Goal: Task Accomplishment & Management: Use online tool/utility

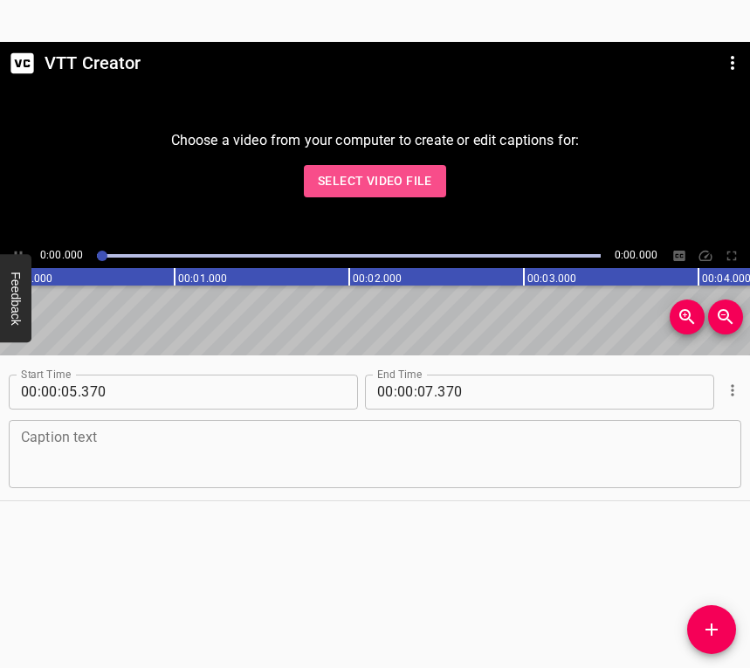
click at [382, 169] on button "Select Video File" at bounding box center [375, 181] width 142 height 32
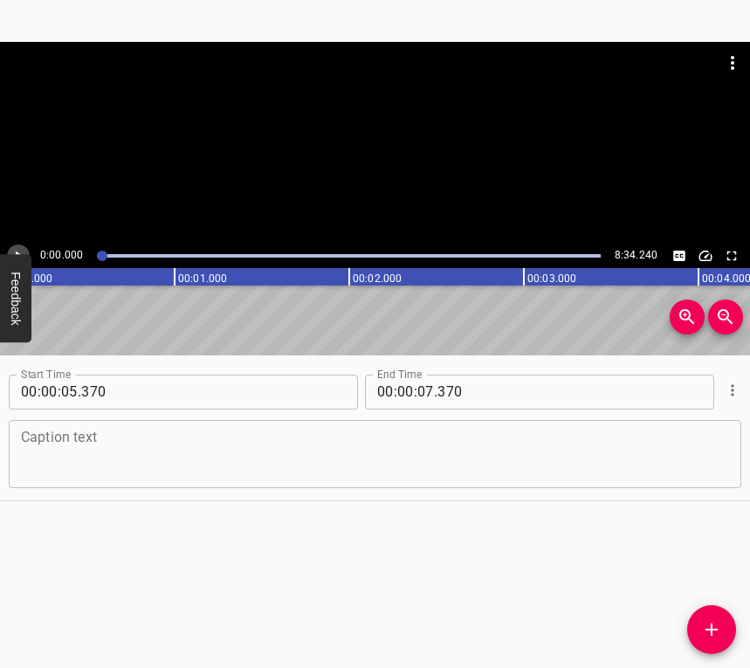
click at [14, 248] on icon "Play/Pause" at bounding box center [18, 256] width 16 height 16
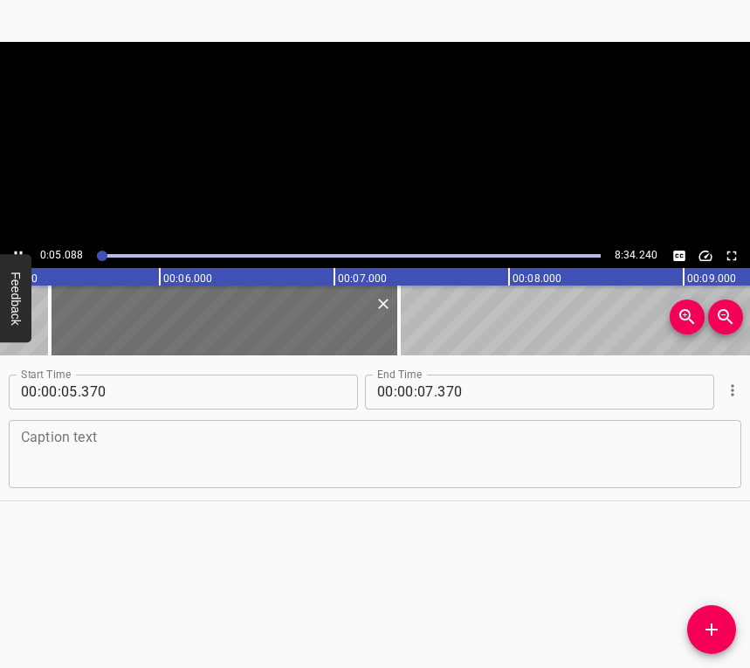
click at [14, 248] on icon "Play/Pause" at bounding box center [18, 256] width 16 height 16
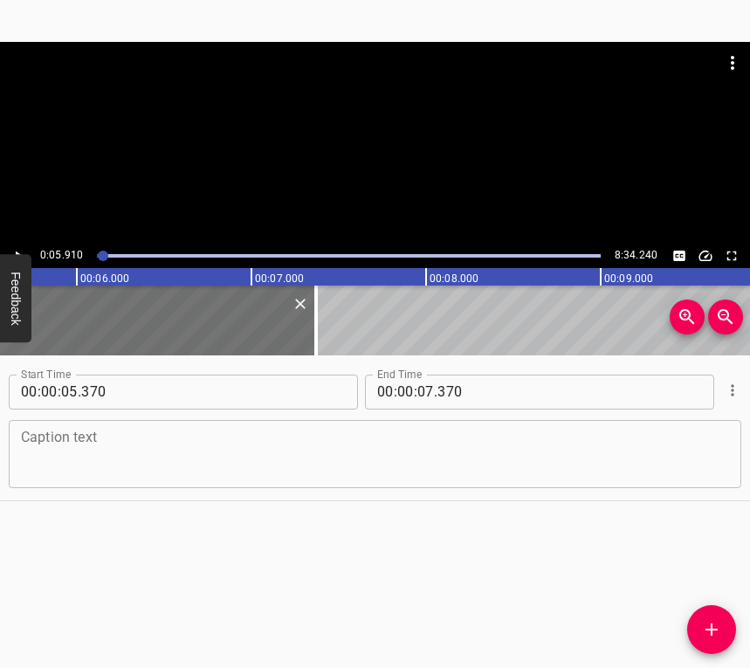
scroll to position [0, 1033]
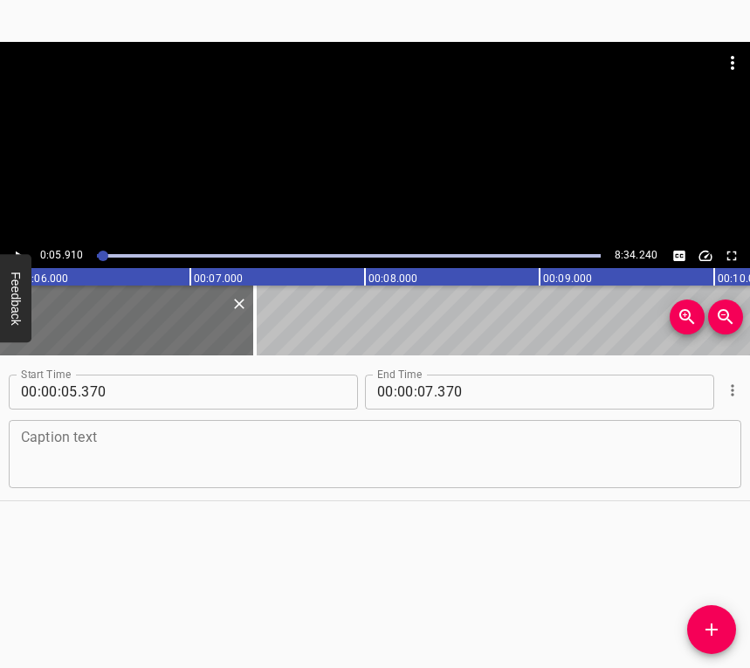
click at [724, 388] on icon "Cue Options" at bounding box center [732, 390] width 17 height 17
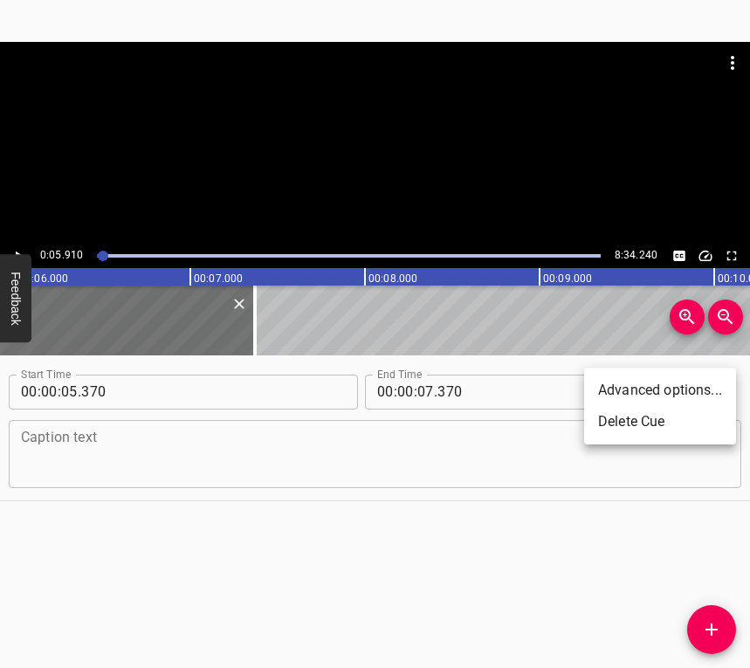
click at [715, 388] on li "Advanced options..." at bounding box center [660, 390] width 152 height 31
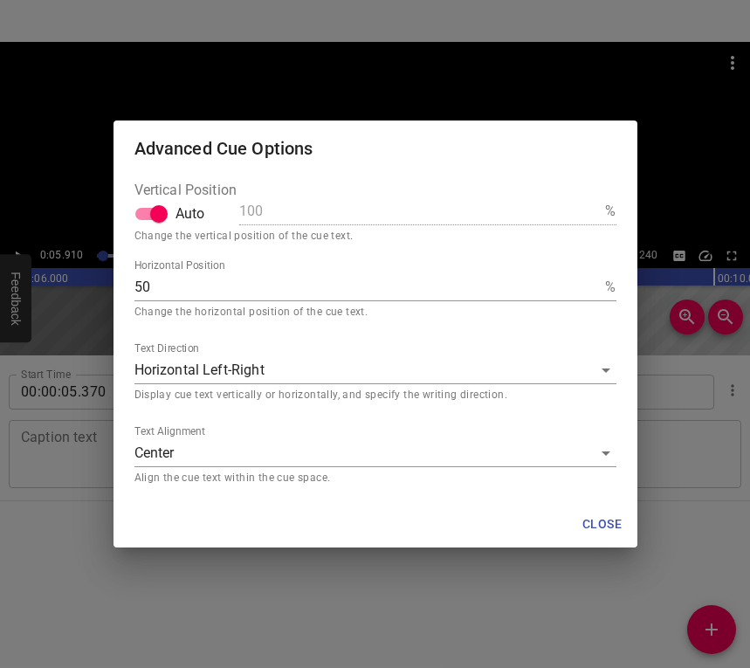
click at [495, 626] on div "Advanced Cue Options Vertical Position Auto 100 % Change the vertical position …" at bounding box center [375, 334] width 750 height 668
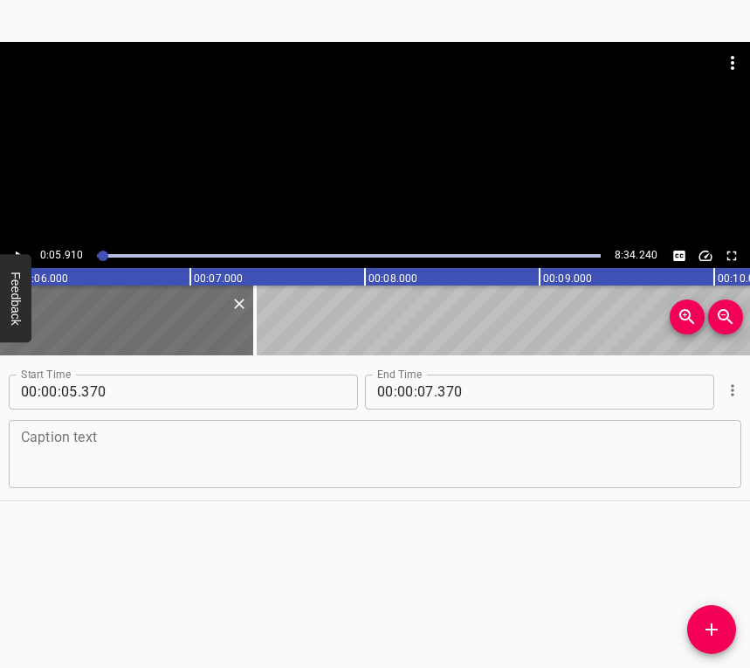
click at [724, 391] on icon "Cue Options" at bounding box center [732, 390] width 17 height 17
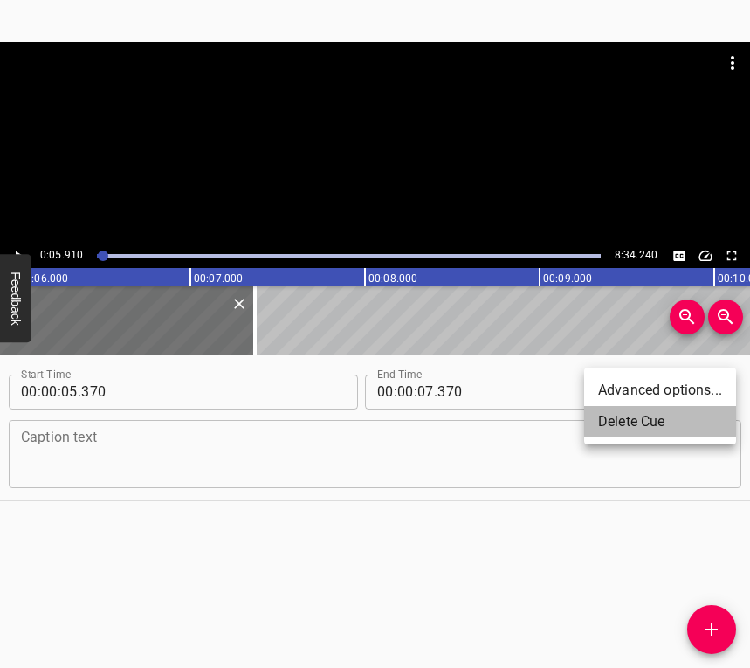
click at [633, 421] on li "Delete Cue" at bounding box center [660, 421] width 152 height 31
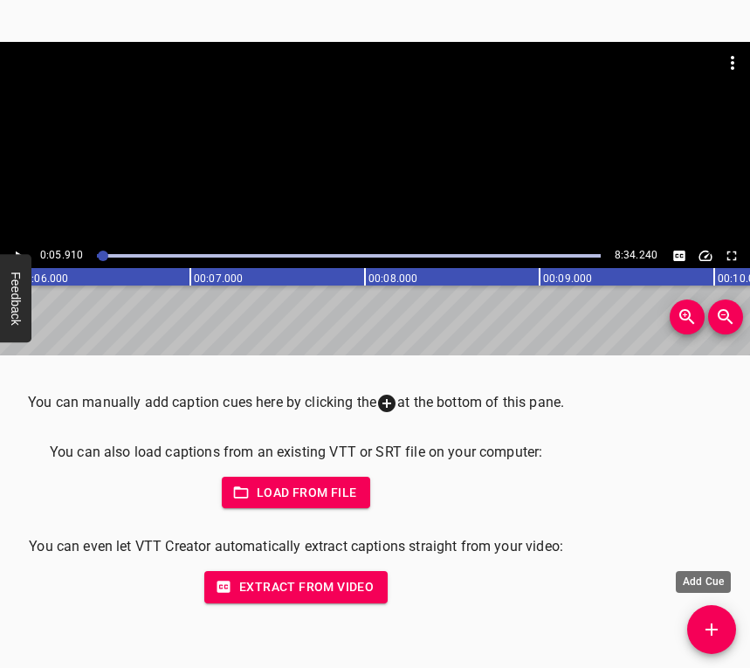
click at [704, 626] on icon "Add Cue" at bounding box center [712, 629] width 21 height 21
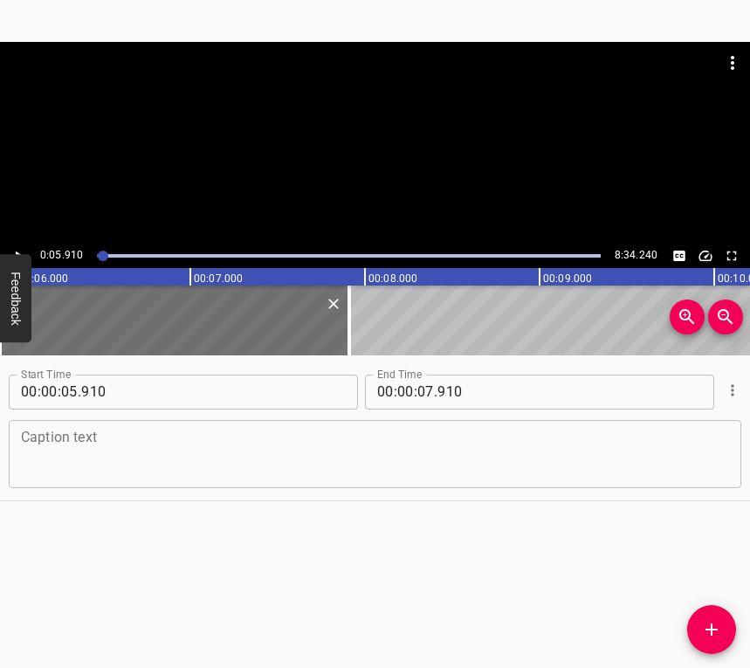
click at [192, 462] on textarea at bounding box center [375, 454] width 709 height 50
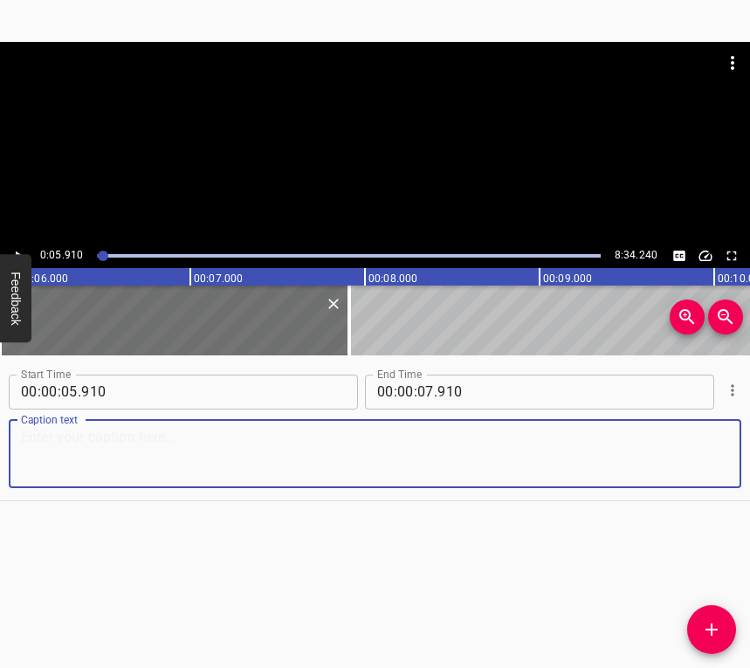
paste textarea "I am an internally displaced person from [GEOGRAPHIC_DATA] region, but I was fo…"
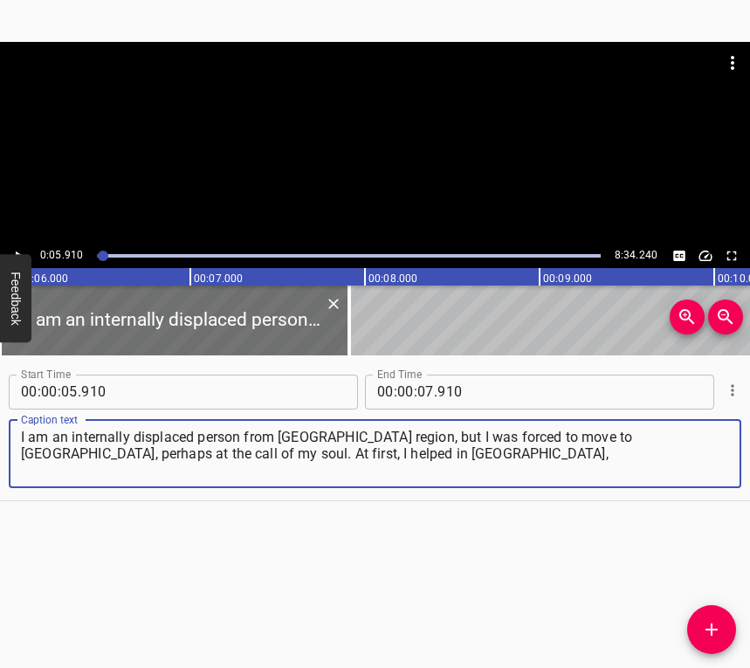
type textarea "I am an internally displaced person from [GEOGRAPHIC_DATA] region, but I was fo…"
click at [11, 248] on icon "Play/Pause" at bounding box center [18, 256] width 16 height 16
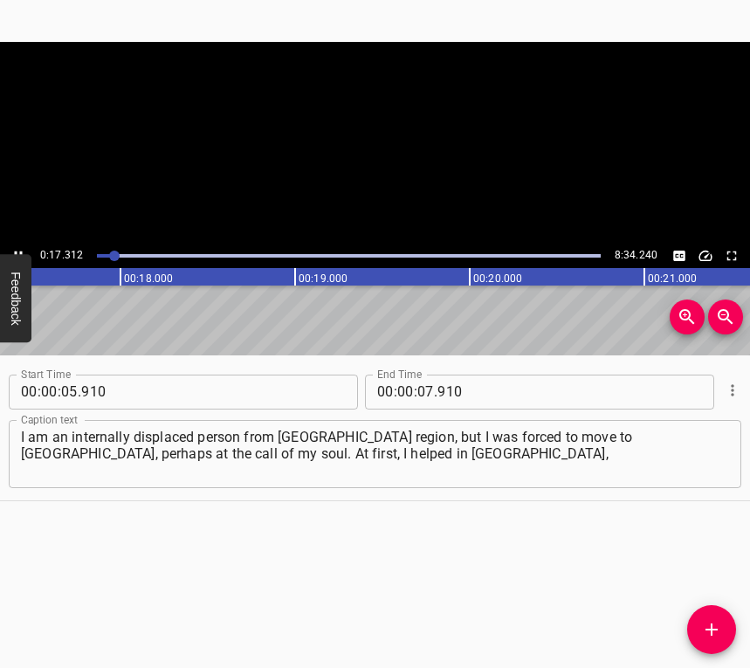
click at [11, 248] on icon "Play/Pause" at bounding box center [18, 256] width 16 height 16
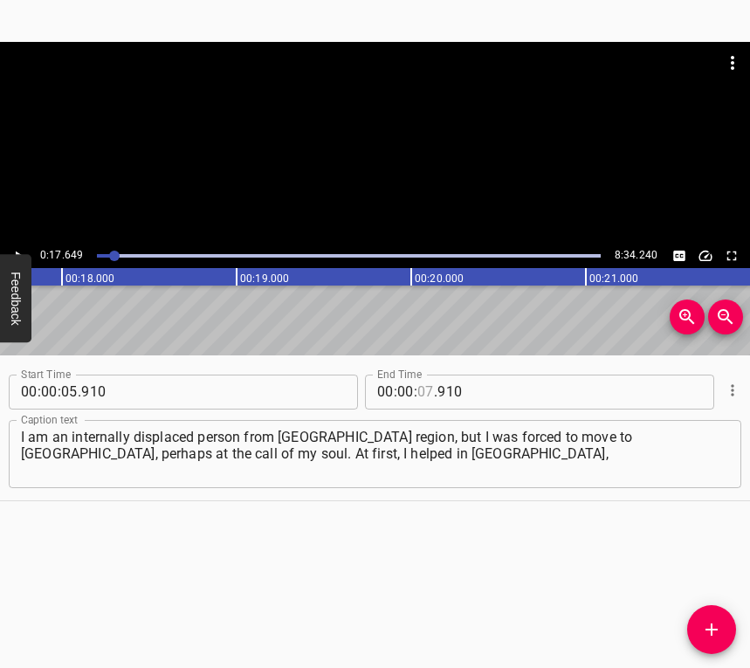
click at [420, 385] on input "number" at bounding box center [426, 392] width 17 height 35
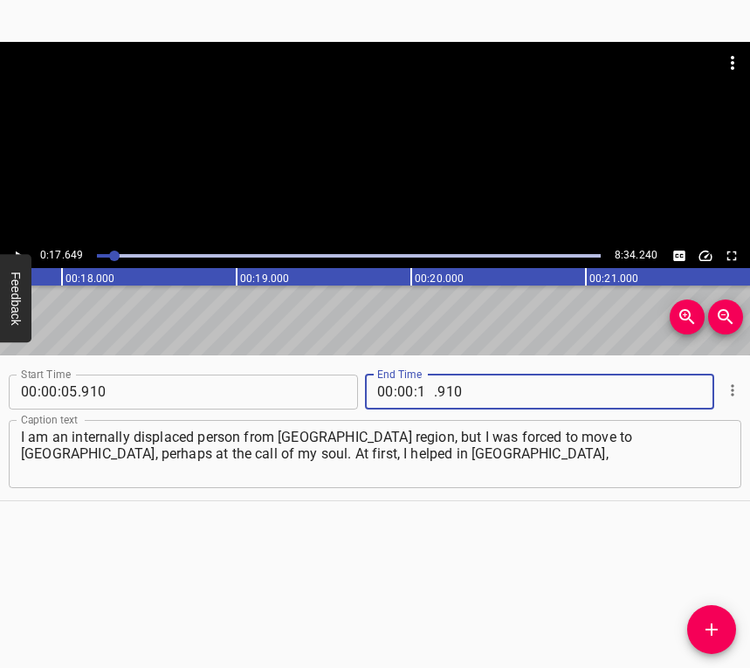
type input "17"
type input "649"
click at [722, 626] on icon "Add Cue" at bounding box center [712, 629] width 21 height 21
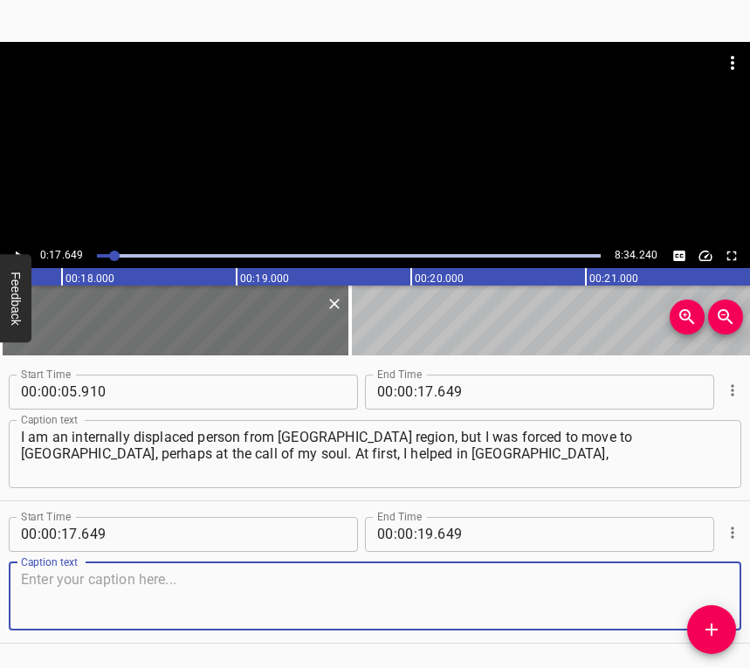
scroll to position [42, 0]
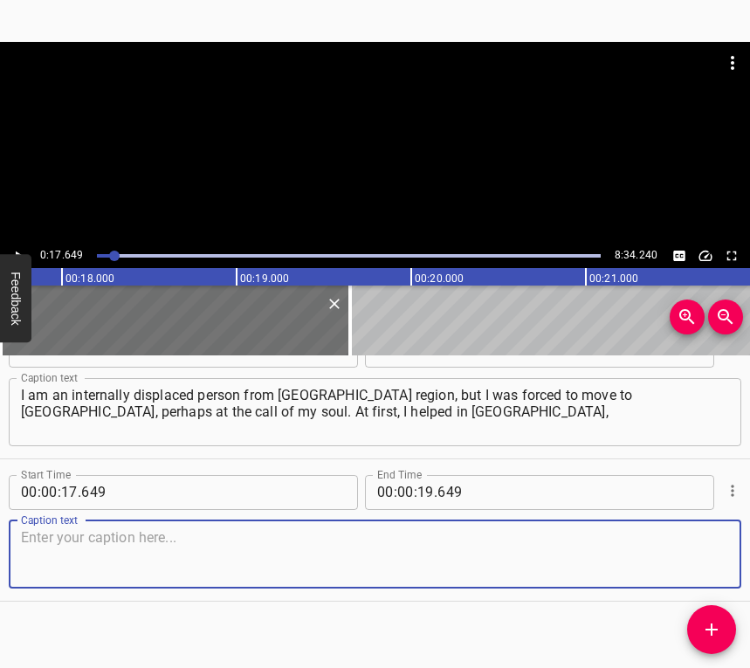
click at [698, 552] on textarea at bounding box center [375, 554] width 709 height 50
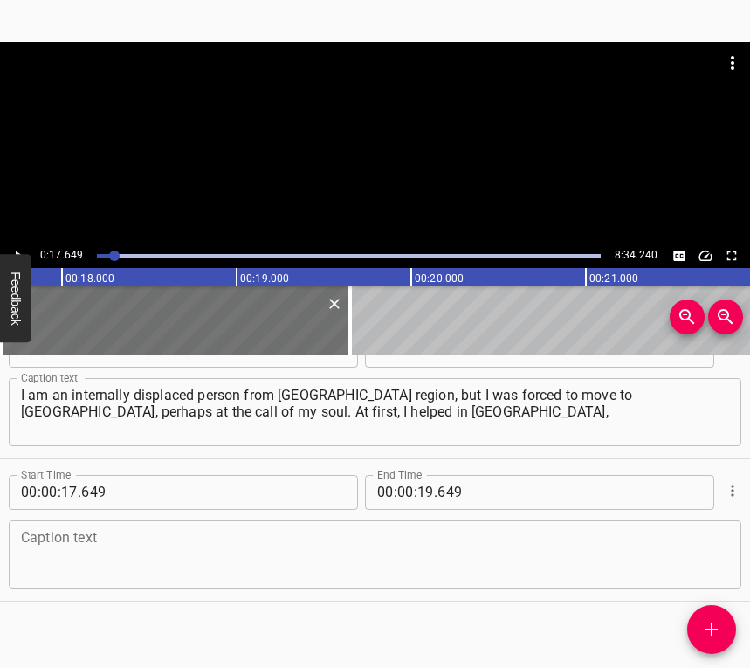
click at [168, 548] on textarea at bounding box center [375, 554] width 709 height 50
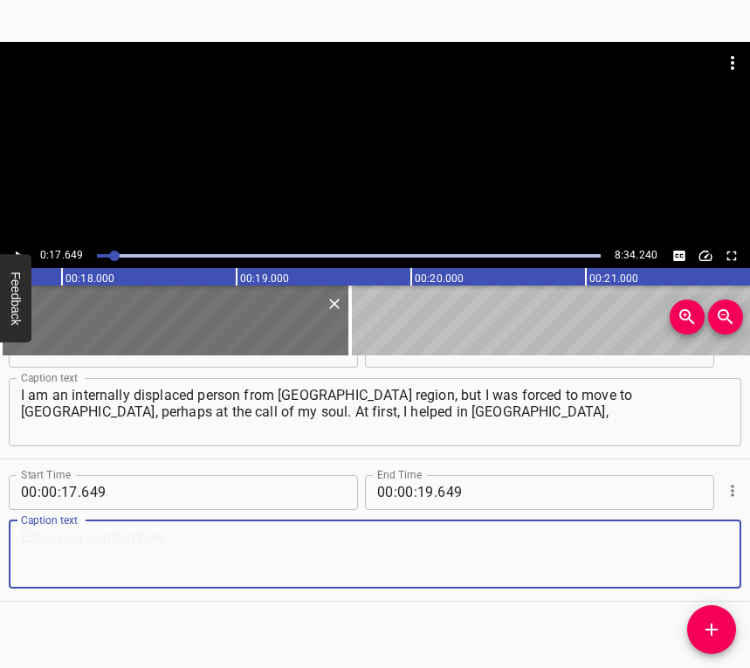
paste textarea "but when it became not as safe there as it is now, I moved to [GEOGRAPHIC_DATA]…"
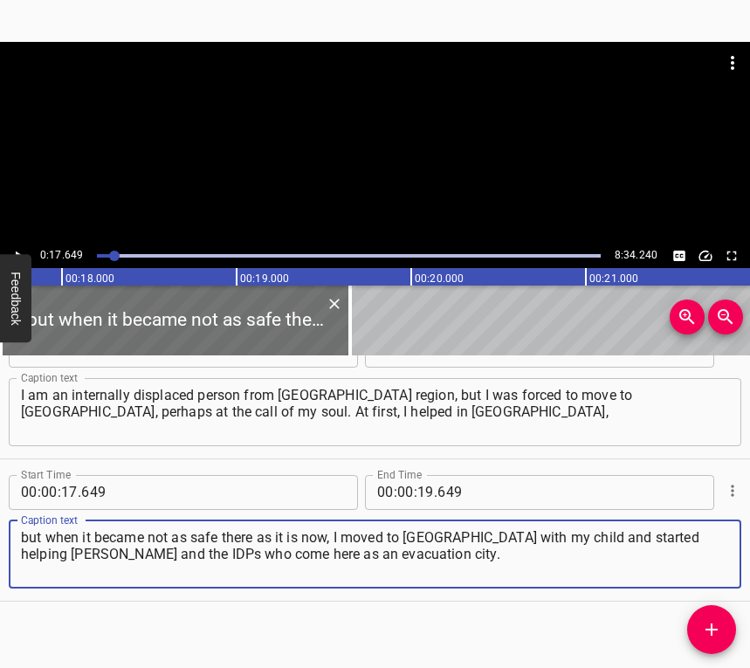
type textarea "but when it became not as safe there as it is now, I moved to [GEOGRAPHIC_DATA]…"
click at [24, 245] on div "0:17.649 8:34.240" at bounding box center [375, 256] width 750 height 24
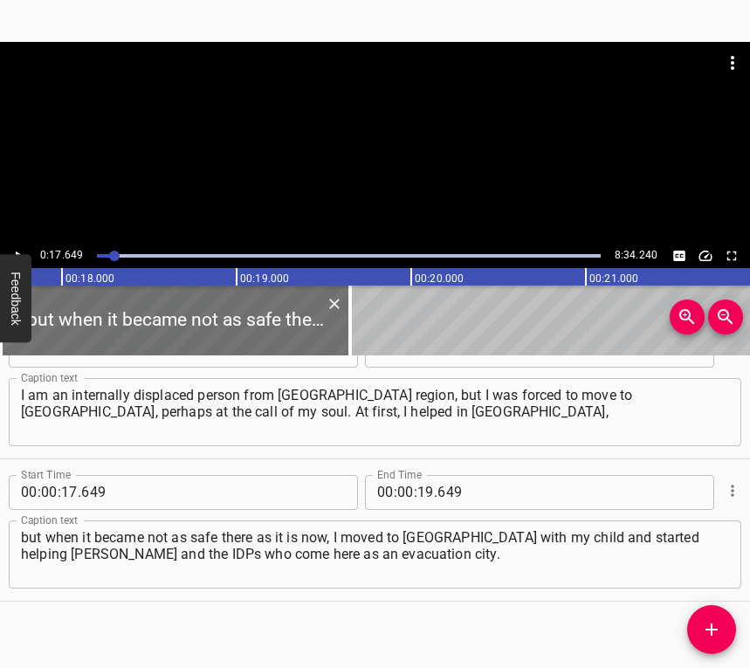
click at [15, 245] on button "Play/Pause" at bounding box center [18, 256] width 23 height 23
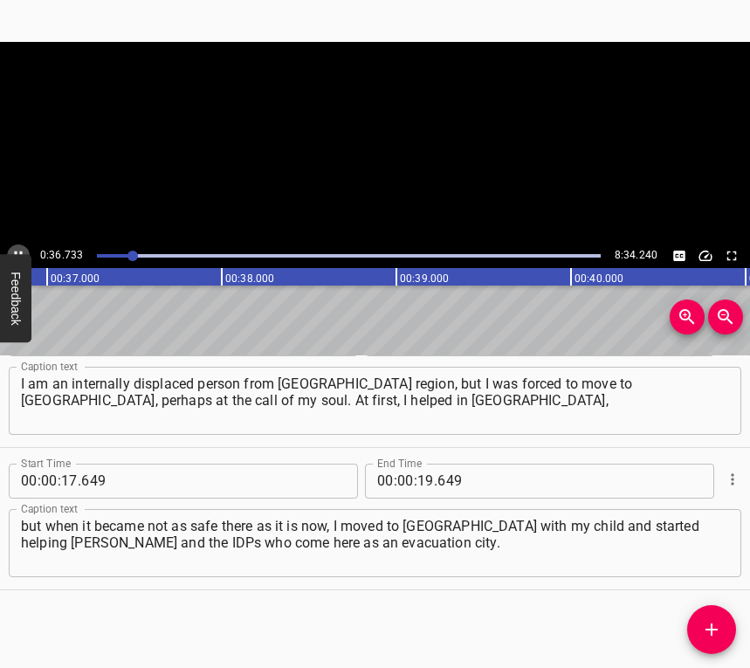
click at [15, 245] on button "Play/Pause" at bounding box center [18, 256] width 23 height 23
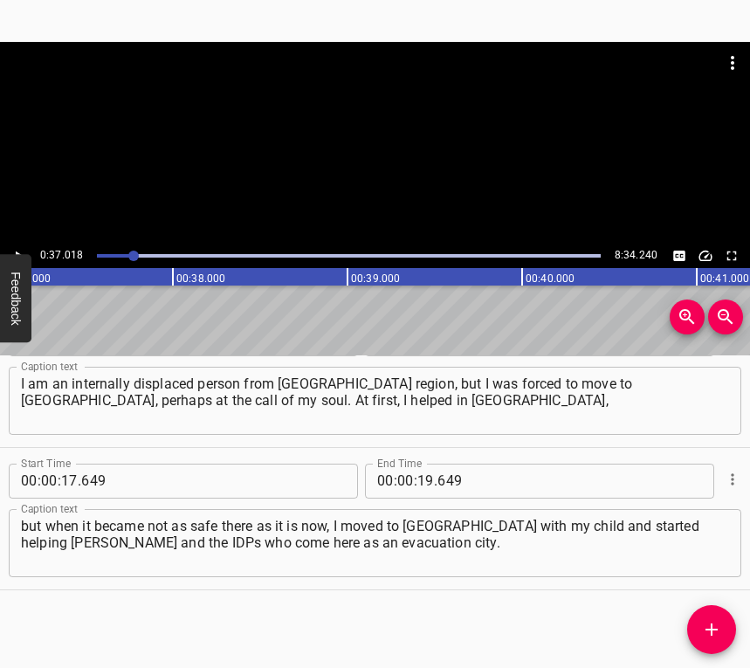
scroll to position [0, 6467]
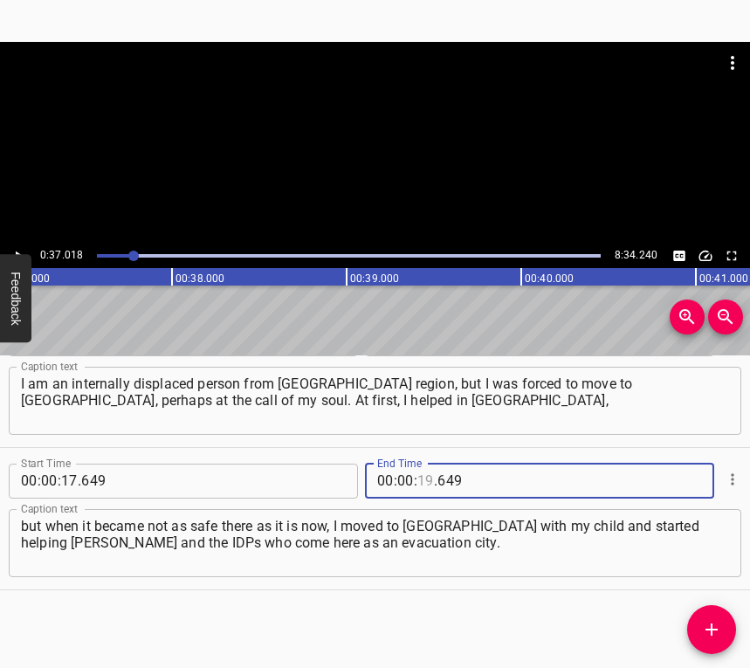
click at [420, 473] on input "number" at bounding box center [426, 481] width 17 height 35
type input "37"
type input "018"
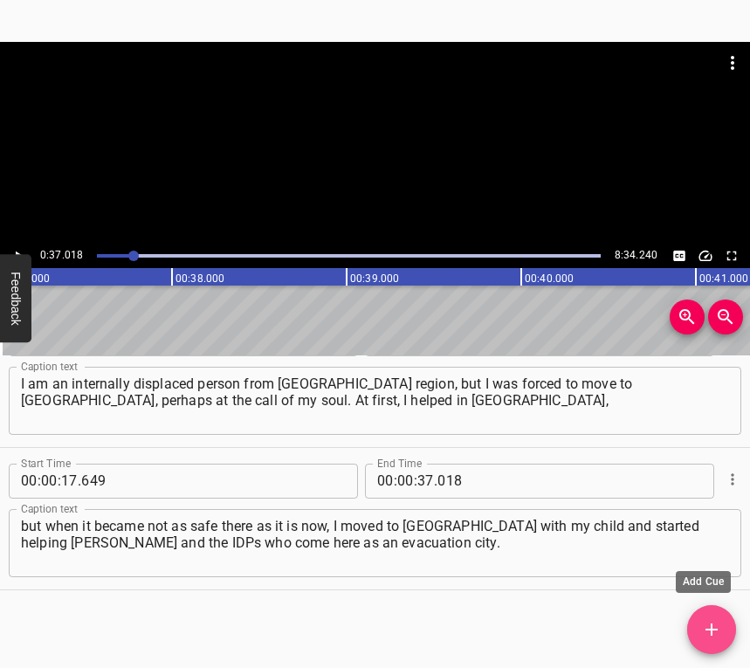
click at [717, 615] on button "Add Cue" at bounding box center [712, 629] width 49 height 49
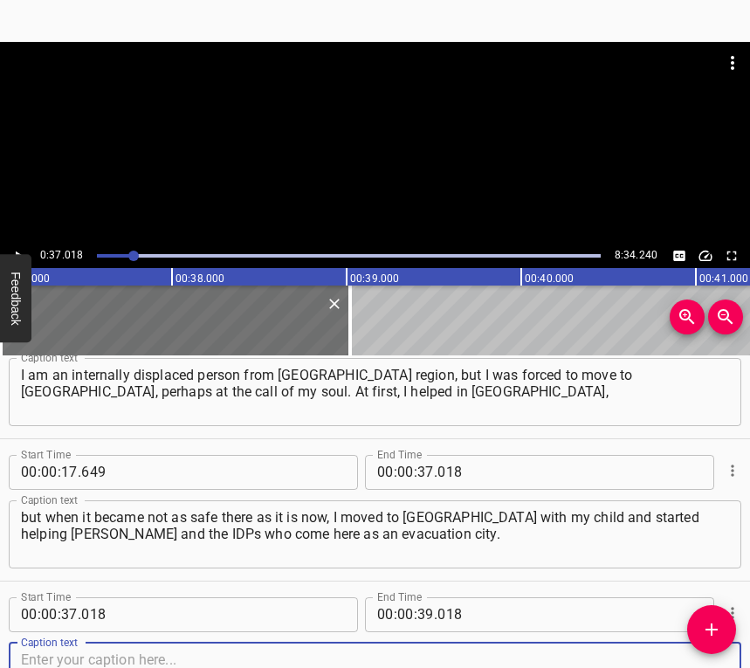
scroll to position [196, 0]
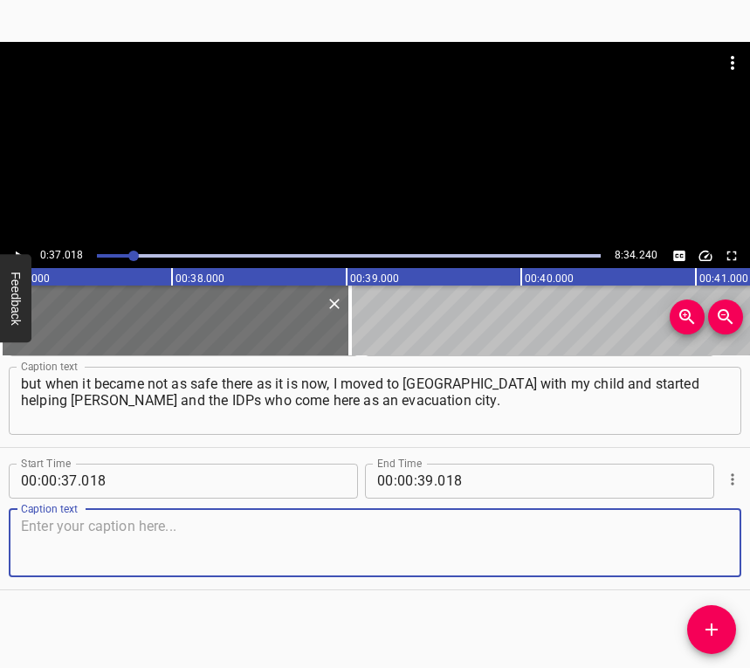
drag, startPoint x: 708, startPoint y: 536, endPoint x: 746, endPoint y: 521, distance: 41.2
click at [708, 535] on textarea at bounding box center [375, 543] width 709 height 50
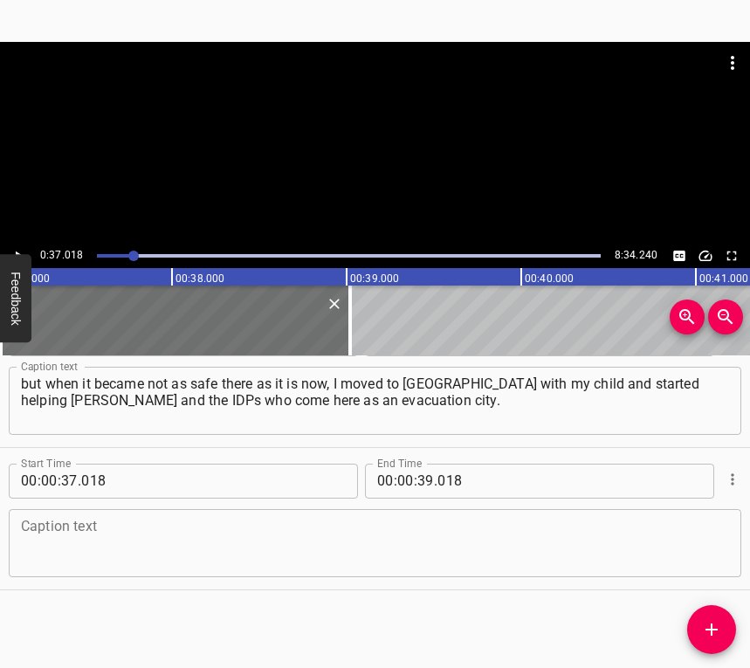
click at [142, 535] on textarea at bounding box center [375, 543] width 709 height 50
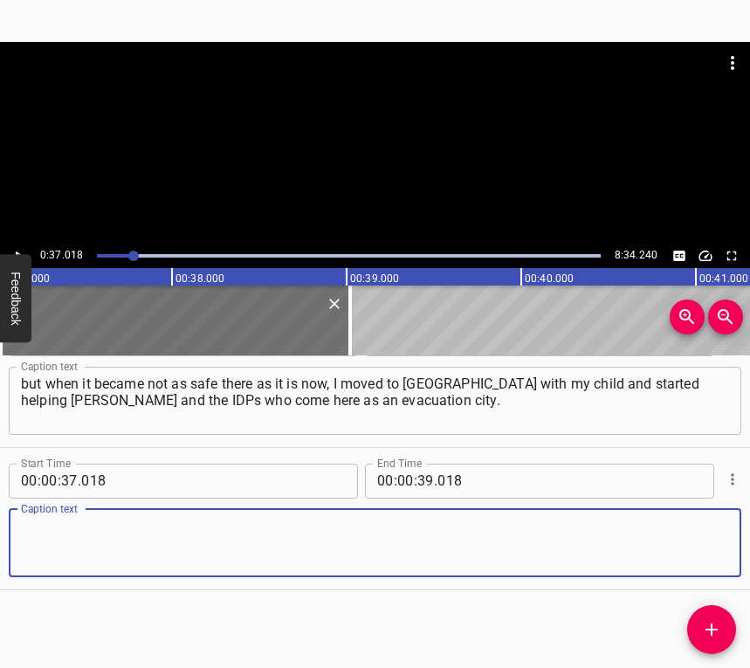
paste textarea "Although the capital is not officially considered an evacuation city, many peop…"
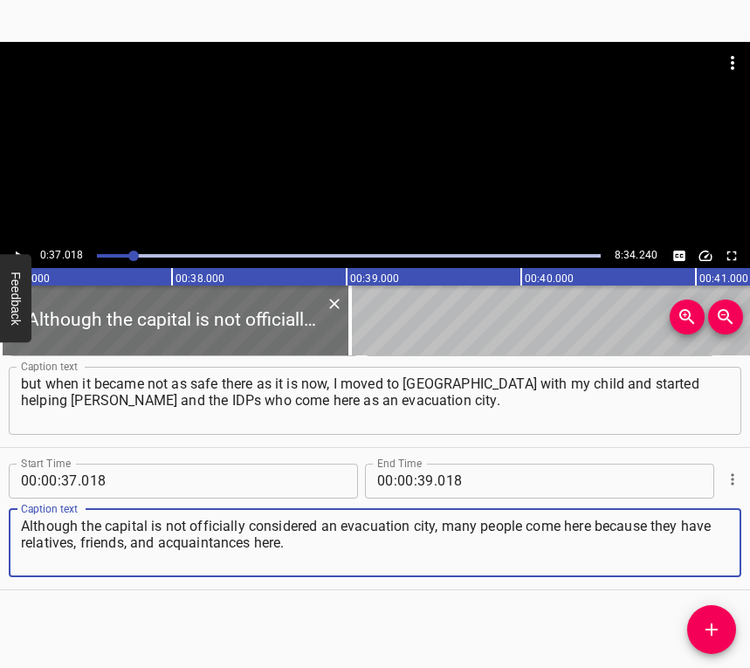
type textarea "Although the capital is not officially considered an evacuation city, many peop…"
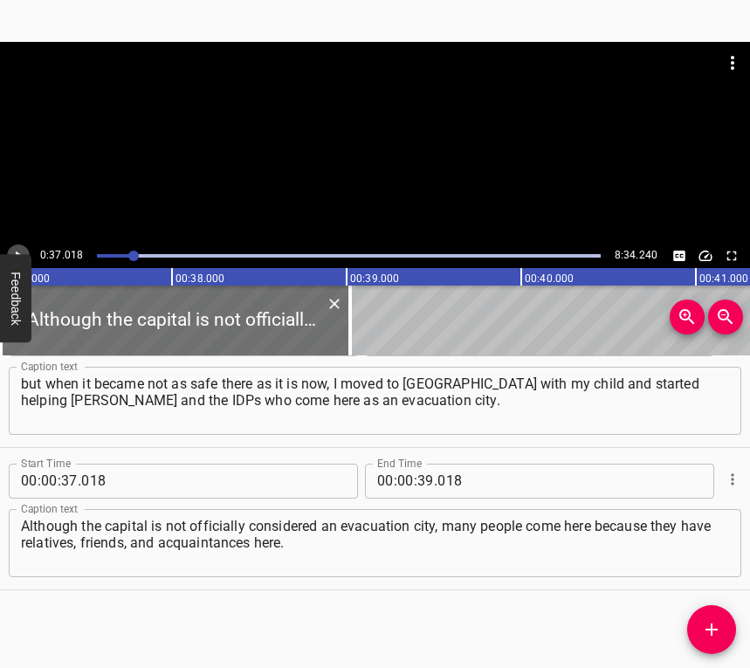
click at [20, 246] on button "Play/Pause" at bounding box center [18, 256] width 23 height 23
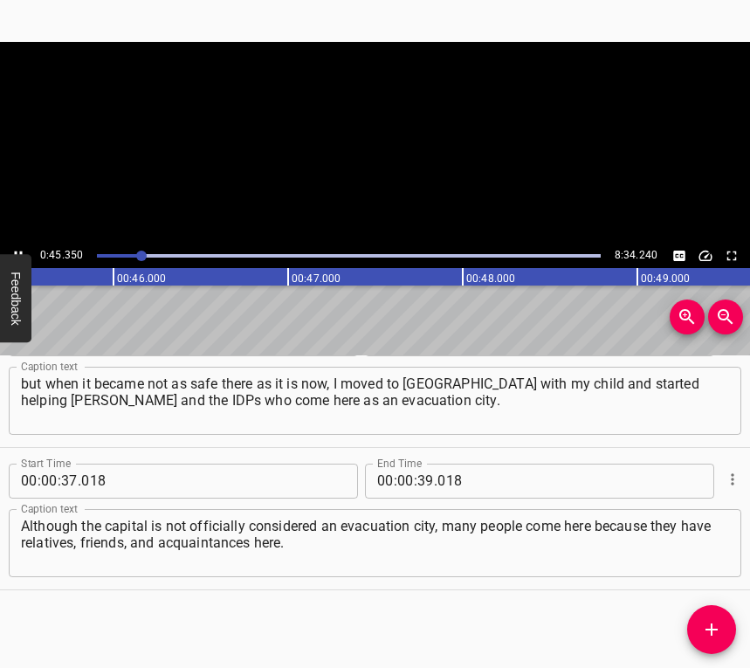
click at [20, 246] on button "Play/Pause" at bounding box center [18, 256] width 23 height 23
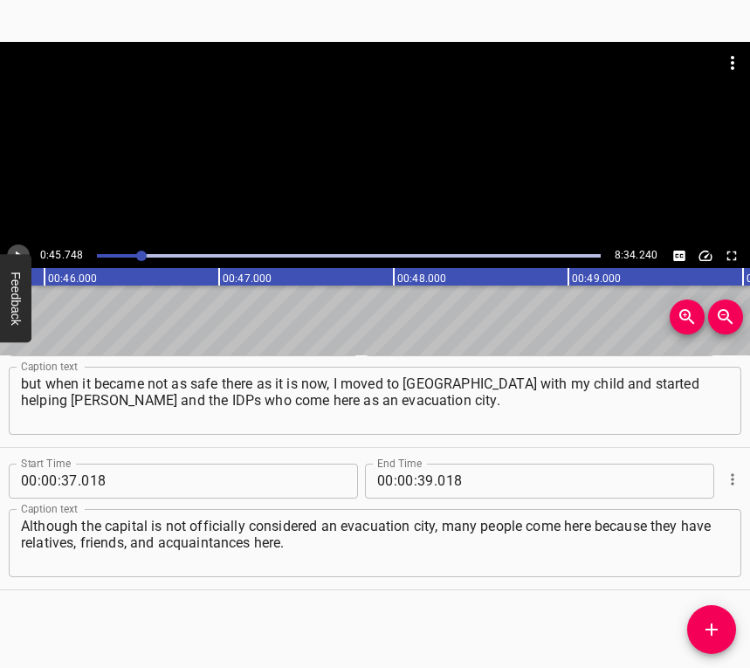
click at [20, 246] on button "Play/Pause" at bounding box center [18, 256] width 23 height 23
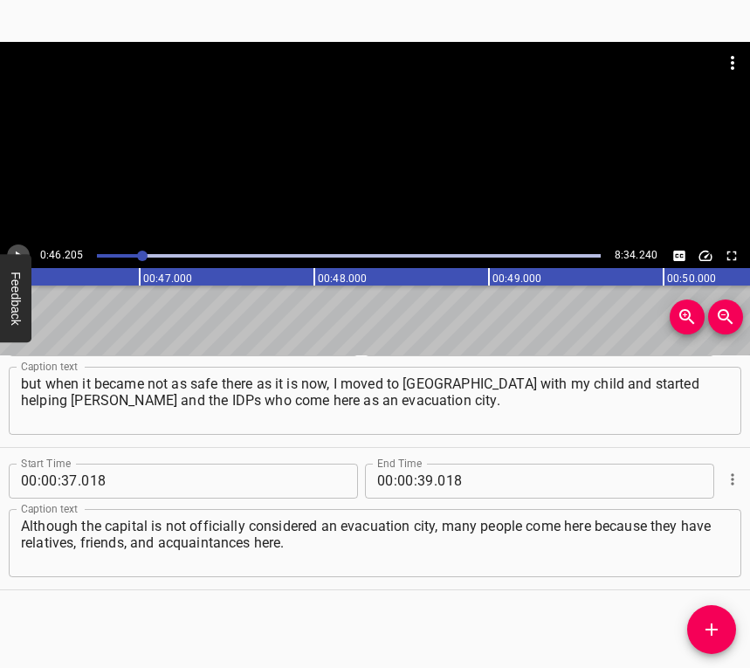
click at [20, 246] on button "Play/Pause" at bounding box center [18, 256] width 23 height 23
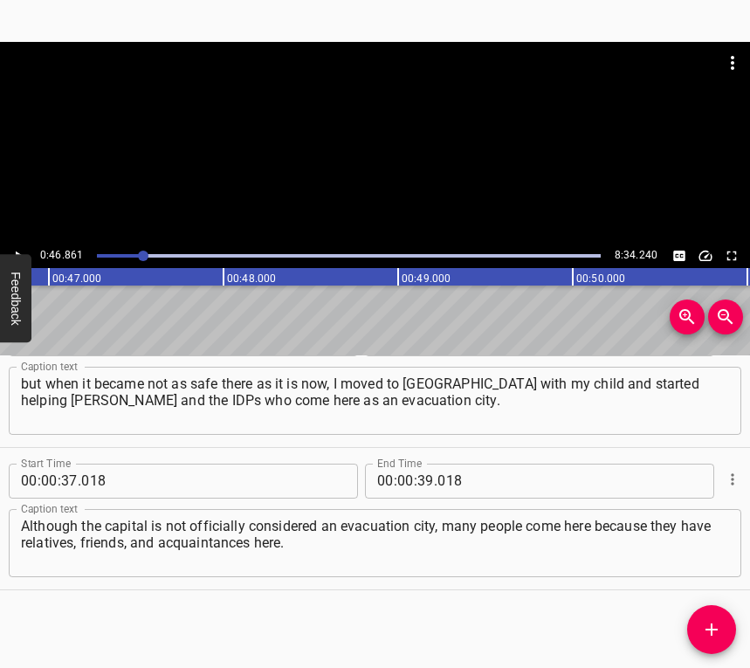
scroll to position [0, 8188]
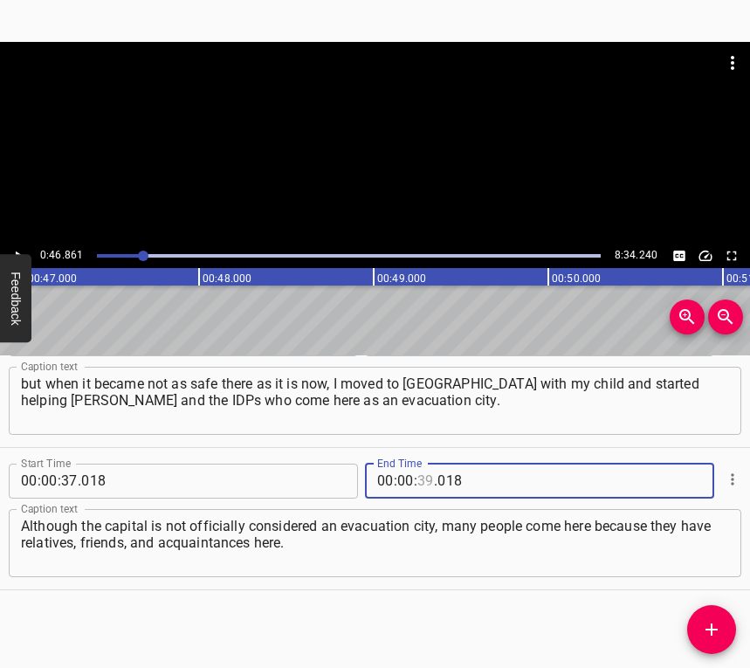
click at [425, 475] on input "number" at bounding box center [426, 481] width 17 height 35
type input "46"
type input "861"
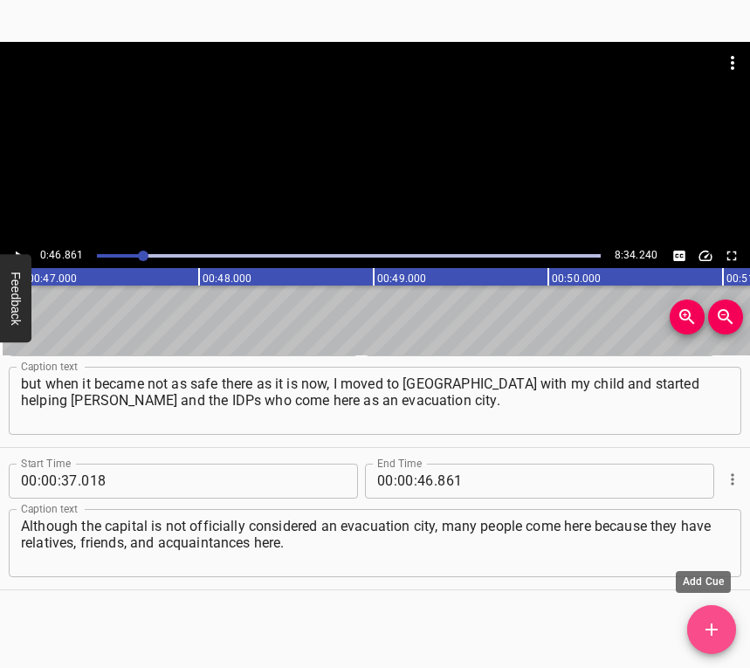
click at [709, 621] on icon "Add Cue" at bounding box center [712, 629] width 21 height 21
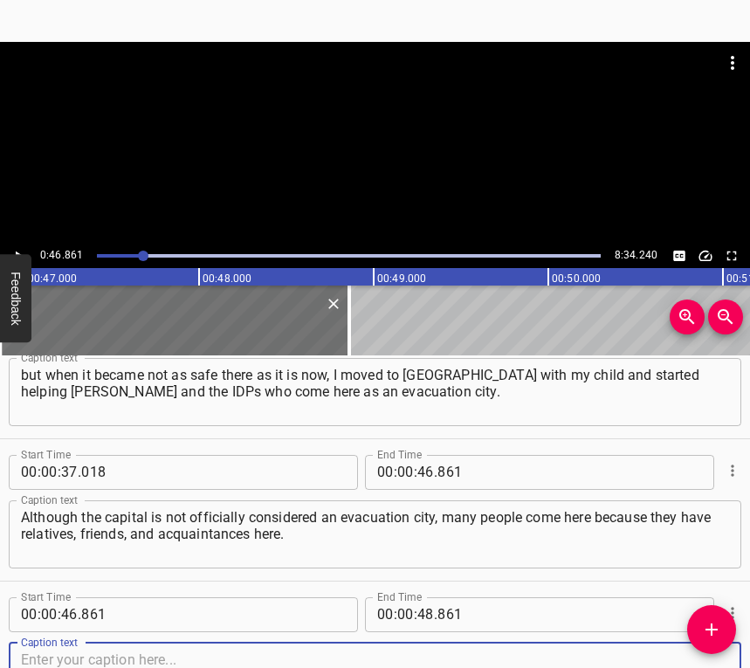
scroll to position [338, 0]
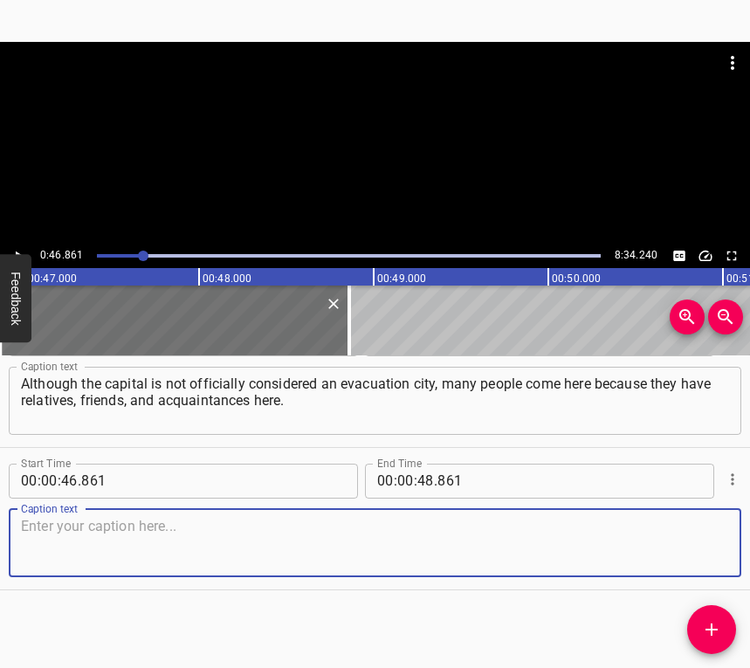
click at [708, 543] on textarea at bounding box center [375, 543] width 709 height 50
click at [154, 522] on textarea at bounding box center [375, 543] width 709 height 50
paste textarea "And evacuation trains are heading to [GEOGRAPHIC_DATA] from the danger zone, an…"
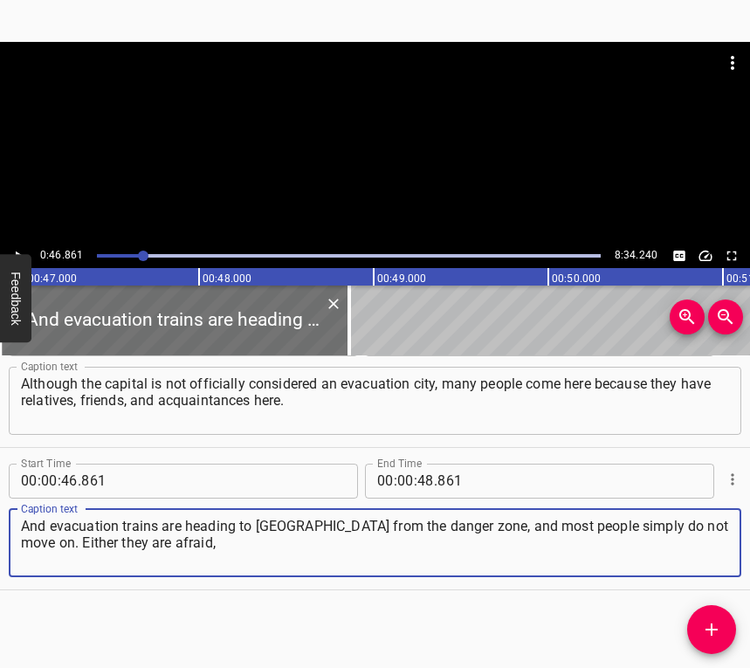
type textarea "And evacuation trains are heading to [GEOGRAPHIC_DATA] from the danger zone, an…"
click at [17, 252] on icon "Play/Pause" at bounding box center [19, 256] width 7 height 10
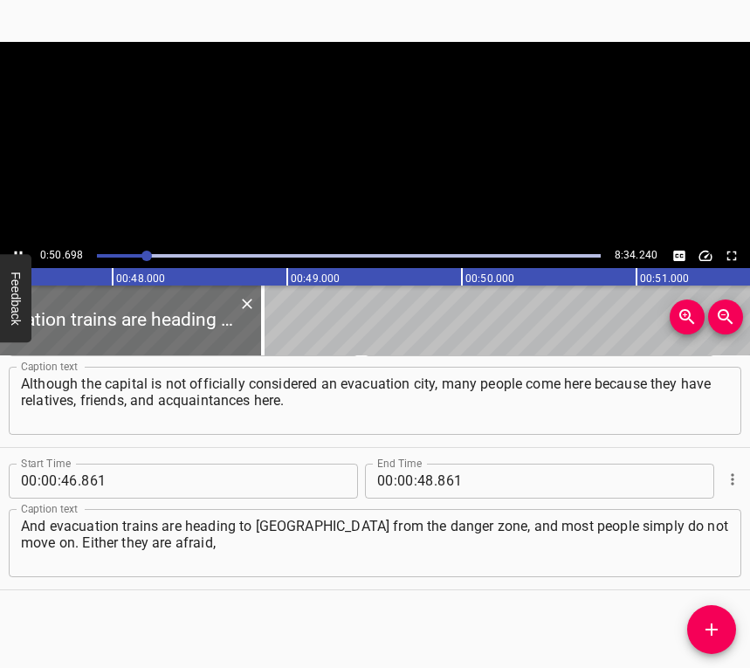
scroll to position [0, 8434]
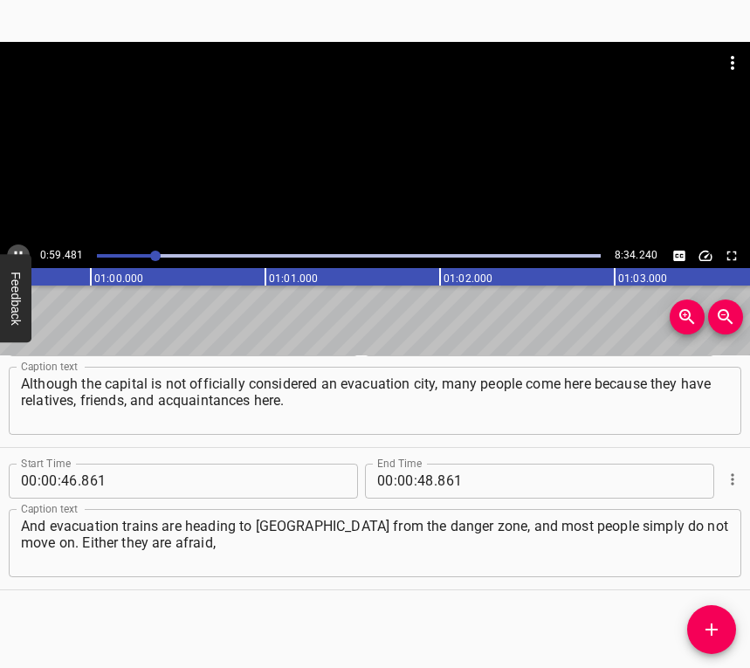
click at [17, 251] on icon "Play/Pause" at bounding box center [18, 256] width 16 height 16
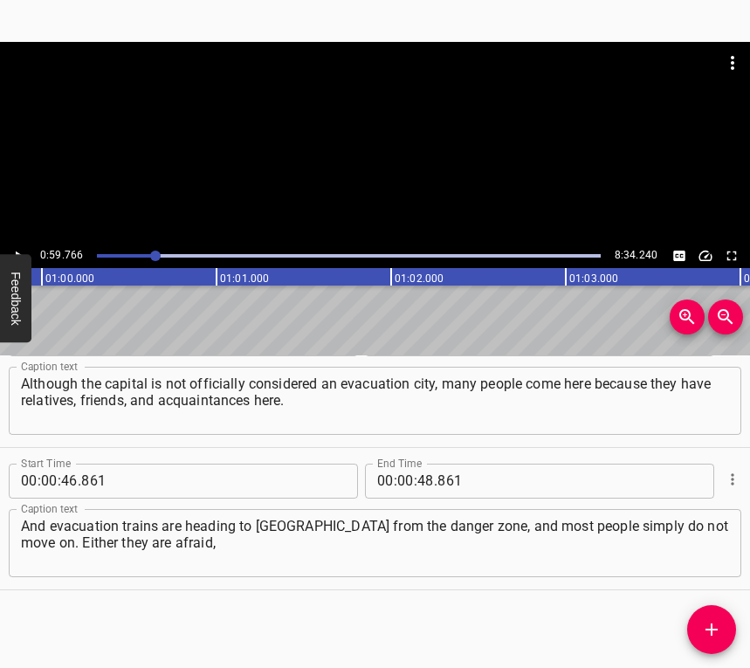
scroll to position [0, 10442]
click at [418, 476] on input "number" at bounding box center [426, 481] width 17 height 35
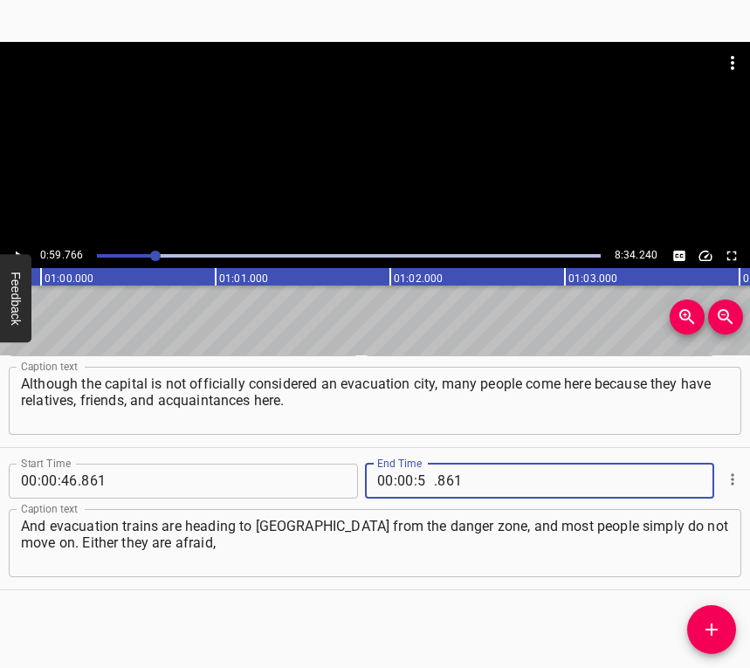
type input "59"
type input "766"
drag, startPoint x: 722, startPoint y: 631, endPoint x: 719, endPoint y: 621, distance: 10.2
click at [721, 630] on span "Add Cue" at bounding box center [712, 629] width 49 height 21
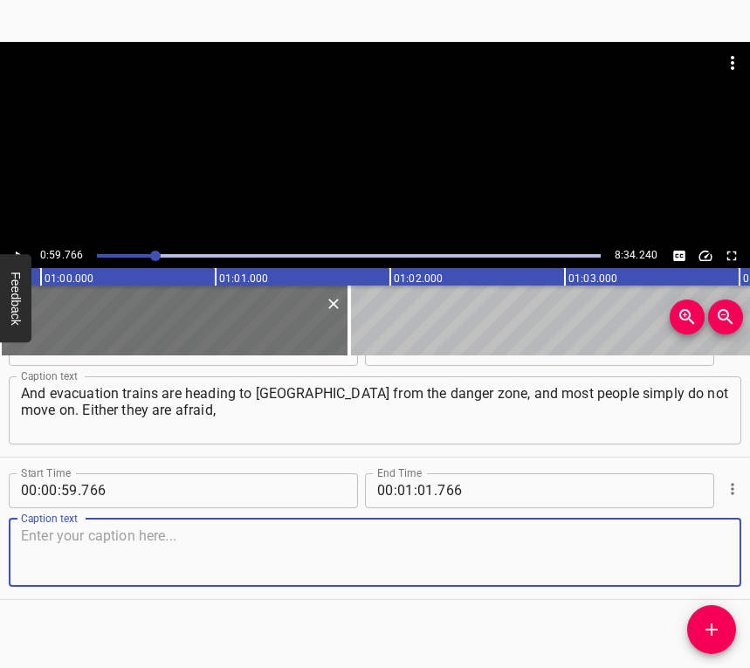
scroll to position [480, 0]
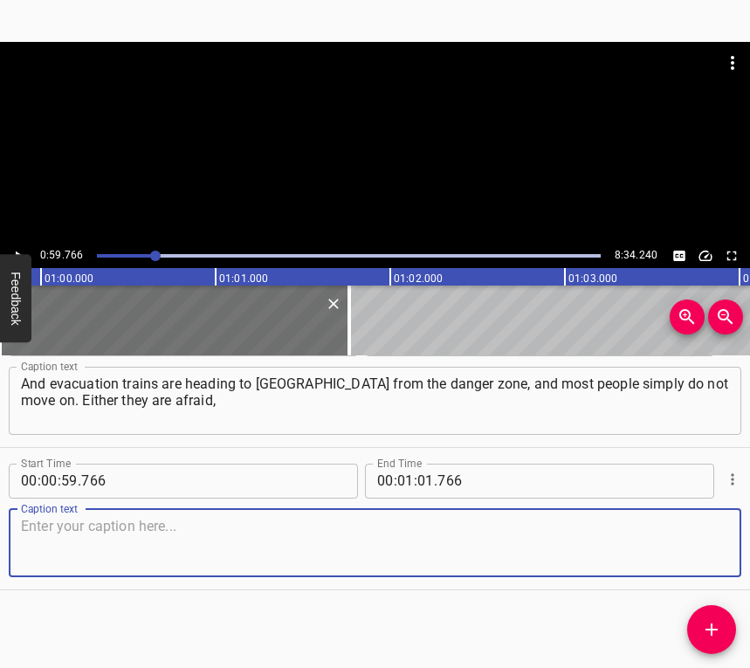
click at [690, 532] on textarea at bounding box center [375, 543] width 709 height 50
click at [66, 559] on textarea at bounding box center [375, 543] width 709 height 50
paste textarea "or maybe they have their own reasons for what to do next. The beginning of the …"
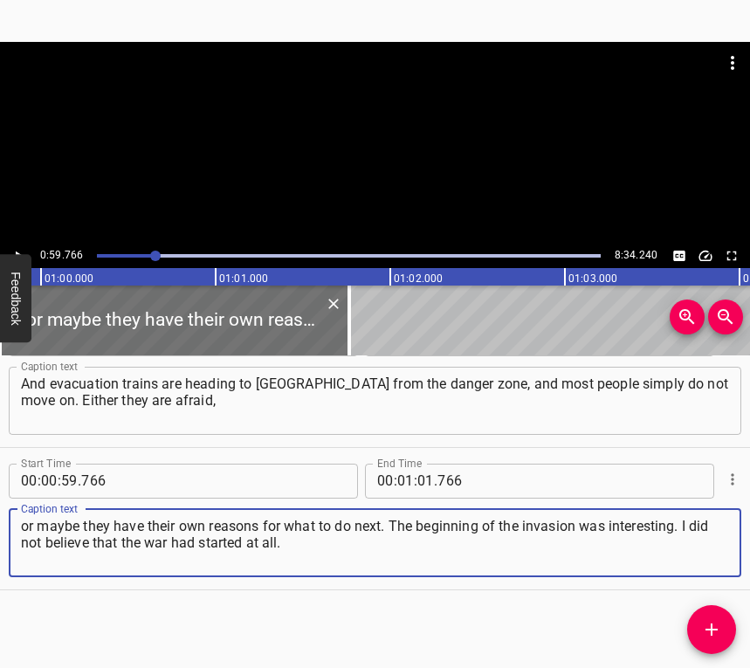
type textarea "or maybe they have their own reasons for what to do next. The beginning of the …"
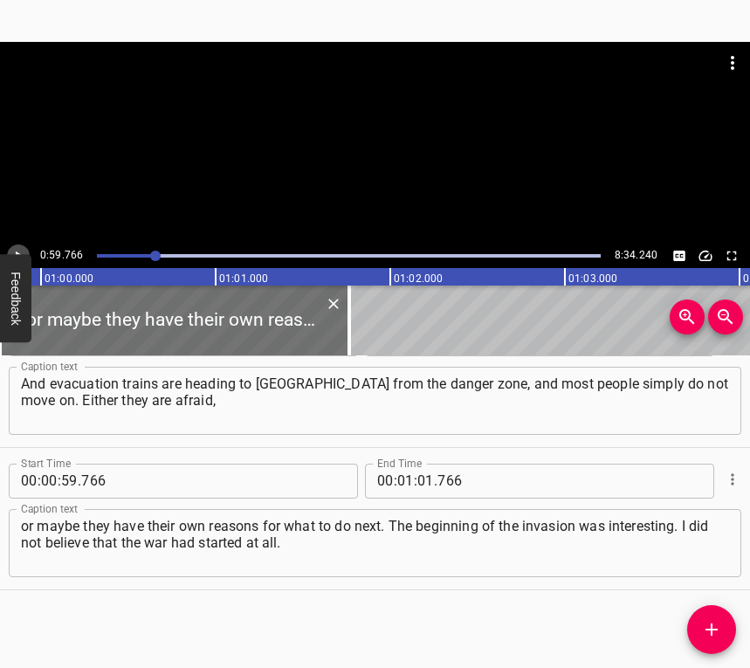
click at [16, 245] on button "Play/Pause" at bounding box center [18, 256] width 23 height 23
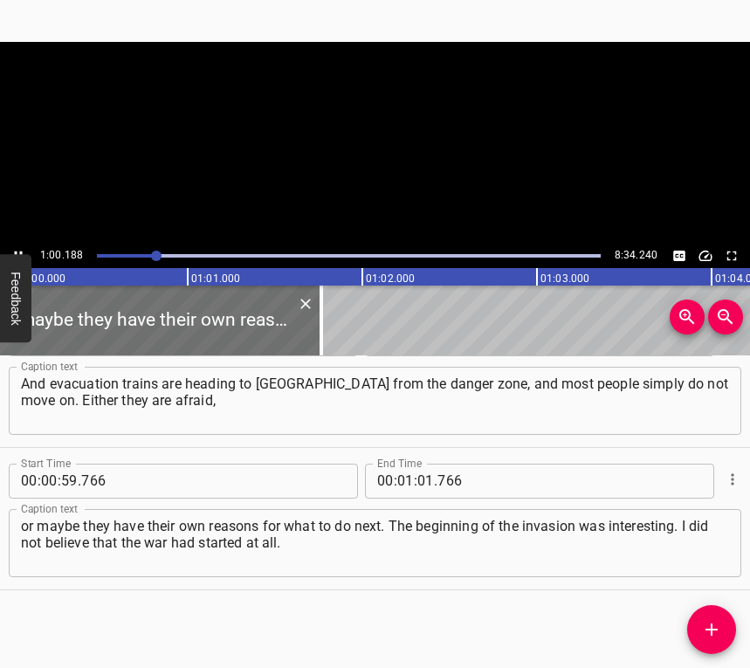
scroll to position [0, 10516]
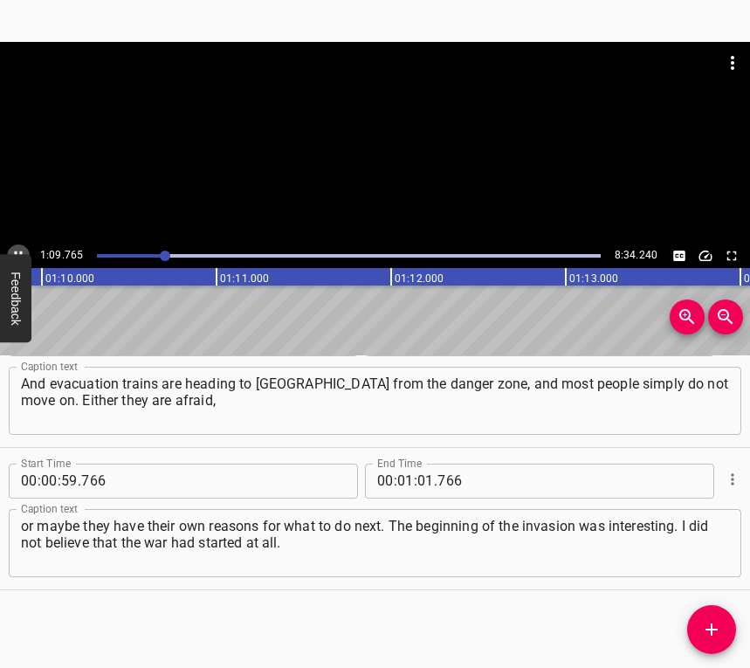
click at [18, 249] on icon "Play/Pause" at bounding box center [18, 256] width 16 height 16
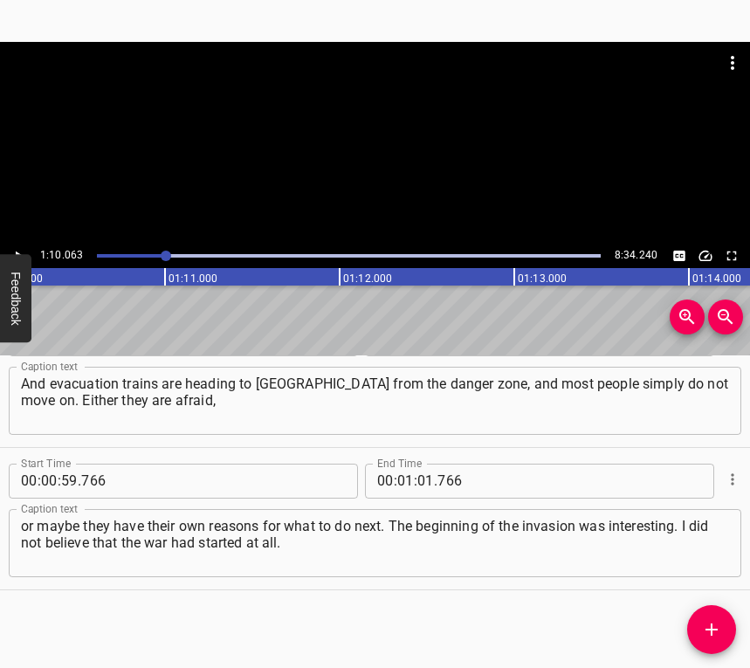
scroll to position [0, 12241]
click at [426, 481] on input "number" at bounding box center [426, 481] width 17 height 35
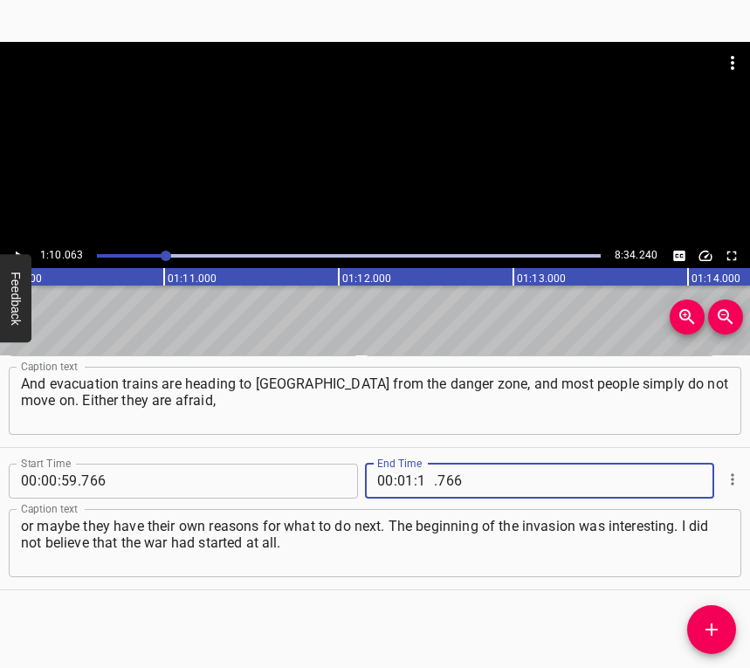
type input "10"
type input "063"
drag, startPoint x: 715, startPoint y: 619, endPoint x: 731, endPoint y: 593, distance: 30.6
click at [715, 620] on icon "Add Cue" at bounding box center [712, 629] width 21 height 21
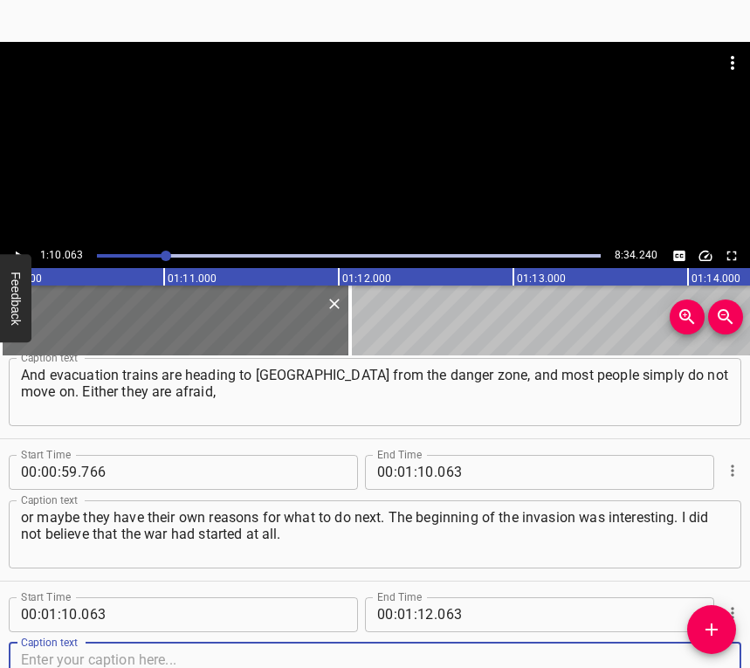
scroll to position [623, 0]
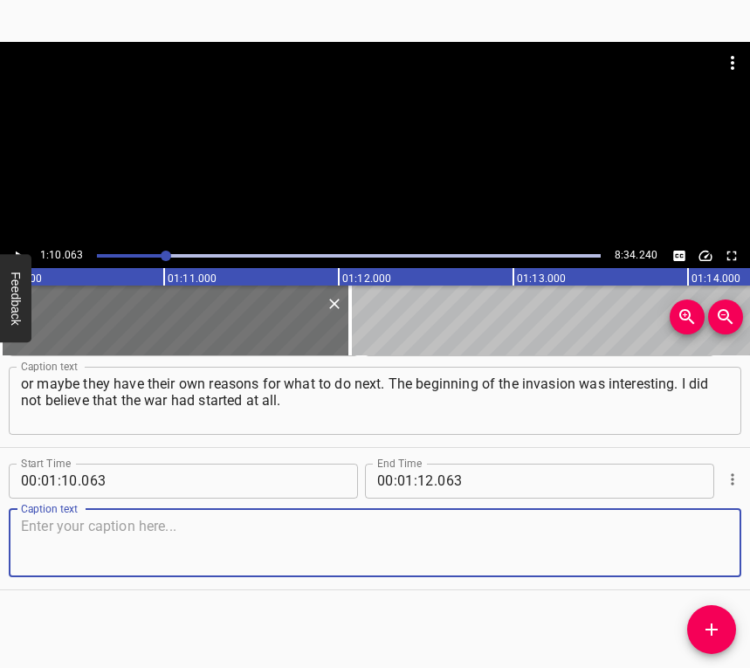
click at [698, 548] on textarea at bounding box center [375, 543] width 709 height 50
click at [83, 545] on textarea at bounding box center [375, 543] width 709 height 50
paste textarea "I went to work as usual. I was monitoring the information. I have a lot of very…"
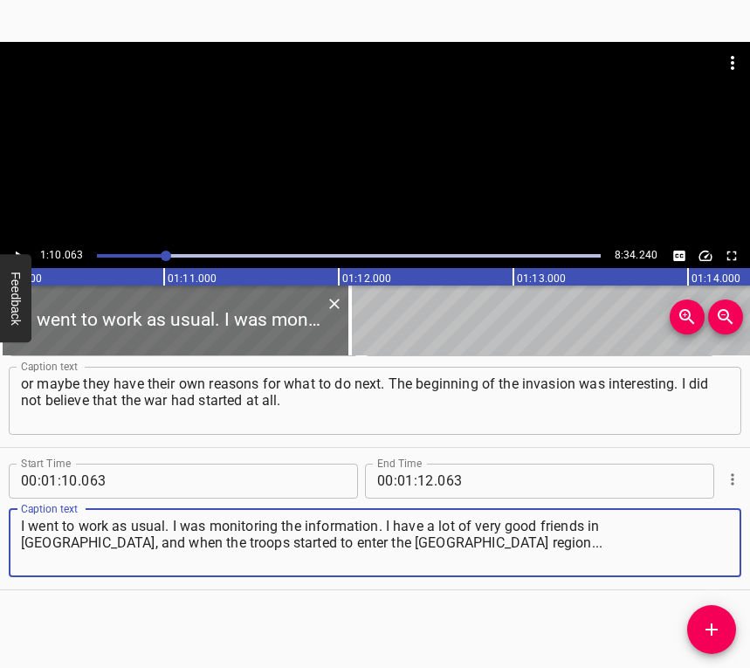
type textarea "I went to work as usual. I was monitoring the information. I have a lot of very…"
click at [10, 248] on button "Play/Pause" at bounding box center [18, 256] width 23 height 23
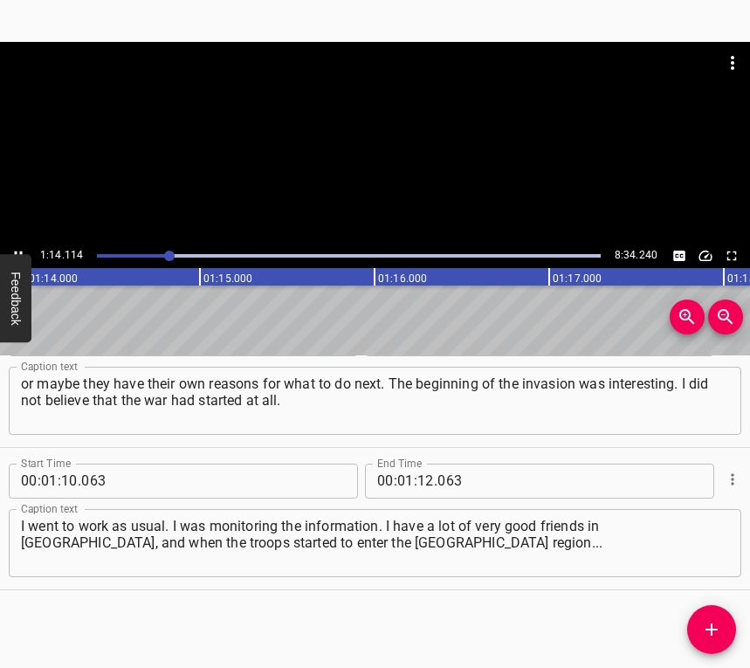
scroll to position [0, 12949]
click at [18, 245] on button "Play/Pause" at bounding box center [18, 256] width 23 height 23
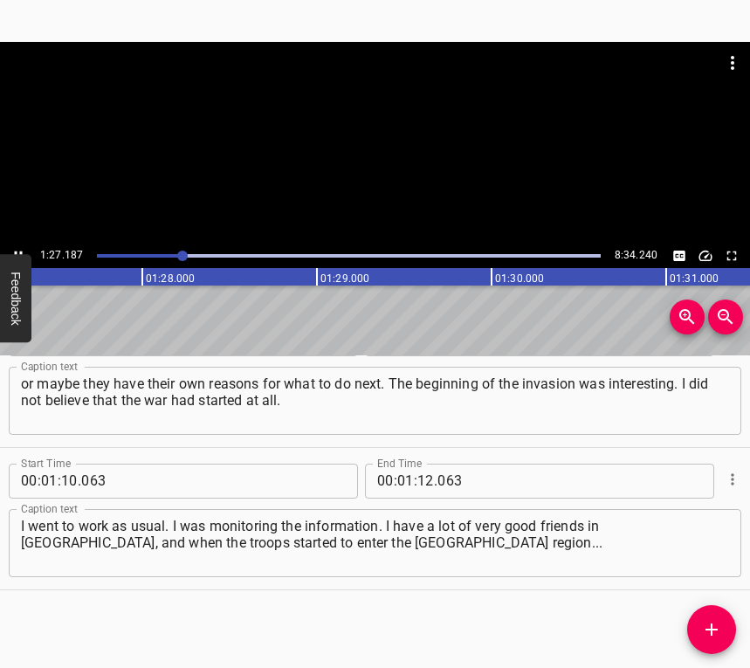
click at [17, 248] on icon "Play/Pause" at bounding box center [18, 256] width 16 height 16
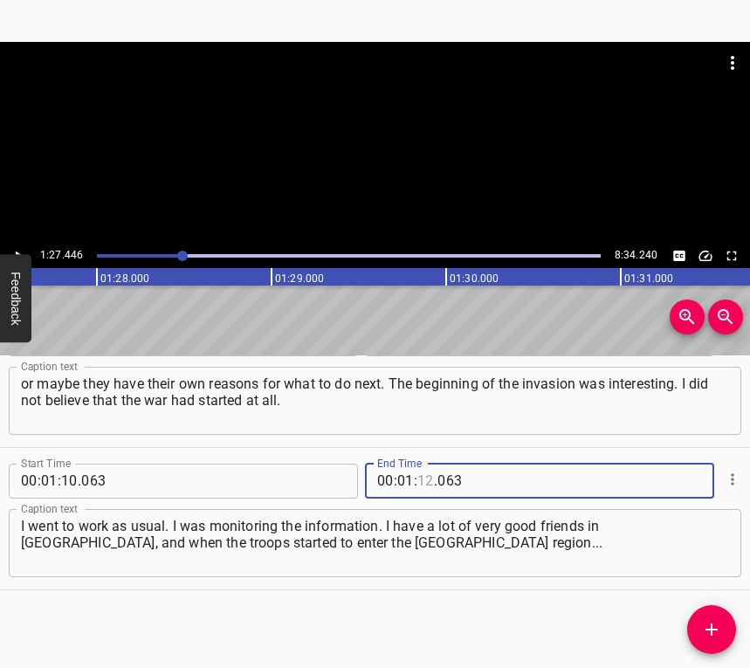
click at [418, 487] on input "number" at bounding box center [426, 481] width 17 height 35
type input "27"
type input "446"
click at [703, 633] on icon "Add Cue" at bounding box center [712, 629] width 21 height 21
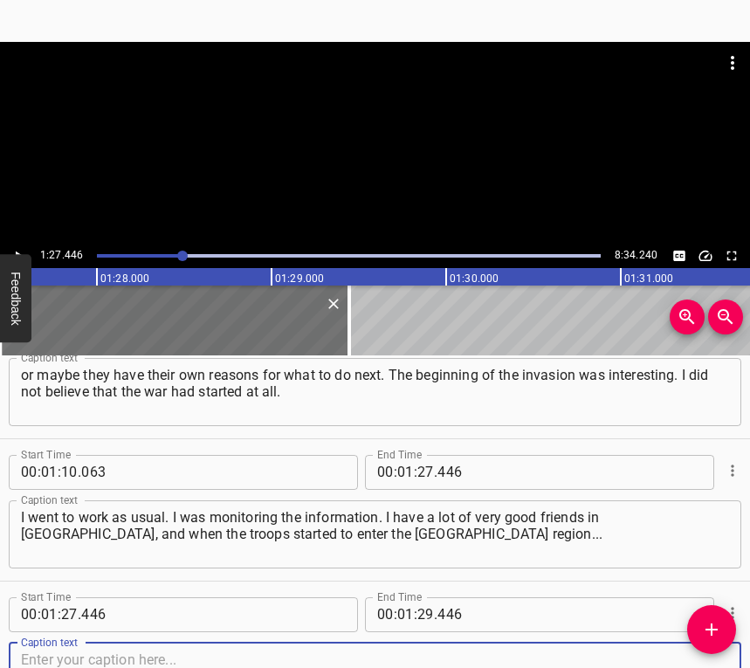
scroll to position [765, 0]
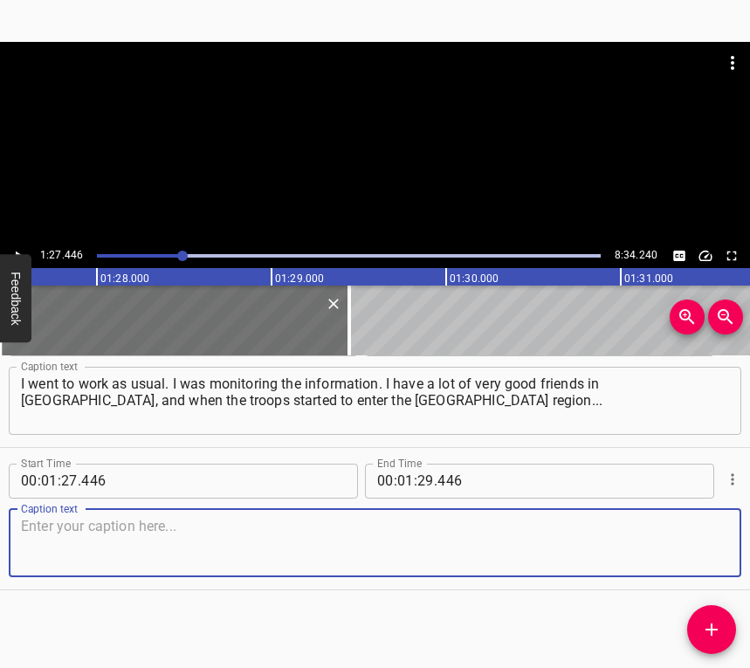
drag, startPoint x: 700, startPoint y: 540, endPoint x: 716, endPoint y: 529, distance: 20.1
click at [700, 539] on textarea at bounding box center [375, 543] width 709 height 50
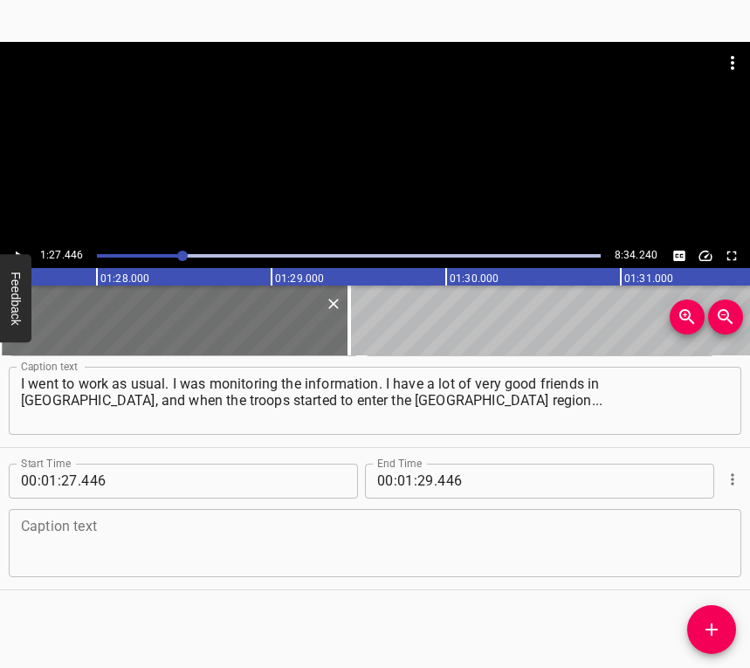
click at [77, 538] on textarea at bounding box center [375, 543] width 709 height 50
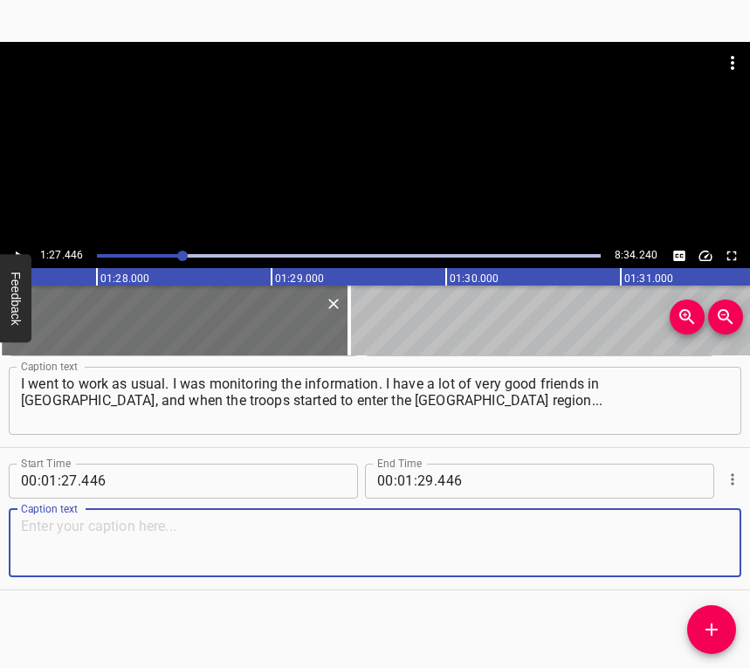
paste textarea "We have a beautiful city of [GEOGRAPHIC_DATA], where the sea is. And when I was…"
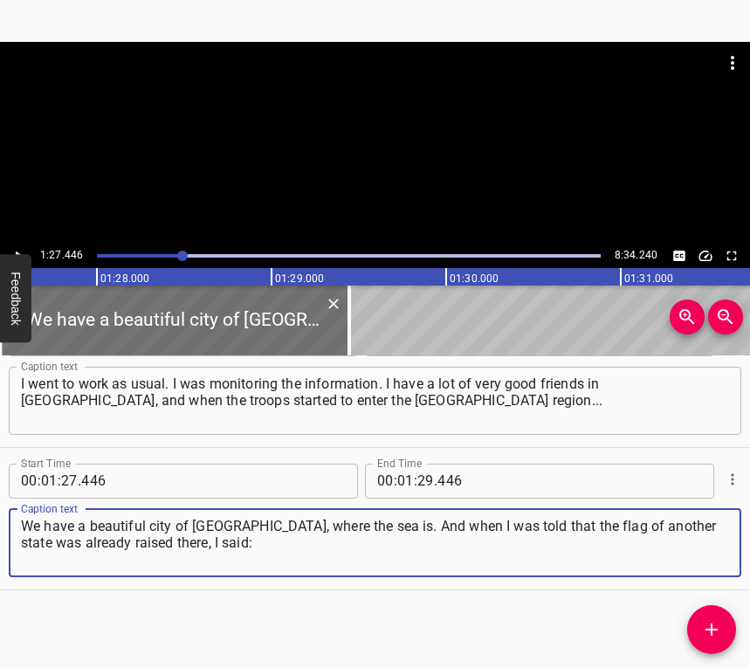
type textarea "We have a beautiful city of [GEOGRAPHIC_DATA], where the sea is. And when I was…"
click at [17, 251] on icon "Play/Pause" at bounding box center [18, 256] width 16 height 16
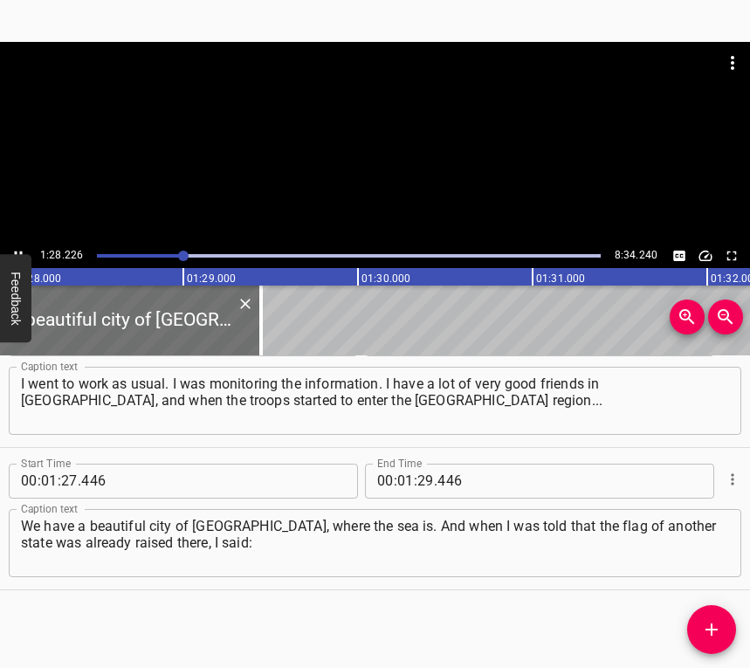
scroll to position [0, 15415]
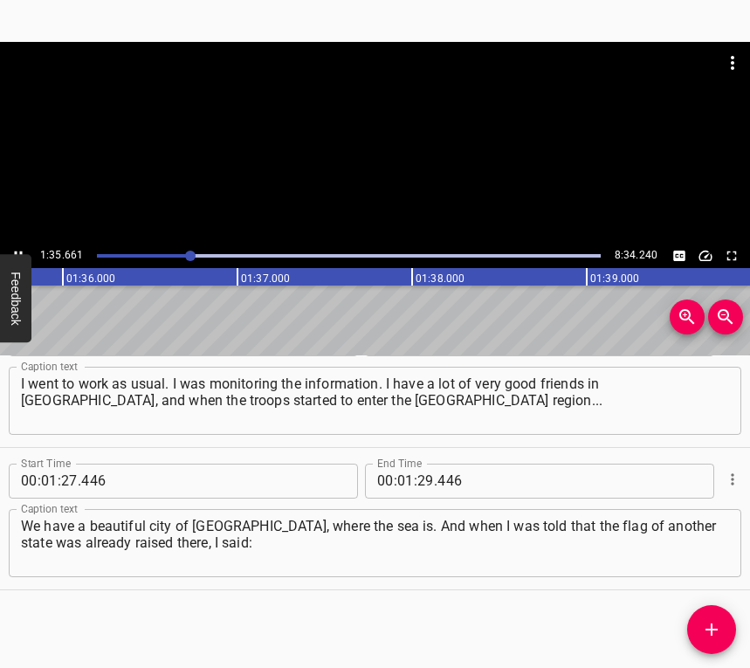
click at [16, 245] on button "Play/Pause" at bounding box center [18, 256] width 23 height 23
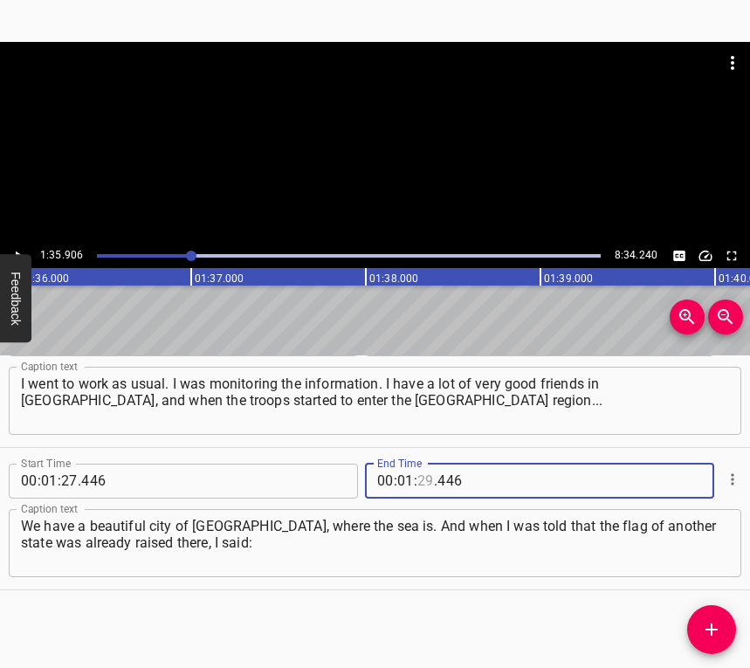
click at [418, 480] on input "number" at bounding box center [426, 481] width 17 height 35
type input "35"
type input "906"
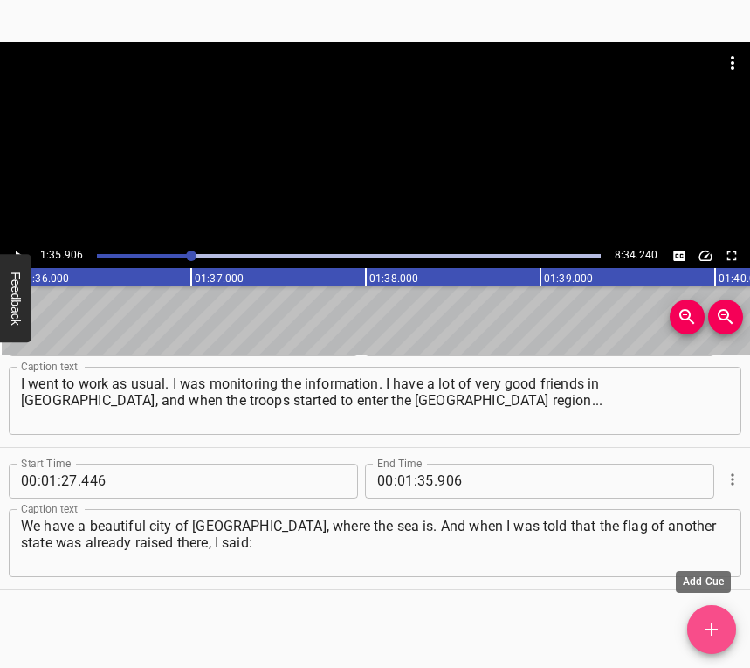
click at [722, 630] on icon "Add Cue" at bounding box center [712, 629] width 21 height 21
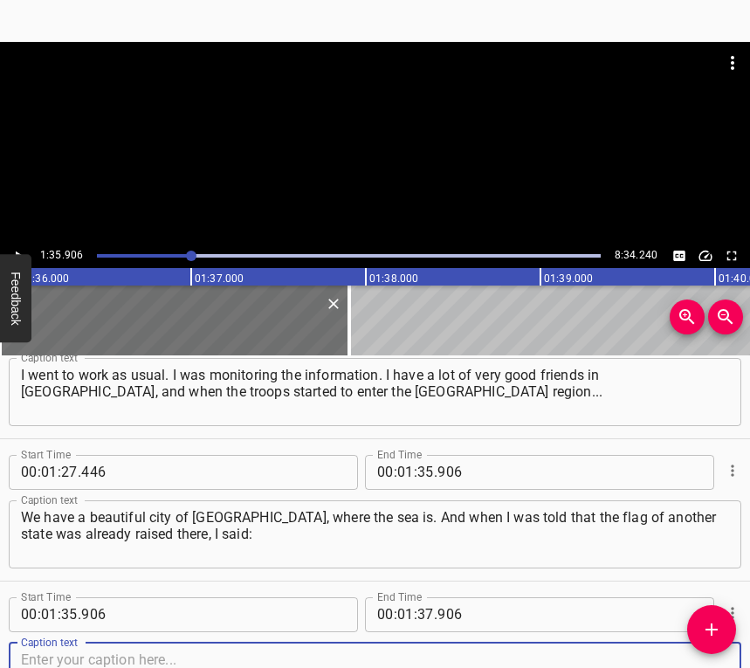
scroll to position [908, 0]
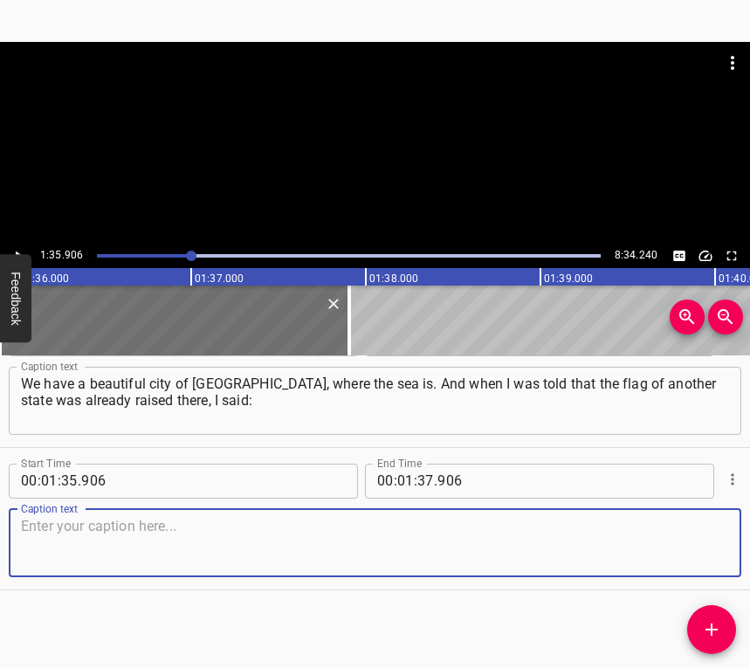
click at [708, 543] on textarea at bounding box center [375, 543] width 709 height 50
click at [359, 540] on textarea at bounding box center [375, 543] width 709 height 50
paste textarea "“It can’t be. I’m looking at the cameras, everything is fine there.” And until …"
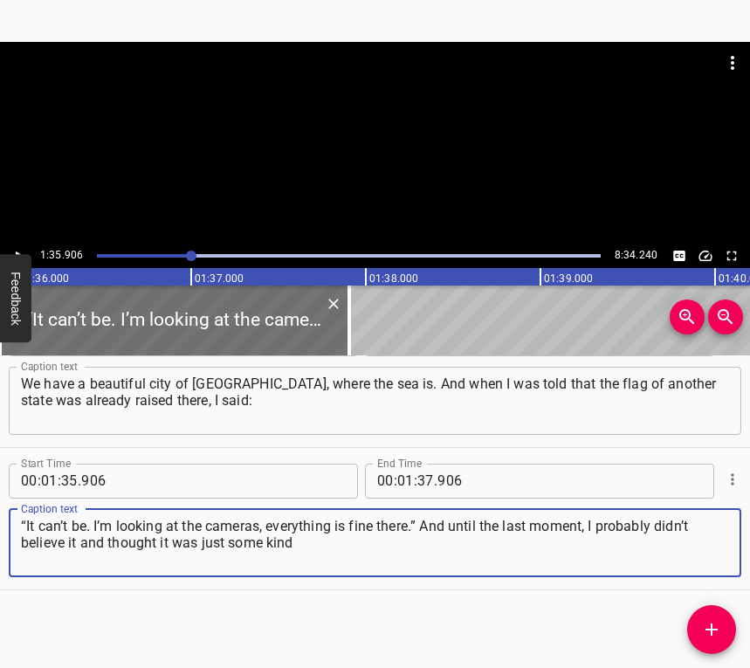
type textarea "“It can’t be. I’m looking at the cameras, everything is fine there.” And until …"
click at [16, 250] on icon "Play/Pause" at bounding box center [18, 256] width 16 height 16
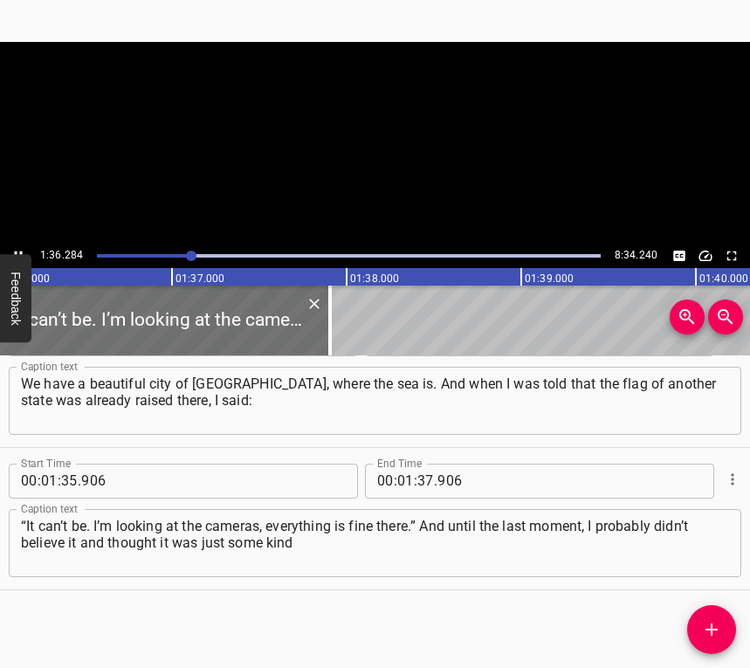
scroll to position [0, 16822]
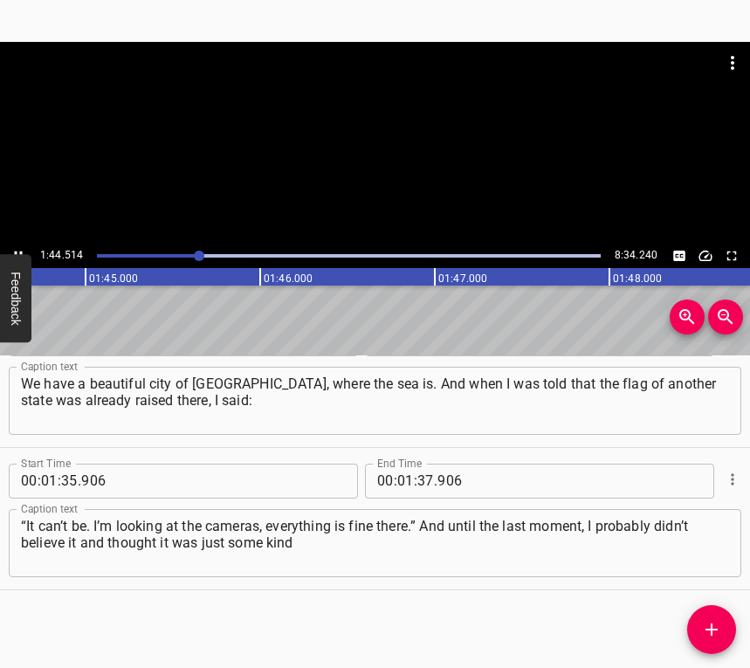
click at [16, 248] on icon "Play/Pause" at bounding box center [18, 256] width 16 height 16
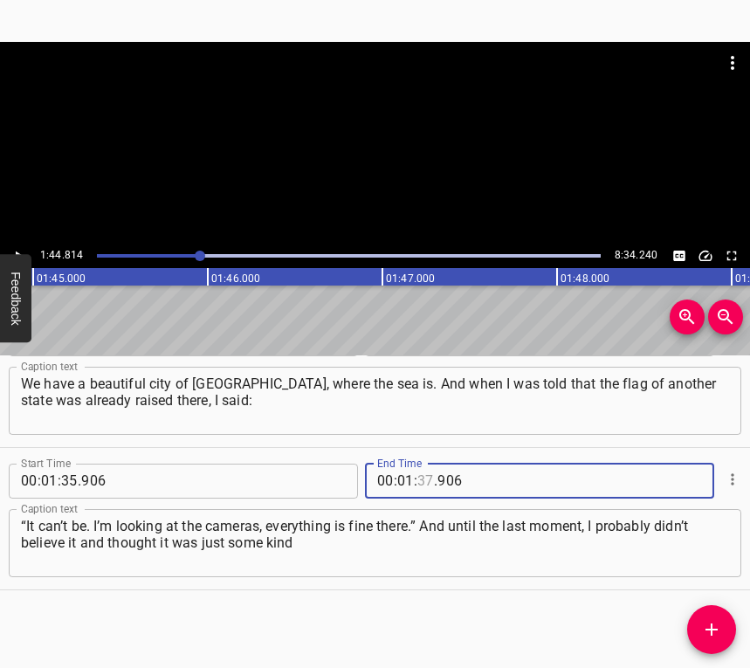
click at [423, 480] on input "number" at bounding box center [426, 481] width 17 height 35
type input "44"
type input "814"
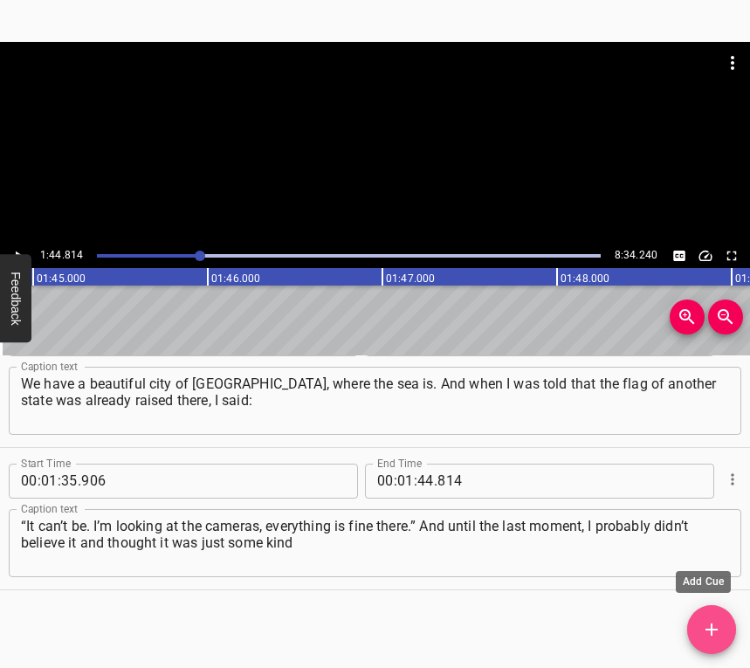
click at [711, 623] on icon "Add Cue" at bounding box center [712, 629] width 21 height 21
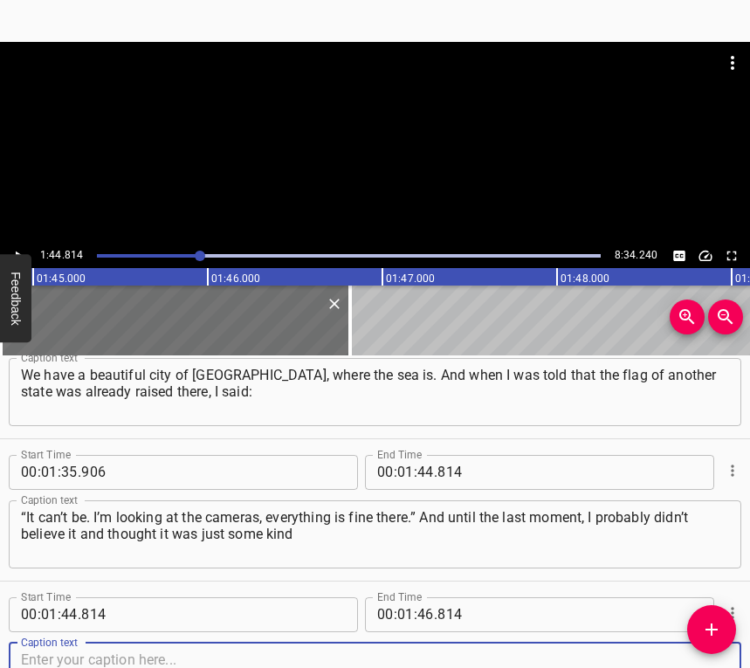
scroll to position [1050, 0]
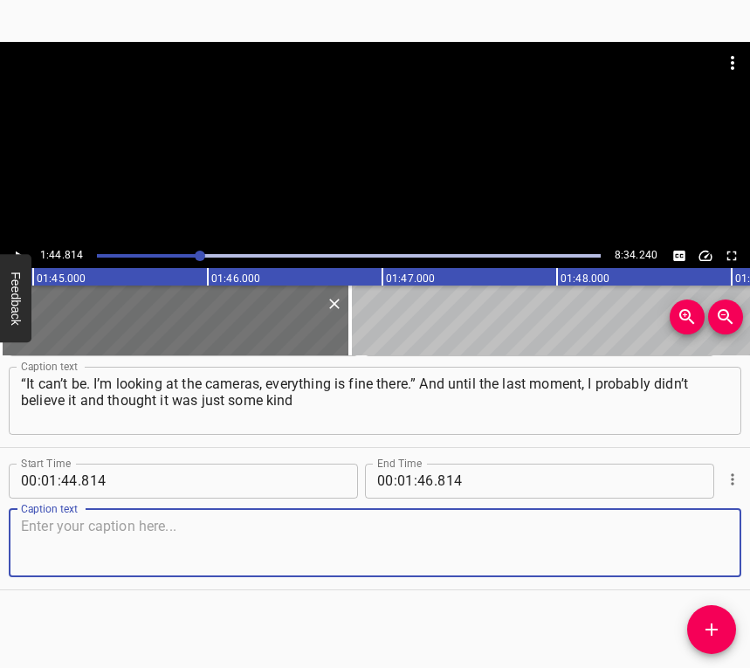
drag, startPoint x: 689, startPoint y: 543, endPoint x: 742, endPoint y: 507, distance: 63.5
click at [688, 543] on textarea at bounding box center [375, 543] width 709 height 50
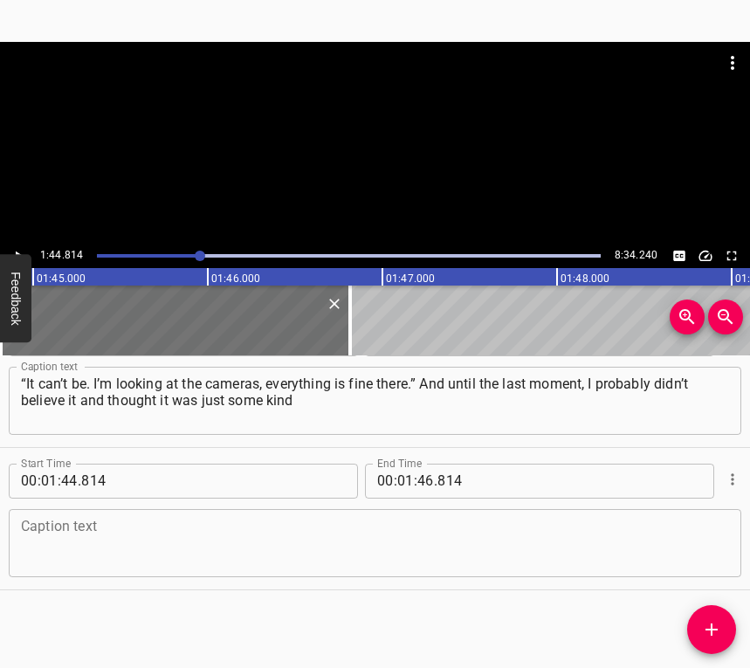
click at [120, 540] on textarea at bounding box center [375, 543] width 709 height 50
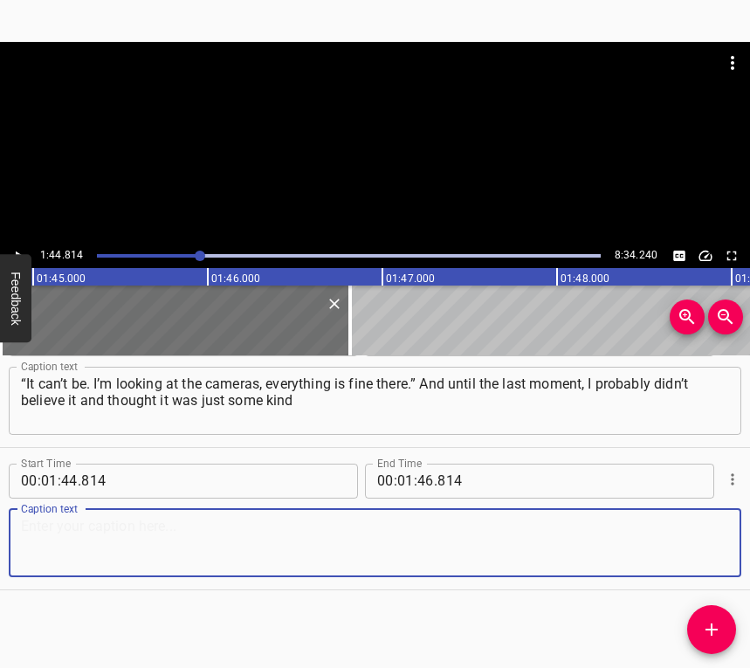
paste textarea "of fake, a provocation. Now, as they say, they will scare us and leave. But, bu…"
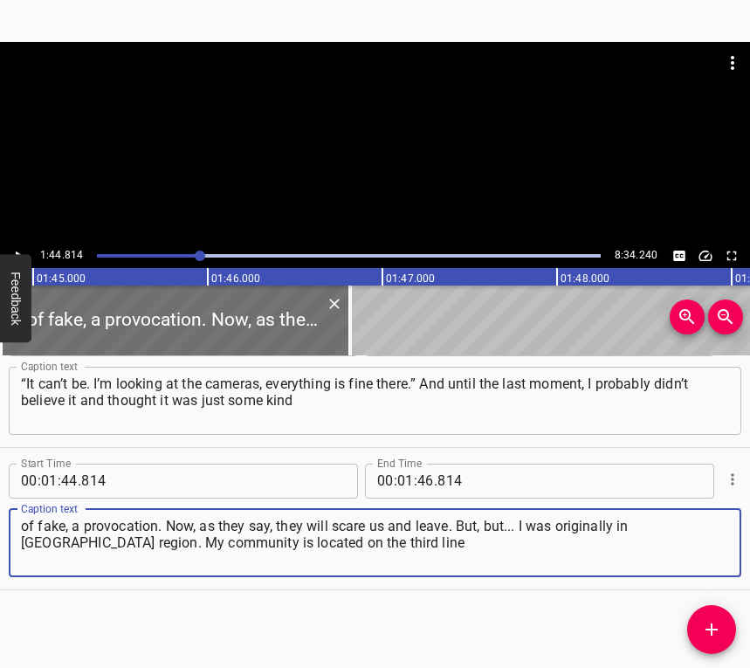
type textarea "of fake, a provocation. Now, as they say, they will scare us and leave. But, bu…"
click at [15, 252] on icon "Play/Pause" at bounding box center [18, 256] width 16 height 16
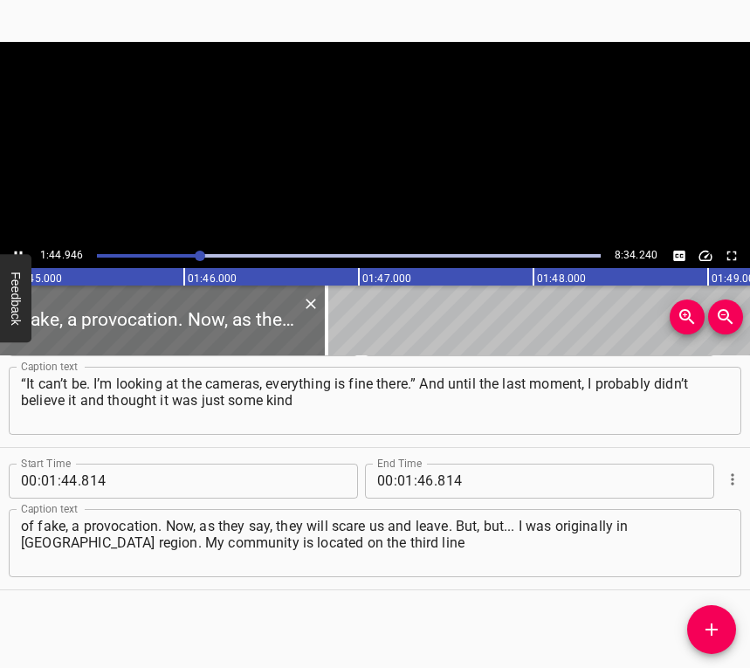
scroll to position [0, 18382]
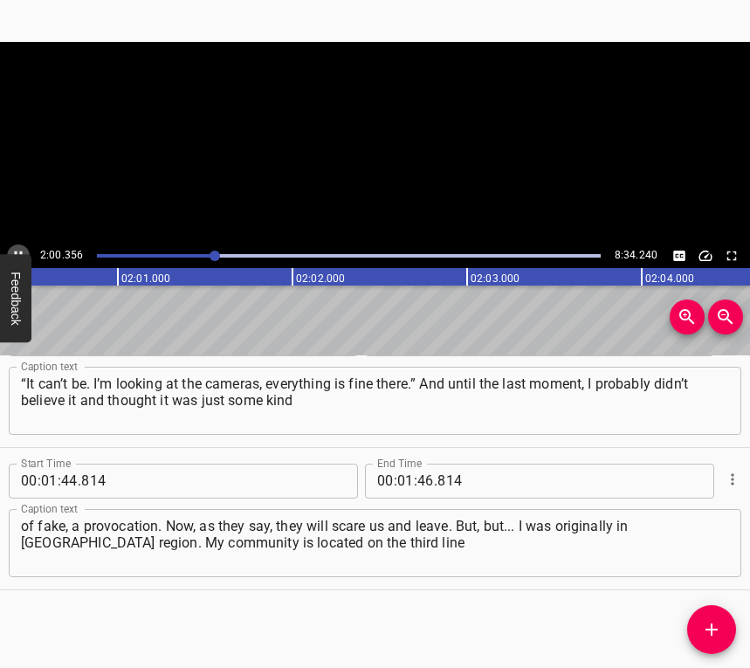
click at [15, 249] on icon "Play/Pause" at bounding box center [18, 256] width 16 height 16
click at [397, 474] on input "number" at bounding box center [405, 481] width 17 height 35
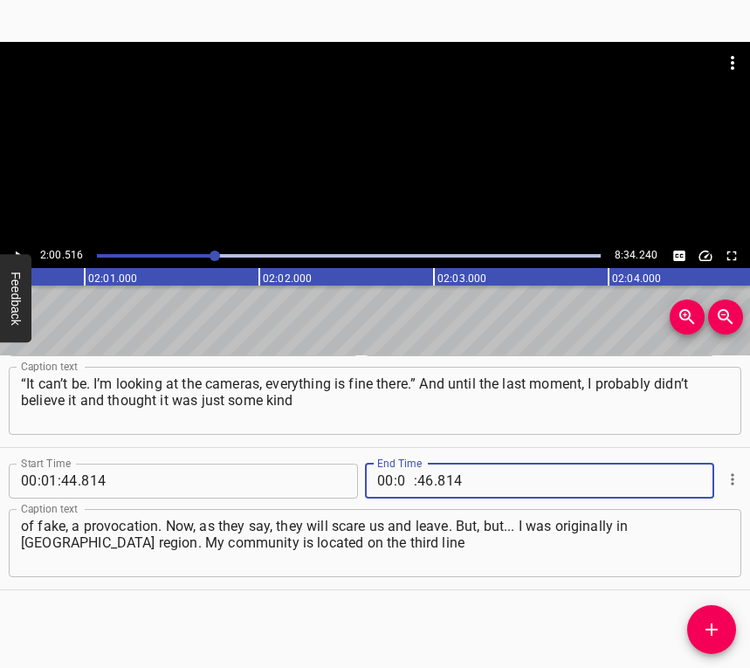
type input "02"
type input "00"
type input "516"
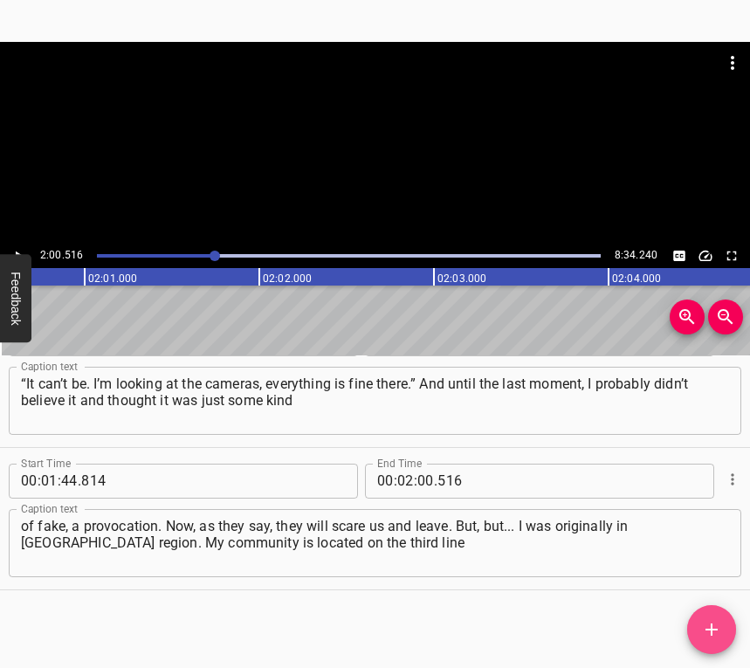
click at [713, 632] on icon "Add Cue" at bounding box center [712, 629] width 21 height 21
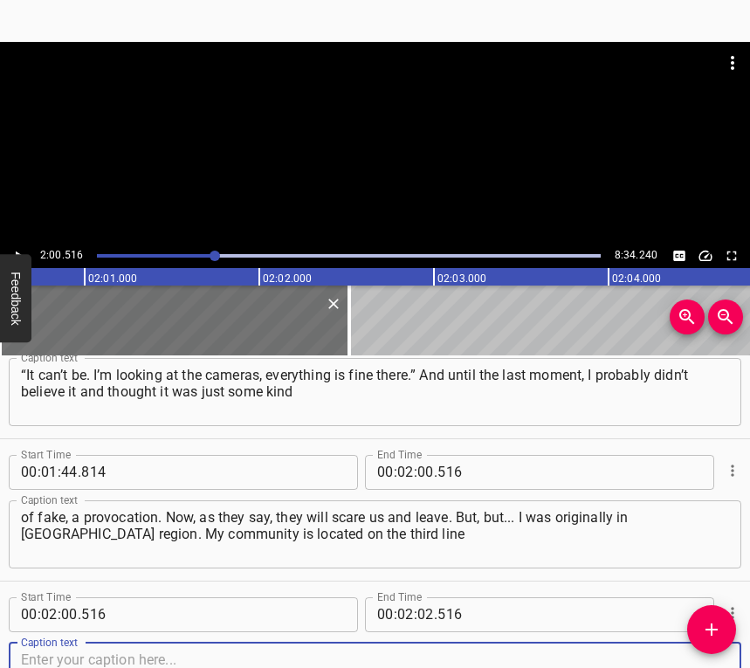
scroll to position [1192, 0]
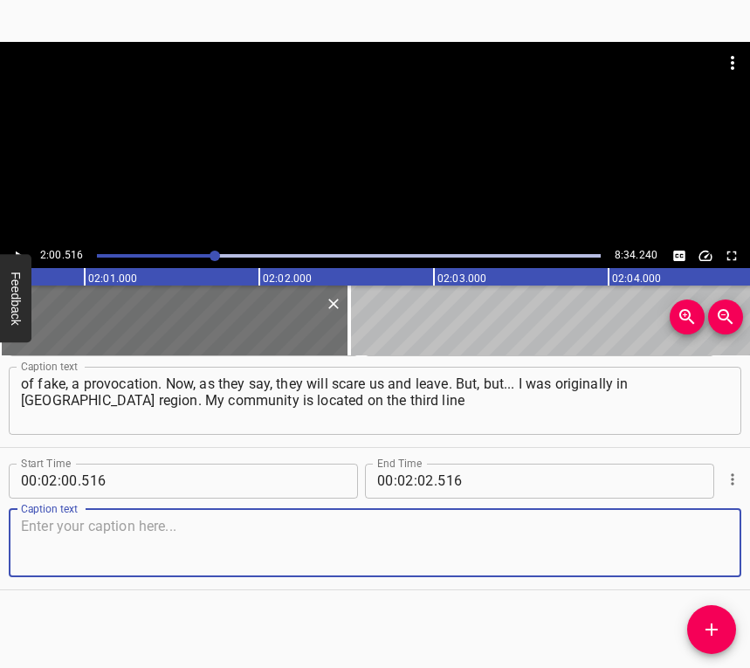
click at [689, 537] on textarea at bounding box center [375, 543] width 709 height 50
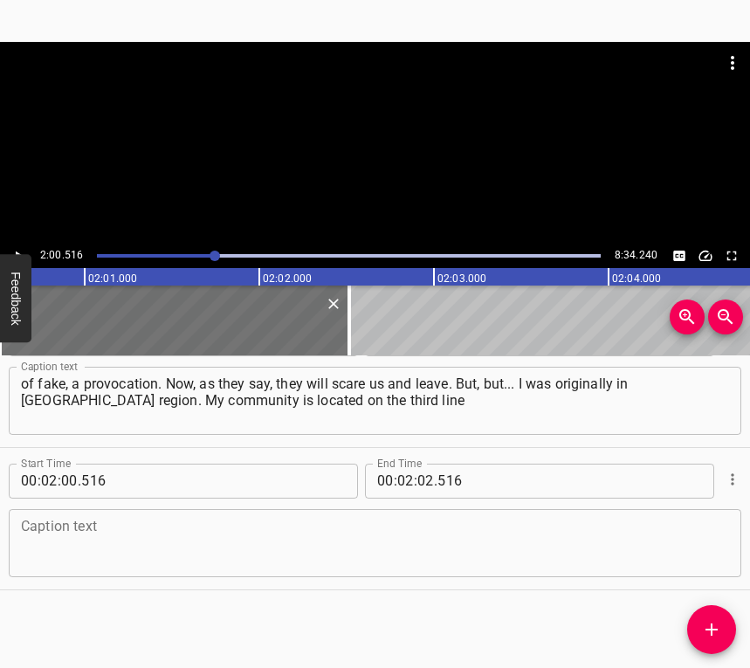
click at [282, 536] on textarea at bounding box center [375, 543] width 709 height 50
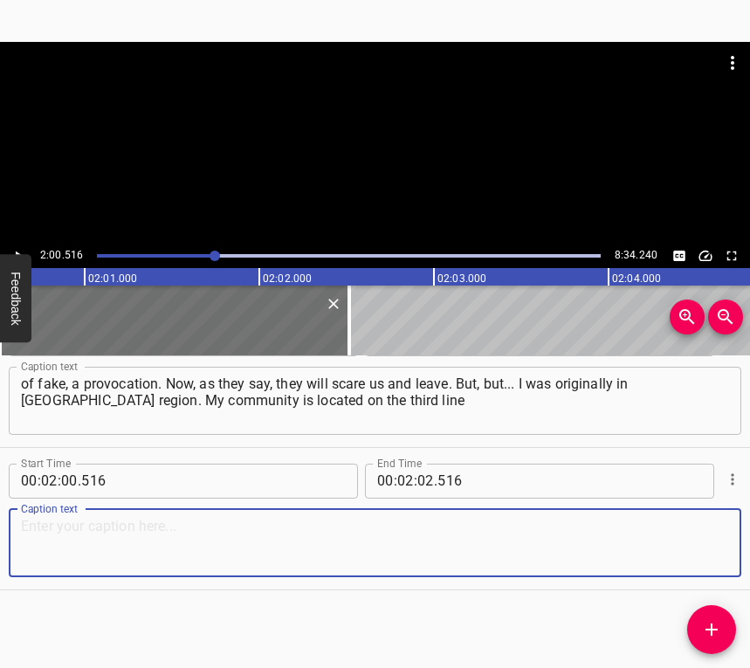
paste textarea "of defence, and it is dangerous there now. And we left around the end of July. …"
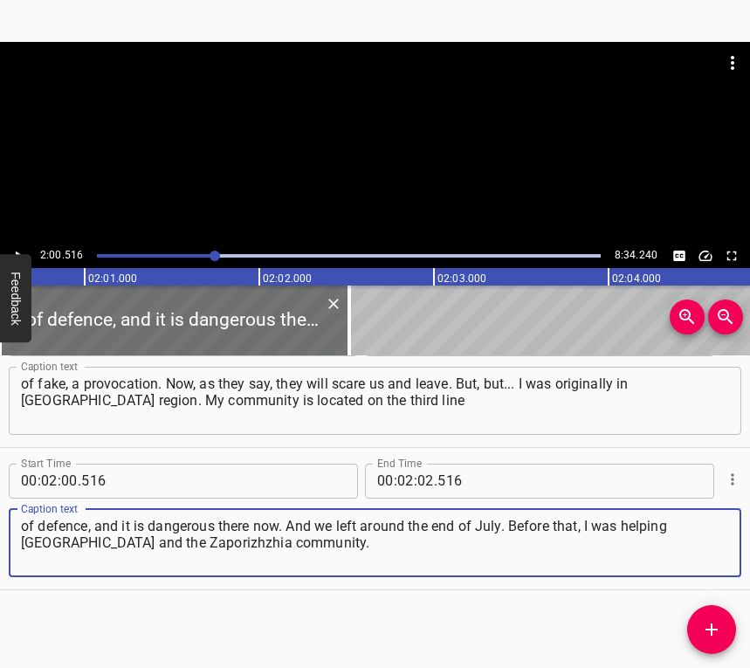
type textarea "of defence, and it is dangerous there now. And we left around the end of July. …"
click at [17, 252] on icon "Play/Pause" at bounding box center [19, 256] width 7 height 10
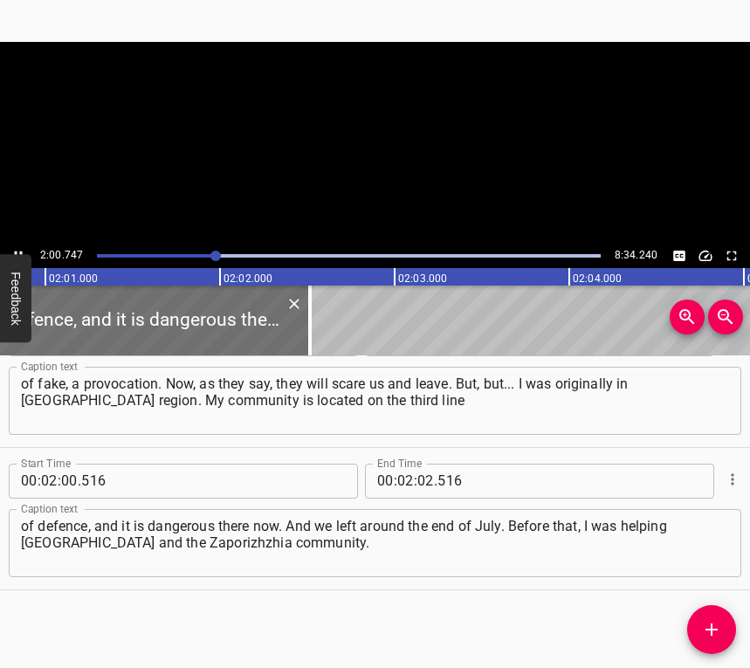
scroll to position [0, 21143]
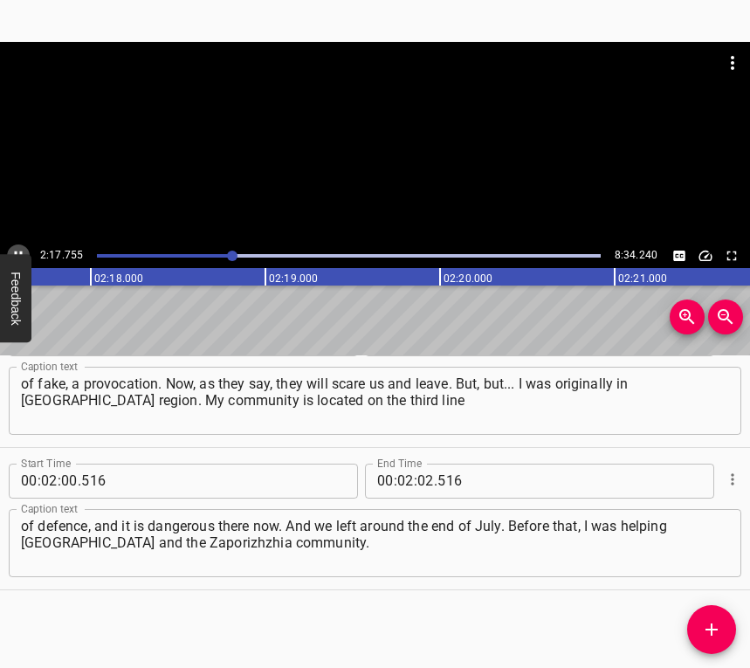
click at [16, 248] on icon "Play/Pause" at bounding box center [18, 256] width 16 height 16
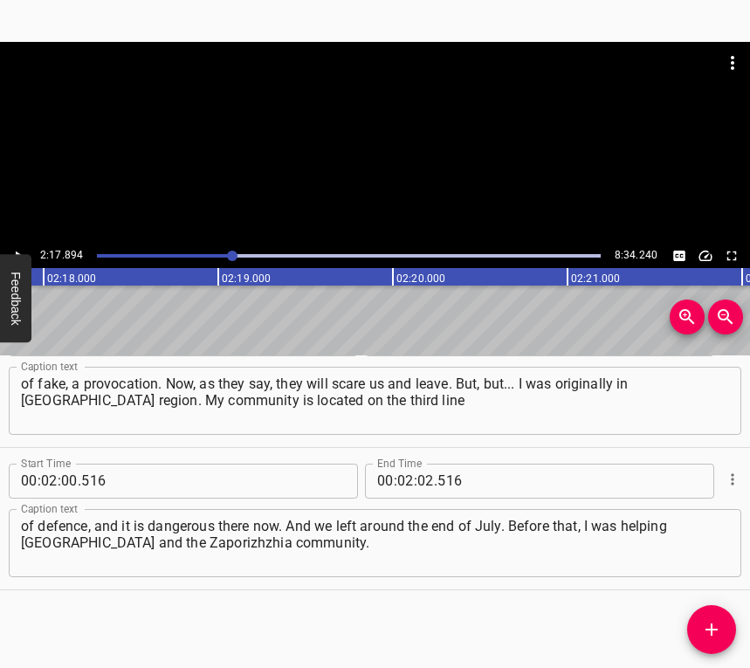
scroll to position [0, 24093]
click at [418, 480] on input "number" at bounding box center [426, 481] width 17 height 35
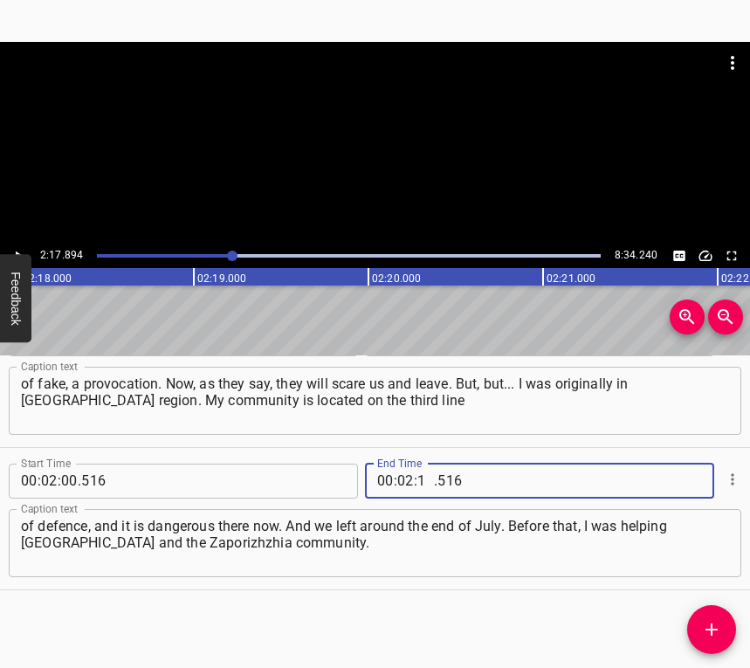
type input "17"
type input "894"
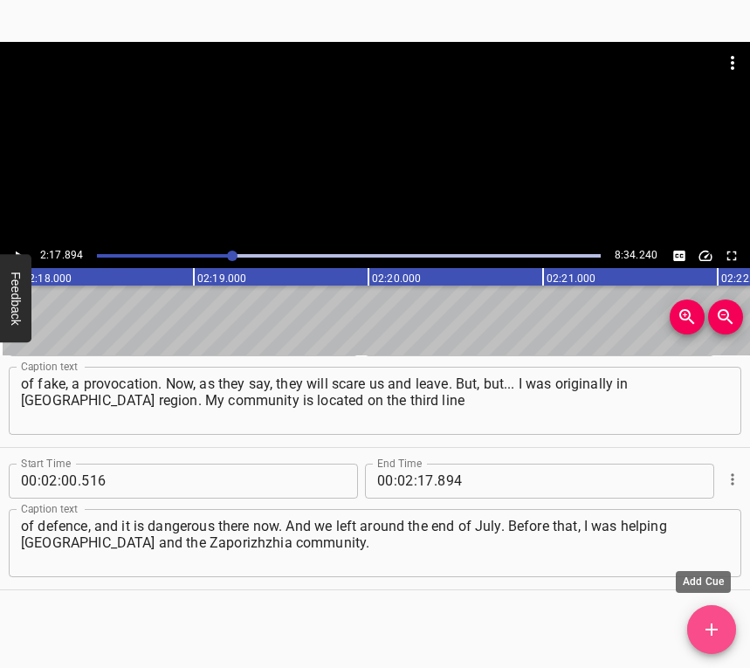
click at [706, 630] on icon "Add Cue" at bounding box center [712, 630] width 12 height 12
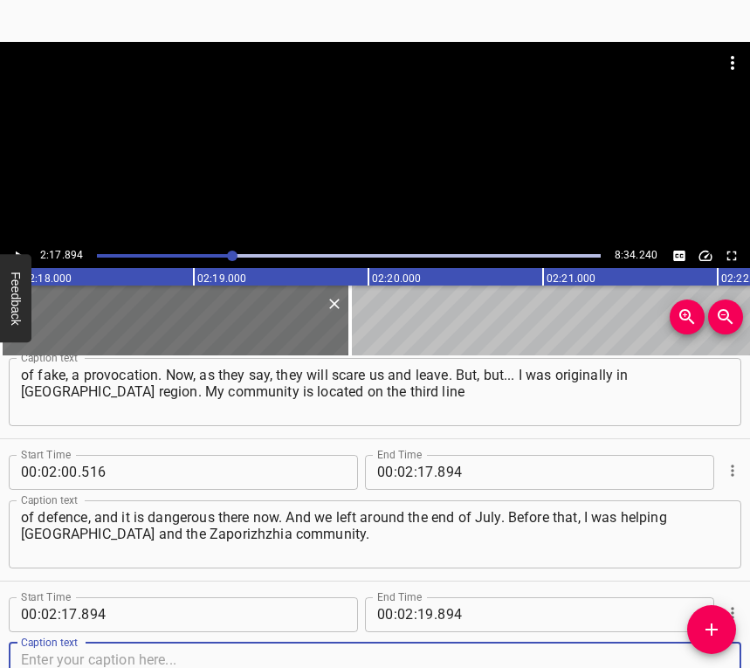
scroll to position [1335, 0]
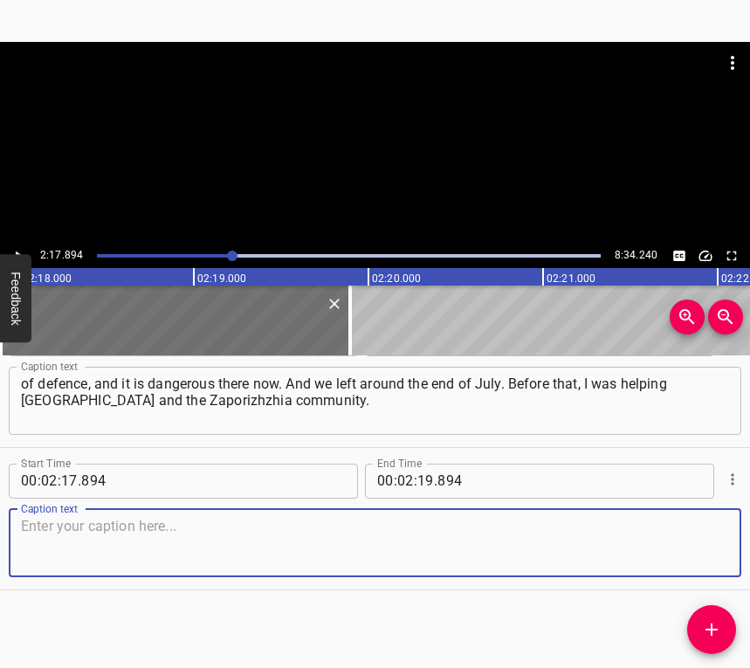
click at [695, 534] on textarea at bounding box center [375, 543] width 709 height 50
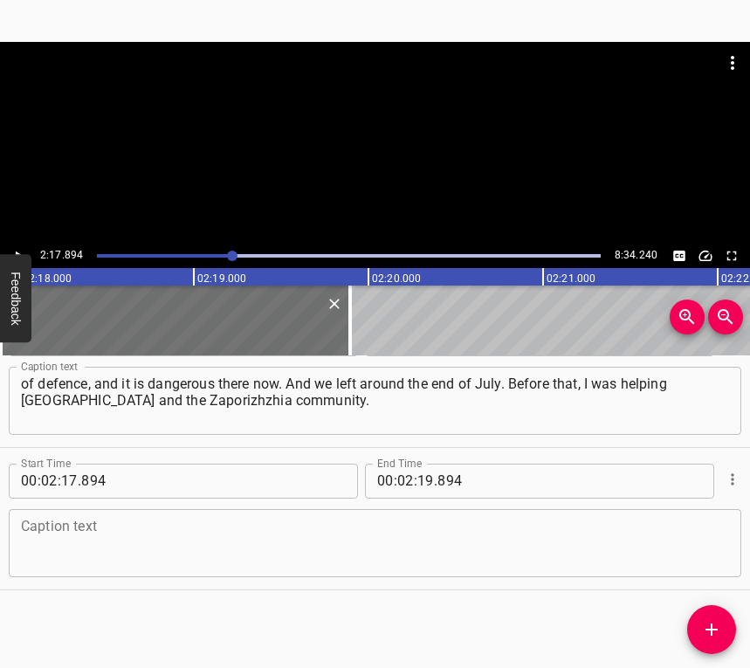
click at [65, 553] on textarea at bounding box center [375, 543] width 709 height 50
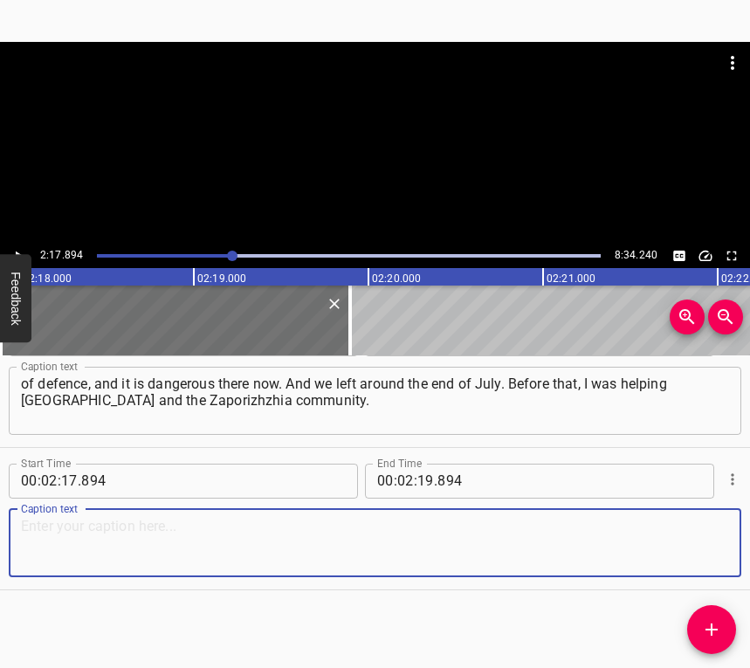
paste textarea "I have a house, and the basement is located under the house. Our neighbours don…"
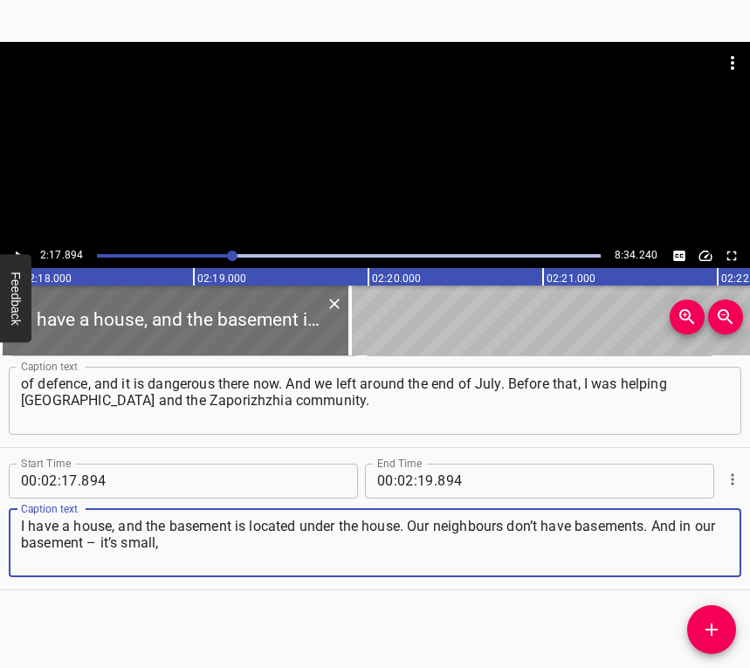
type textarea "I have a house, and the basement is located under the house. Our neighbours don…"
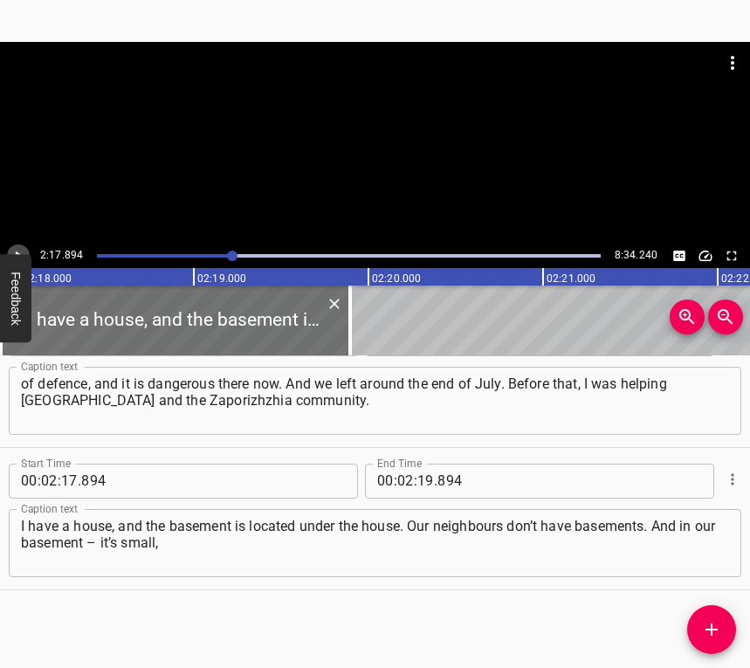
click at [17, 248] on icon "Play/Pause" at bounding box center [18, 256] width 16 height 16
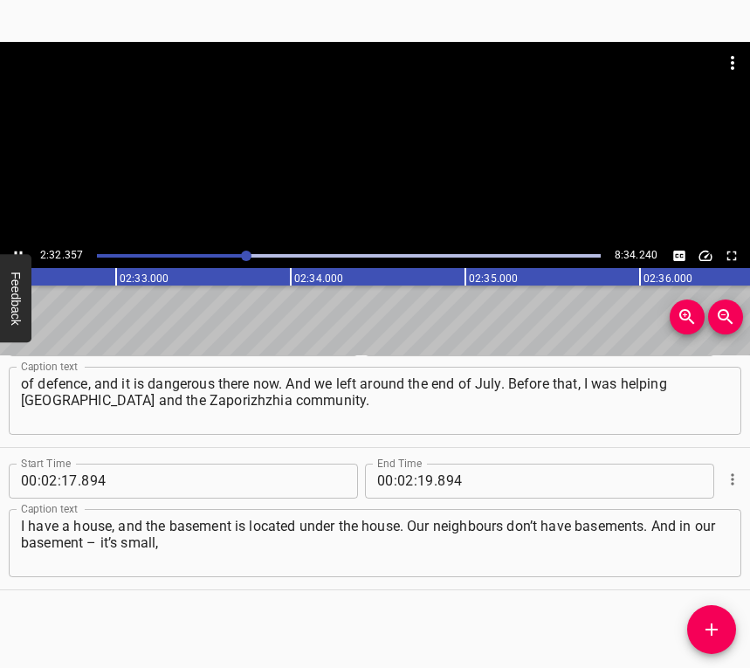
click at [18, 248] on icon "Play/Pause" at bounding box center [18, 256] width 16 height 16
click at [426, 474] on input "number" at bounding box center [426, 481] width 17 height 35
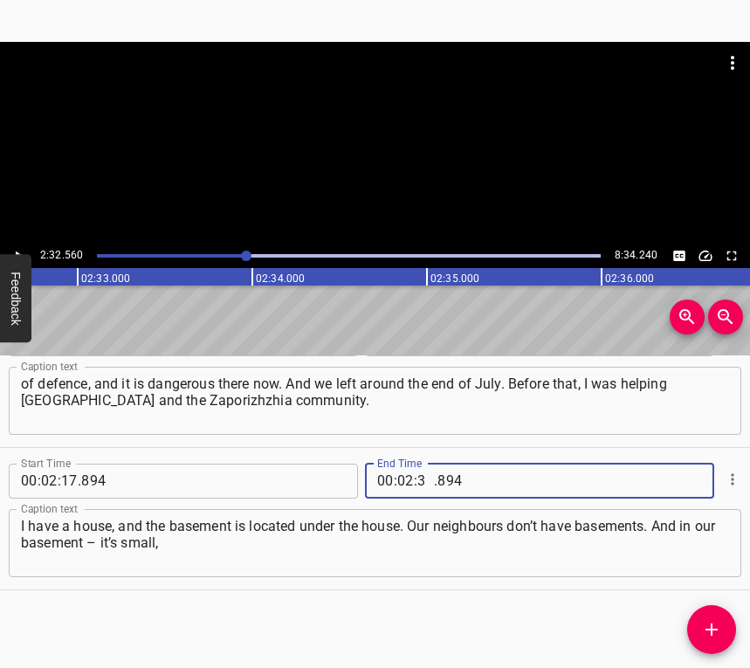
type input "32"
type input "560"
click at [720, 624] on span "Add Cue" at bounding box center [712, 629] width 49 height 21
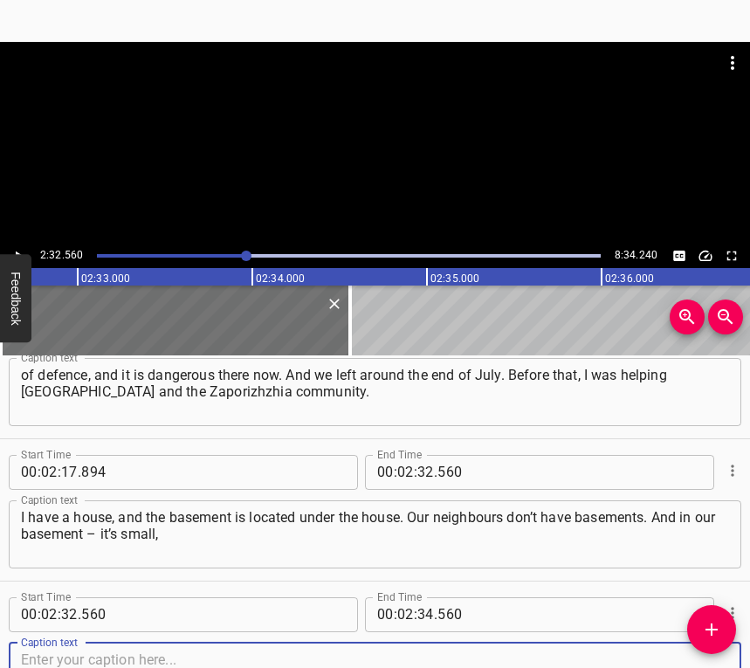
scroll to position [1477, 0]
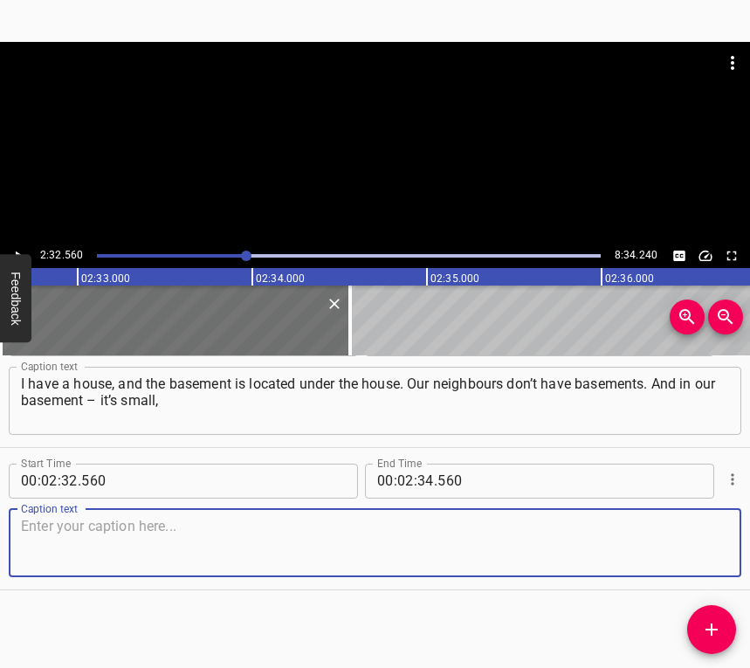
drag, startPoint x: 703, startPoint y: 540, endPoint x: 750, endPoint y: 515, distance: 52.4
click at [703, 539] on textarea at bounding box center [375, 543] width 709 height 50
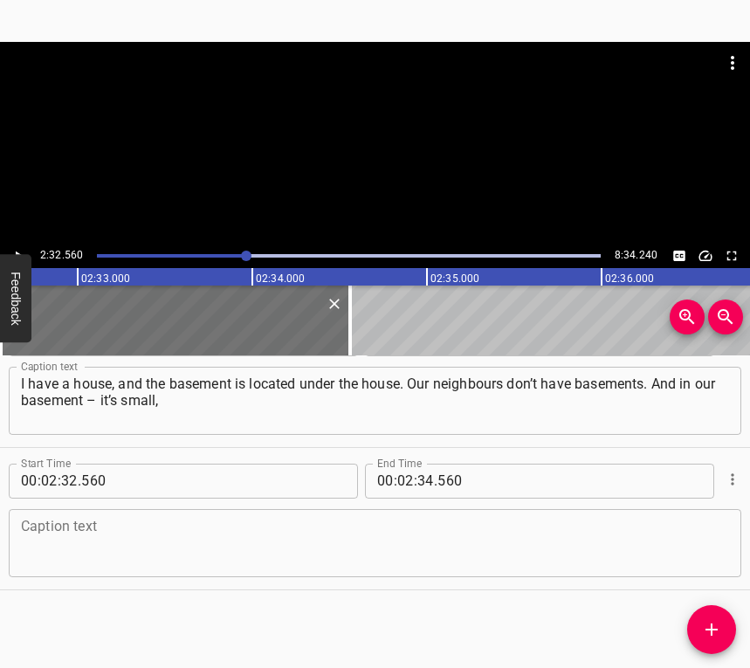
click at [178, 537] on textarea at bounding box center [375, 543] width 709 height 50
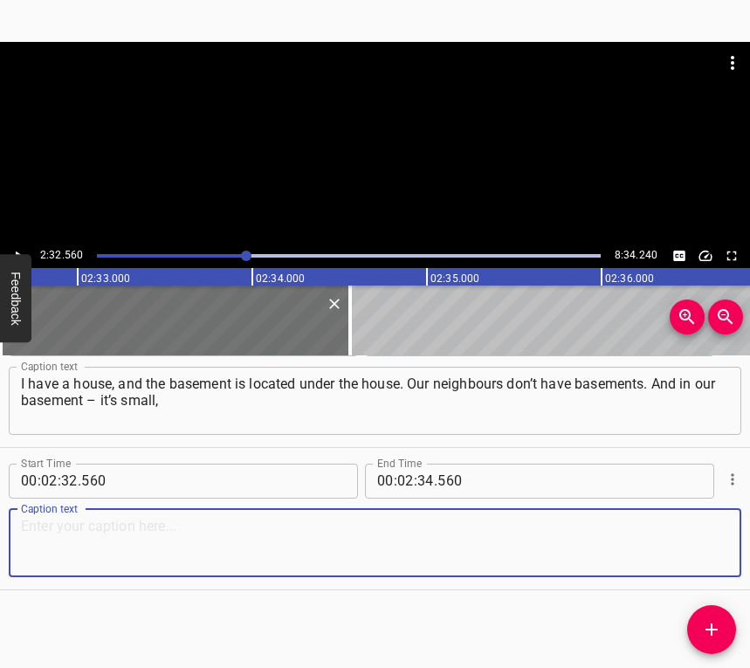
paste textarea "about 2x2.5 metres – there were about ten people. Everyone was lying down. Fort…"
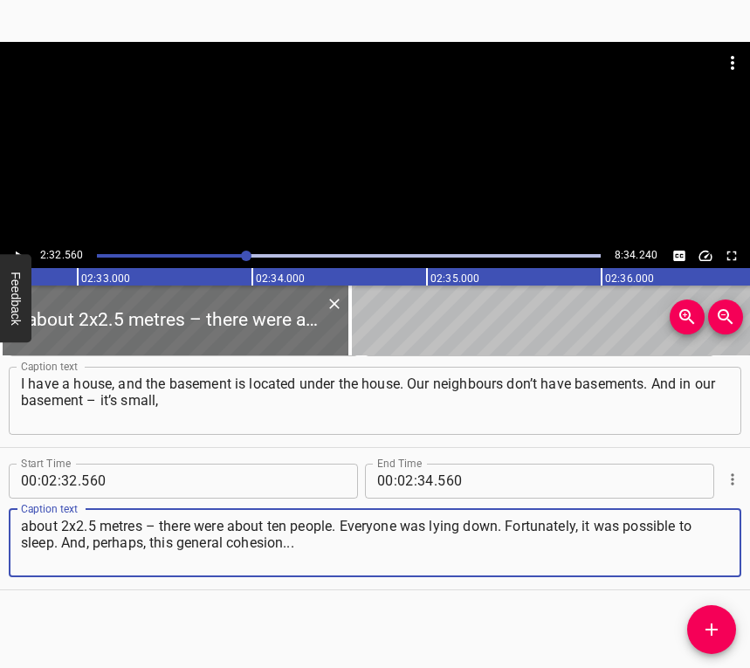
type textarea "about 2x2.5 metres – there were about ten people. Everyone was lying down. Fort…"
click at [24, 249] on icon "Play/Pause" at bounding box center [18, 256] width 16 height 16
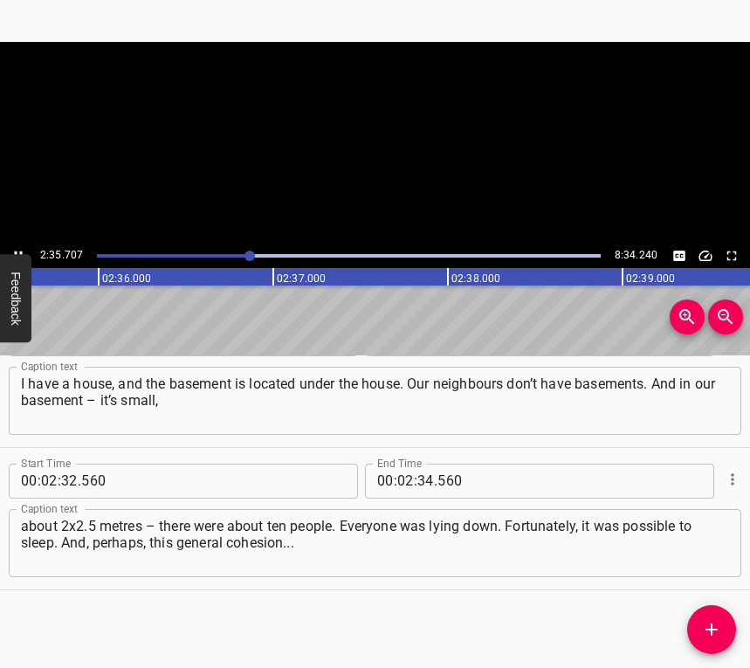
scroll to position [0, 27205]
click at [18, 250] on icon "Play/Pause" at bounding box center [18, 256] width 16 height 16
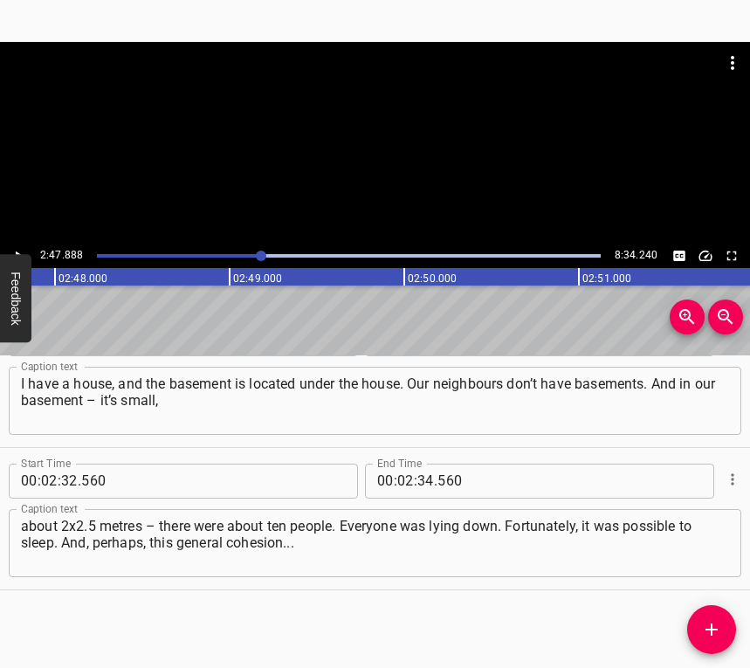
scroll to position [0, 29334]
click at [420, 479] on input "number" at bounding box center [426, 481] width 17 height 35
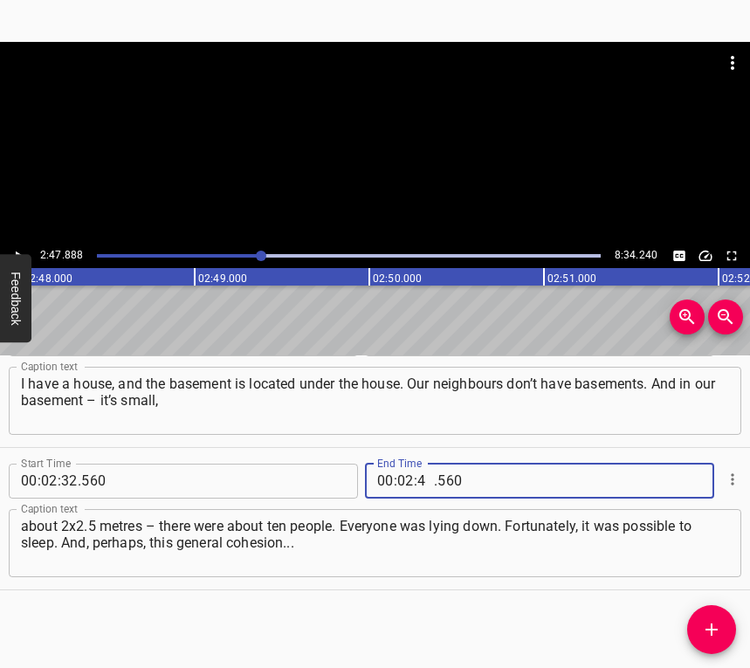
type input "47"
type input "888"
click at [716, 630] on icon "Add Cue" at bounding box center [712, 630] width 12 height 12
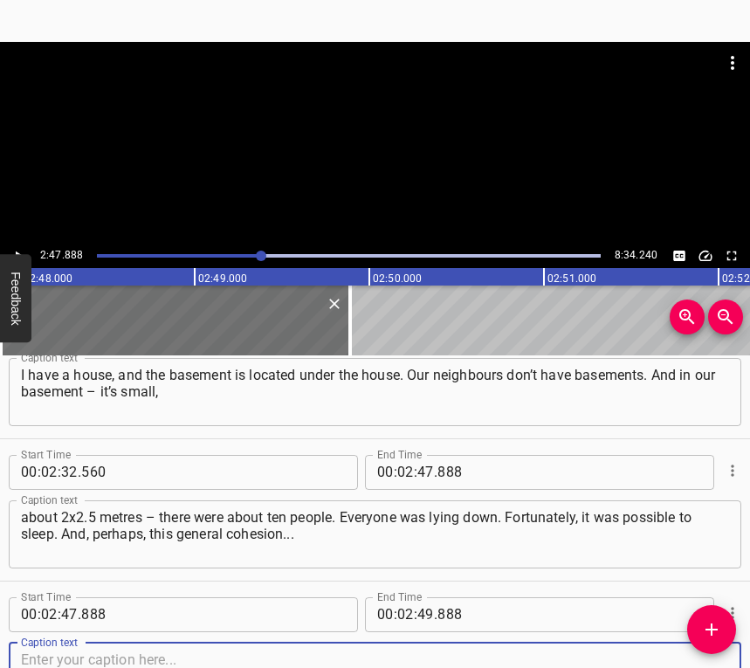
scroll to position [1620, 0]
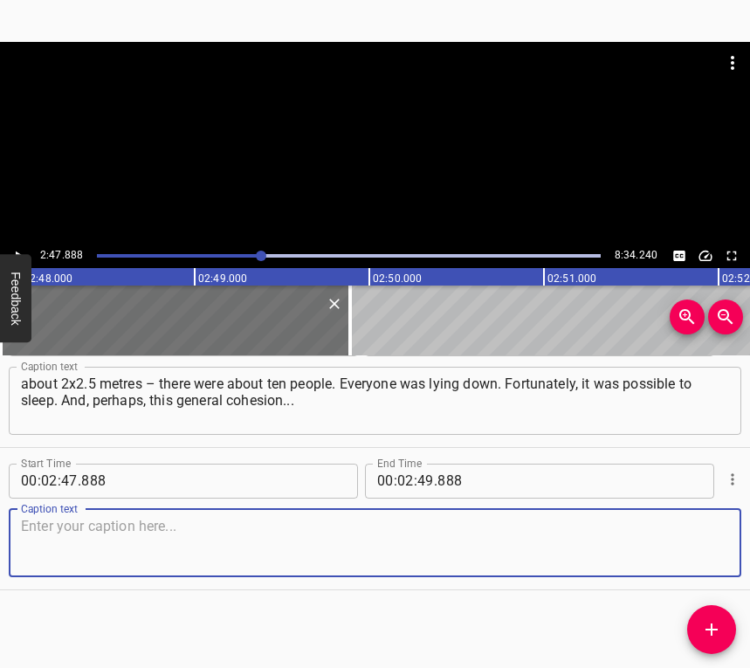
click at [696, 541] on textarea at bounding box center [375, 543] width 709 height 50
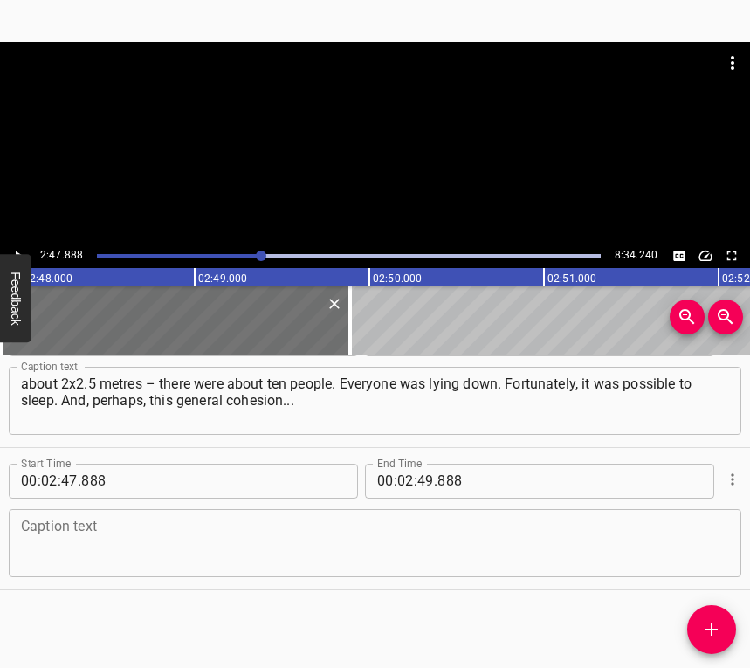
click at [33, 550] on textarea at bounding box center [375, 543] width 709 height 50
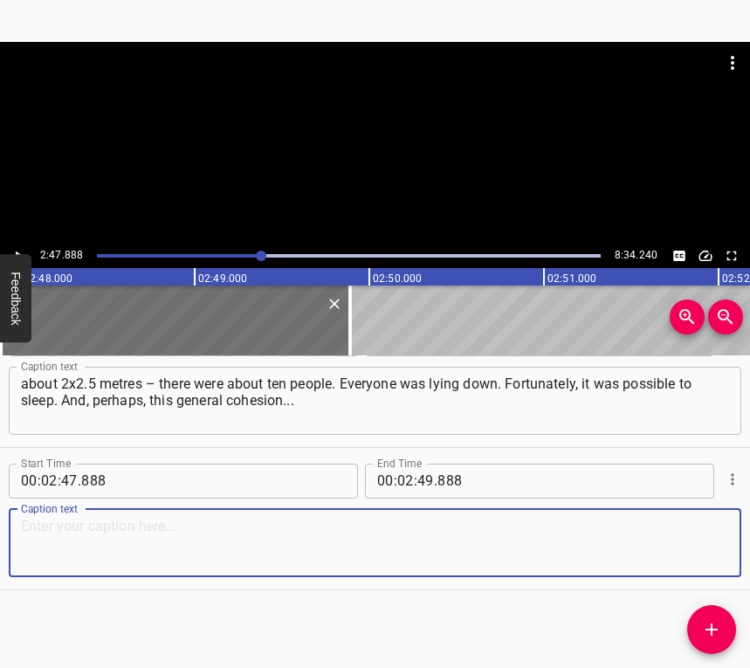
paste textarea "Even with those neighbours with whom we just greeted in the morning, we began t…"
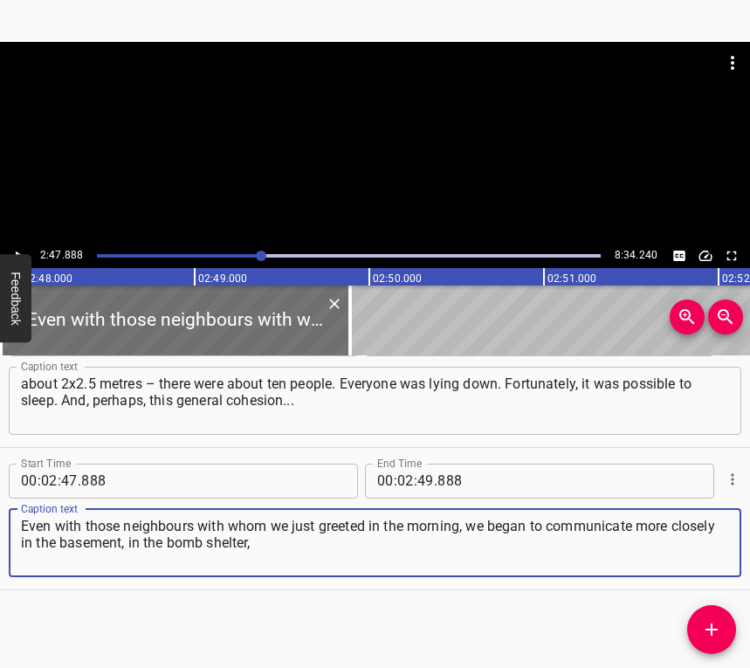
type textarea "Even with those neighbours with whom we just greeted in the morning, we began t…"
click at [22, 248] on icon "Play/Pause" at bounding box center [18, 256] width 16 height 16
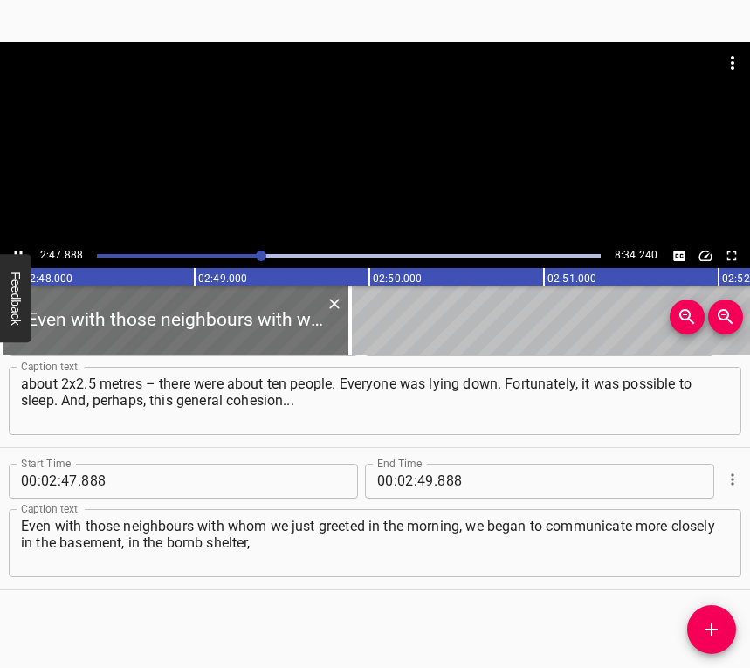
scroll to position [0, 29352]
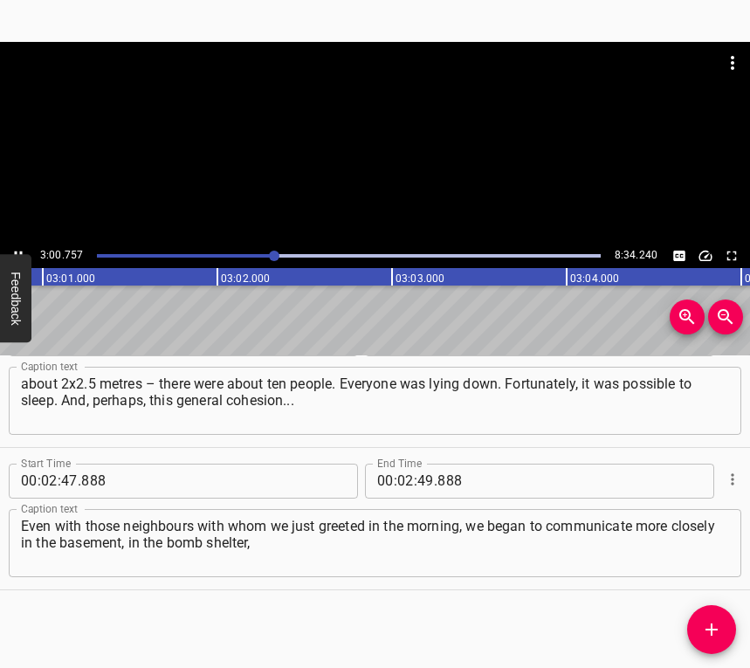
click at [15, 251] on icon "Play/Pause" at bounding box center [18, 256] width 16 height 16
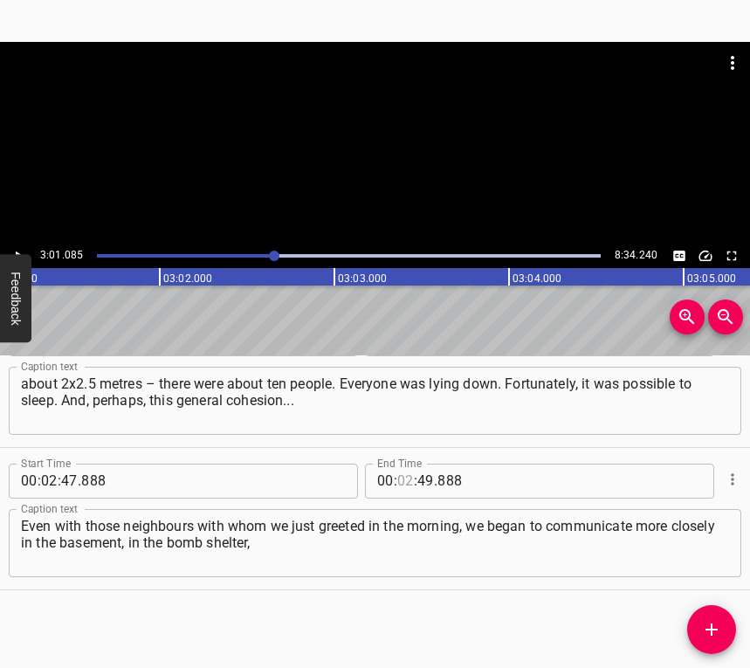
click at [397, 483] on input "number" at bounding box center [405, 481] width 17 height 35
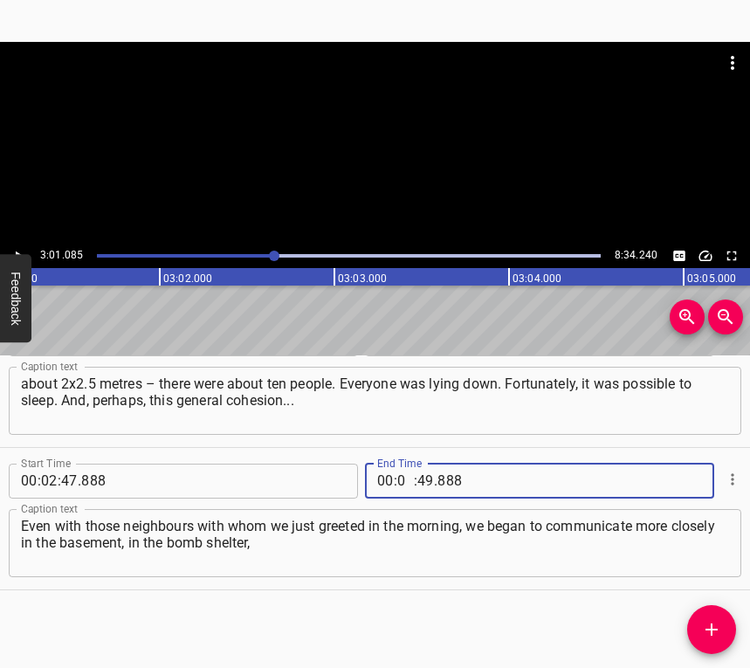
type input "03"
type input "01"
type input "085"
click at [715, 632] on icon "Add Cue" at bounding box center [712, 629] width 21 height 21
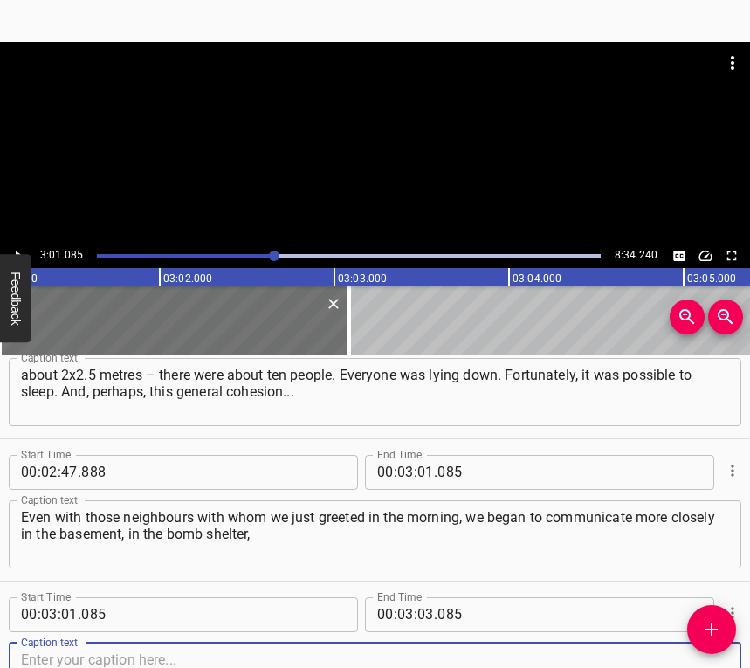
scroll to position [1762, 0]
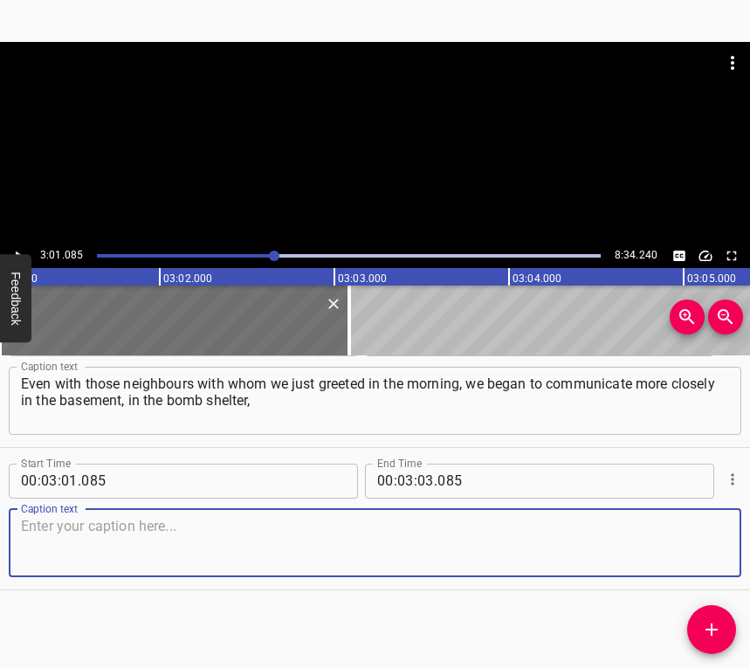
click at [672, 550] on textarea at bounding box center [375, 543] width 709 height 50
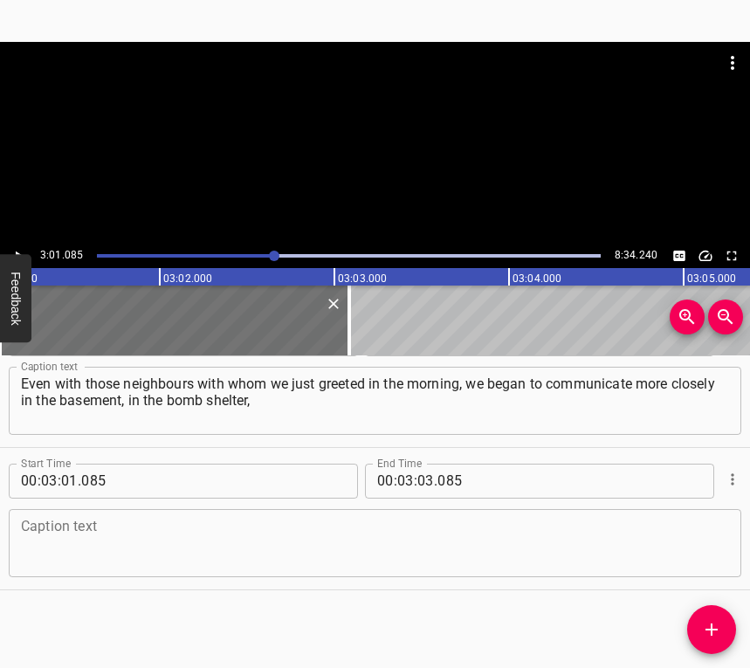
click at [80, 547] on textarea at bounding box center [375, 543] width 709 height 50
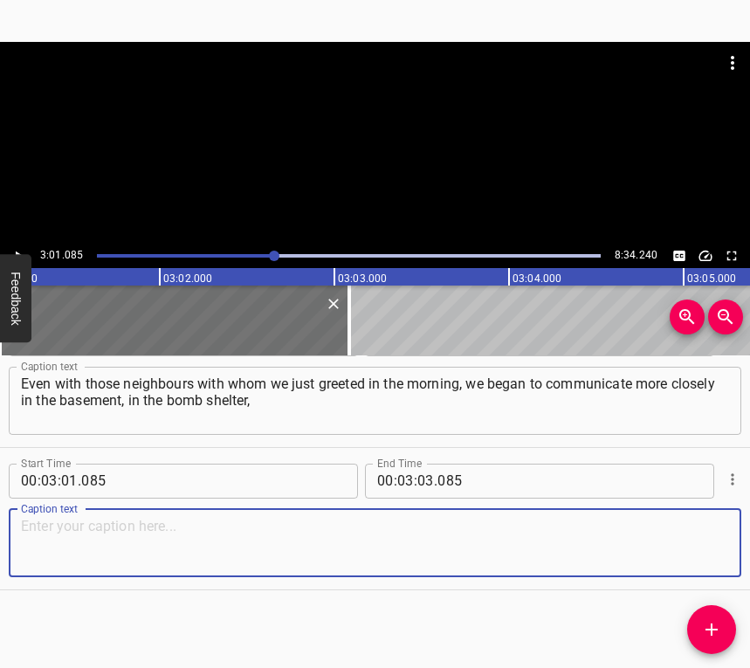
paste textarea "and became like family. And this is the main thing that unites us in times of t…"
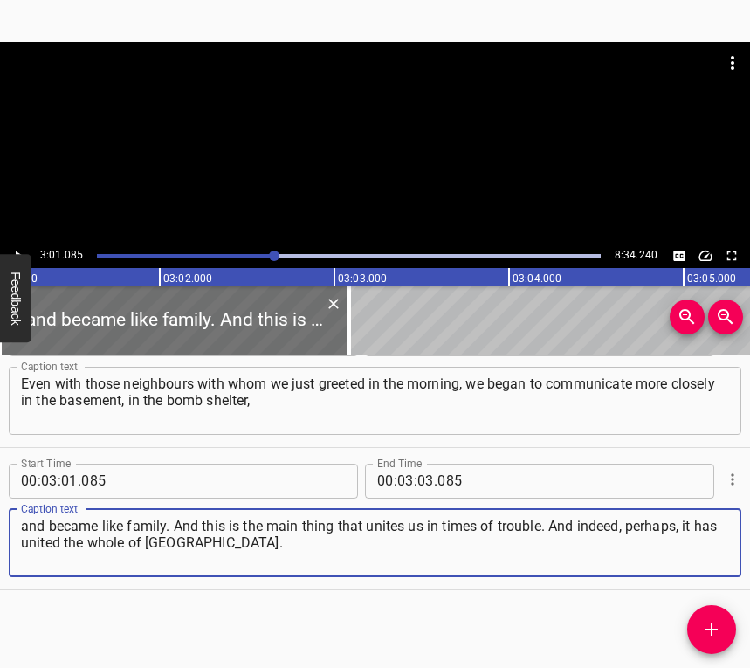
type textarea "and became like family. And this is the main thing that unites us in times of t…"
click at [19, 249] on icon "Play/Pause" at bounding box center [18, 256] width 16 height 16
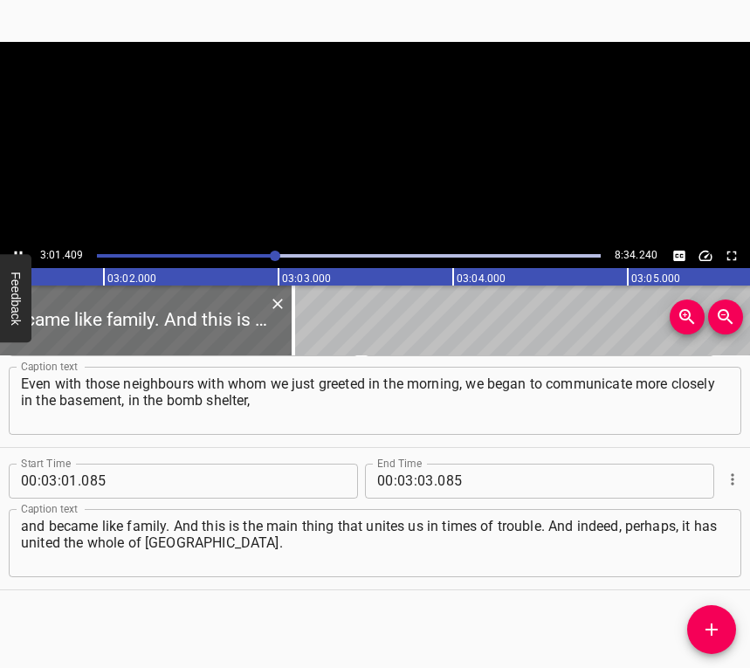
scroll to position [0, 31742]
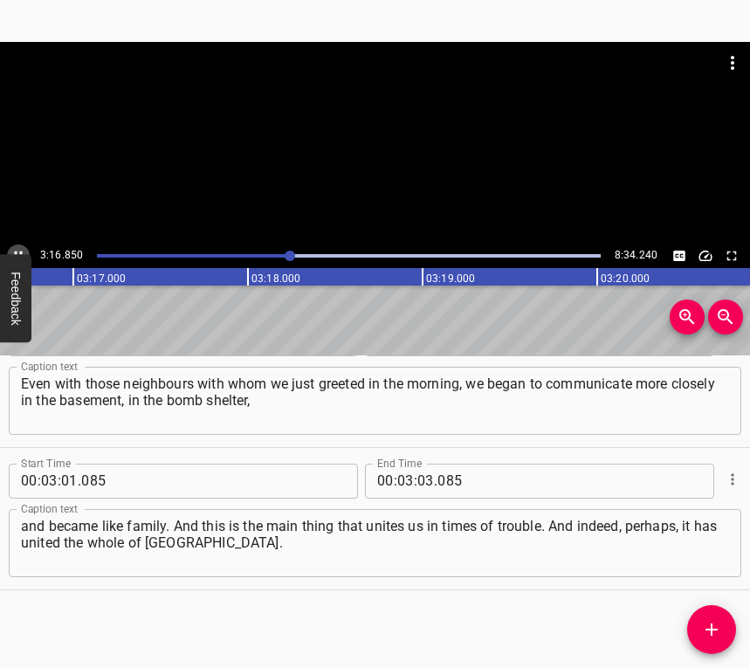
click at [19, 250] on icon "Play/Pause" at bounding box center [18, 256] width 16 height 16
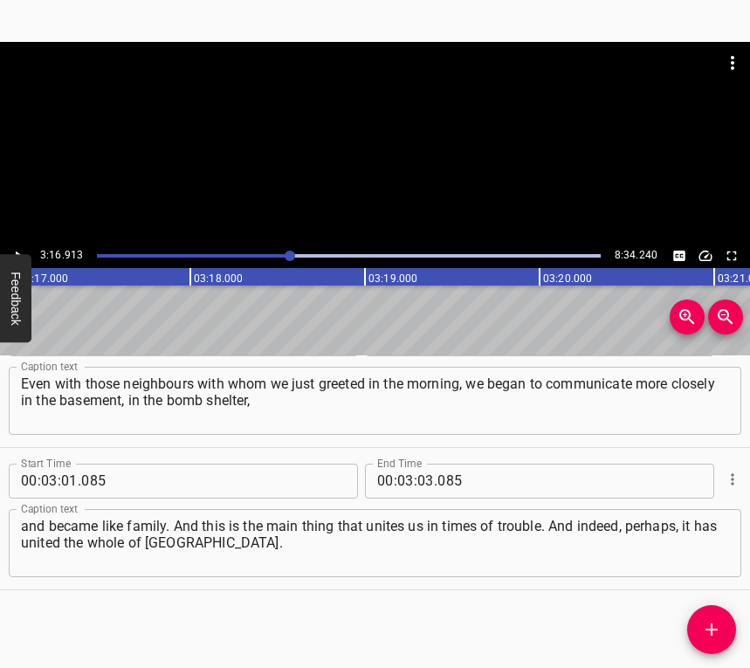
click at [19, 250] on icon "Play/Pause" at bounding box center [18, 256] width 16 height 16
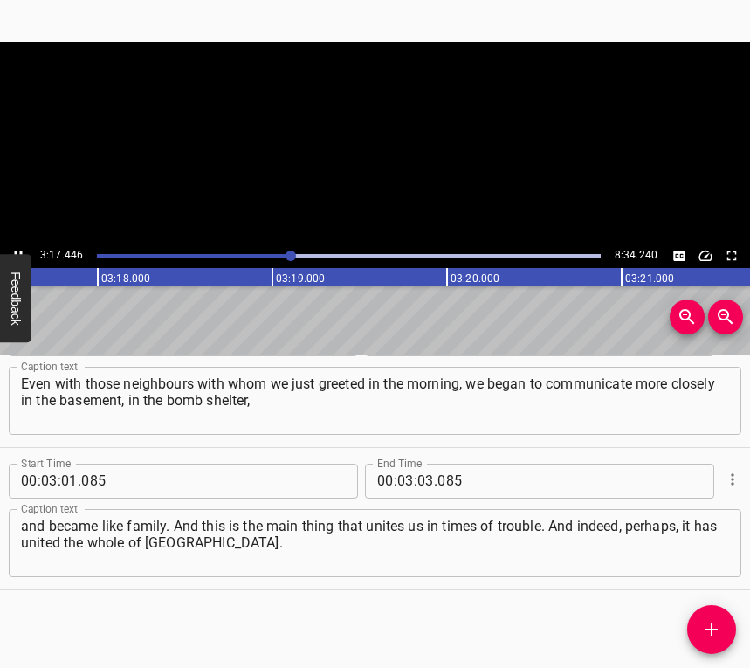
click at [19, 250] on icon "Play/Pause" at bounding box center [18, 256] width 16 height 16
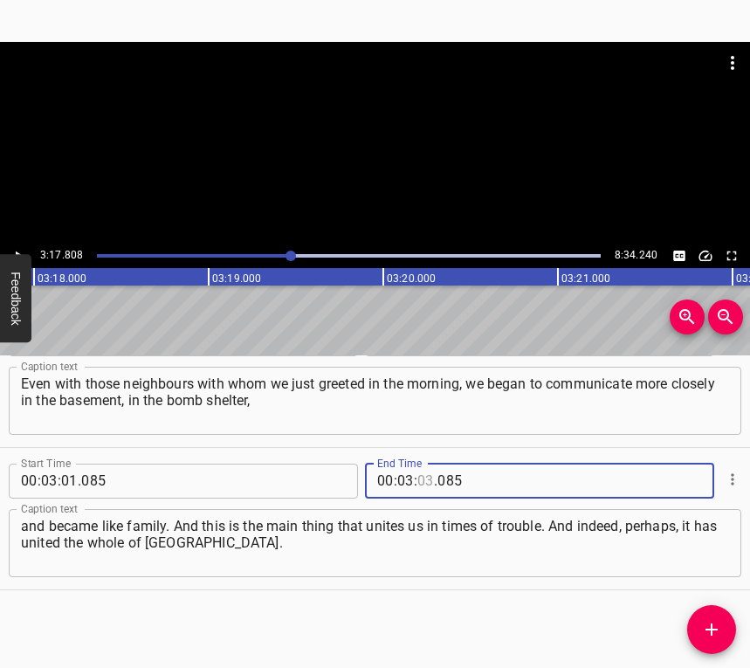
click at [418, 476] on input "number" at bounding box center [426, 481] width 17 height 35
type input "17"
type input "808"
click at [714, 639] on icon "Add Cue" at bounding box center [712, 629] width 21 height 21
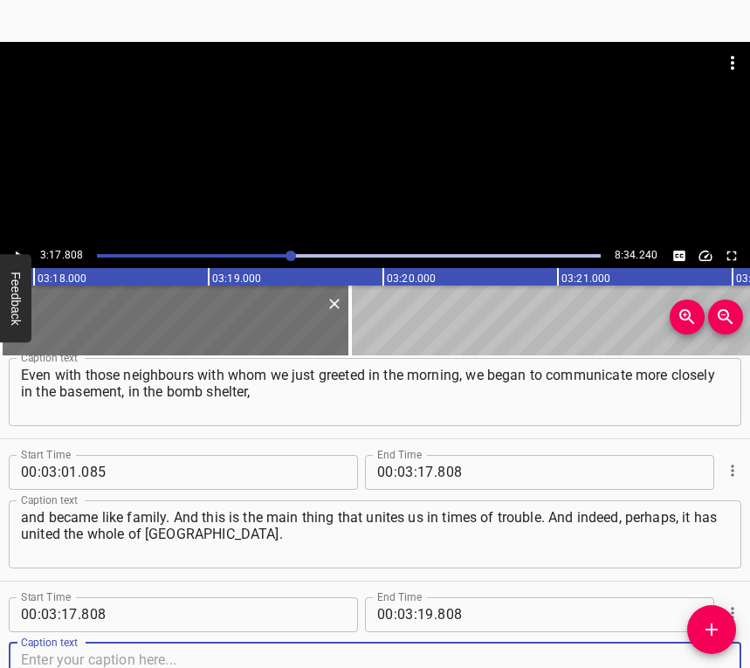
scroll to position [1904, 0]
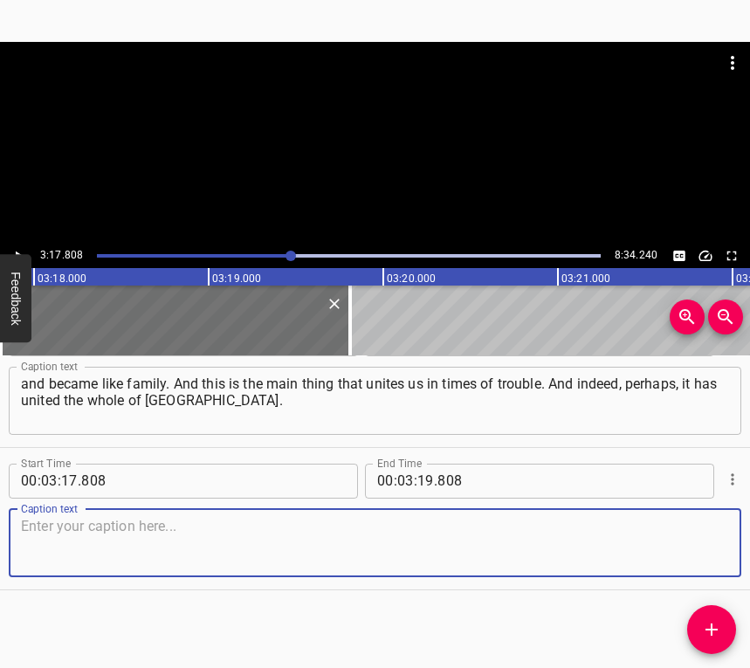
click at [701, 547] on textarea at bounding box center [375, 543] width 709 height 50
click at [142, 538] on textarea at bounding box center [375, 543] width 709 height 50
paste textarea "And those people who were holding grudges against each other, not communicating…"
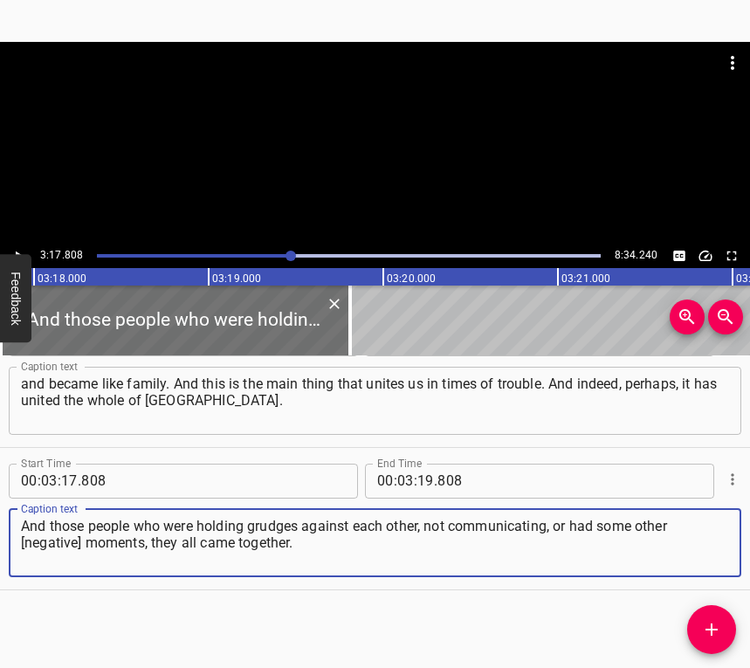
type textarea "And those people who were holding grudges against each other, not communicating…"
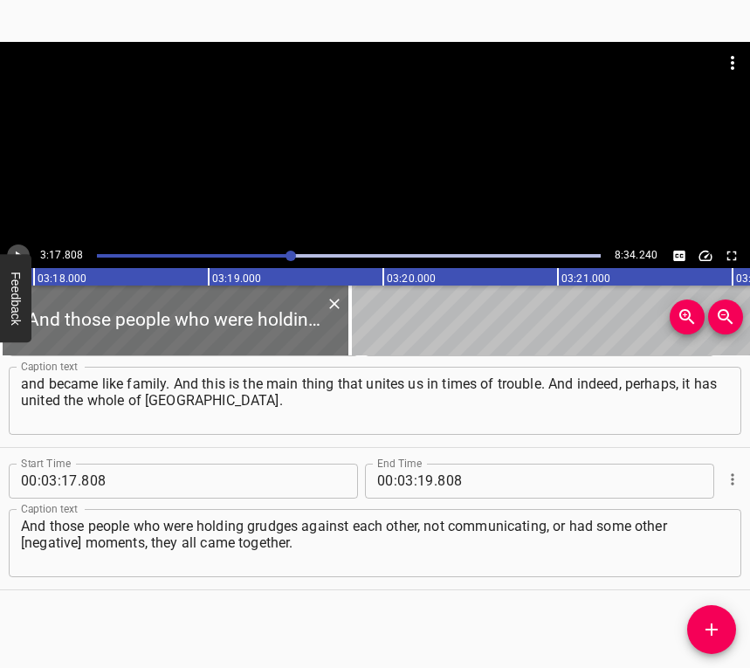
click at [25, 252] on button "Play/Pause" at bounding box center [18, 256] width 23 height 23
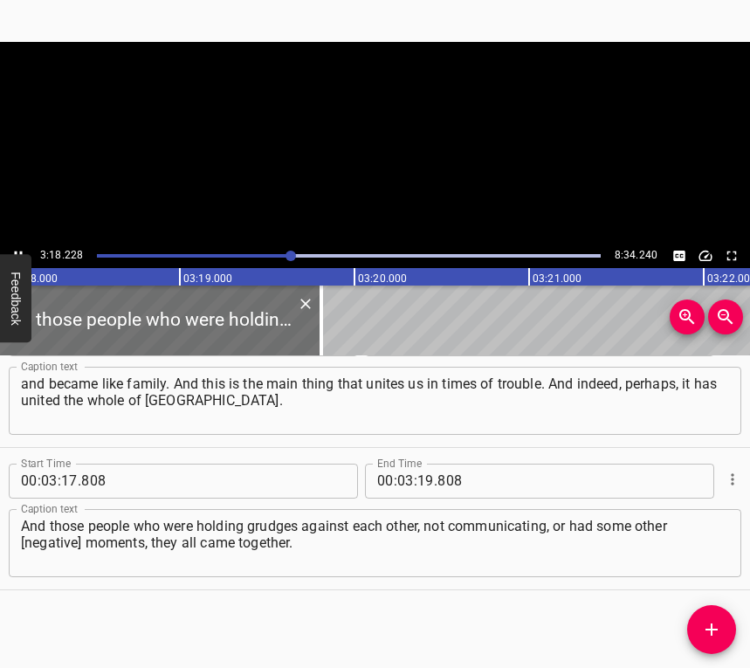
scroll to position [0, 34635]
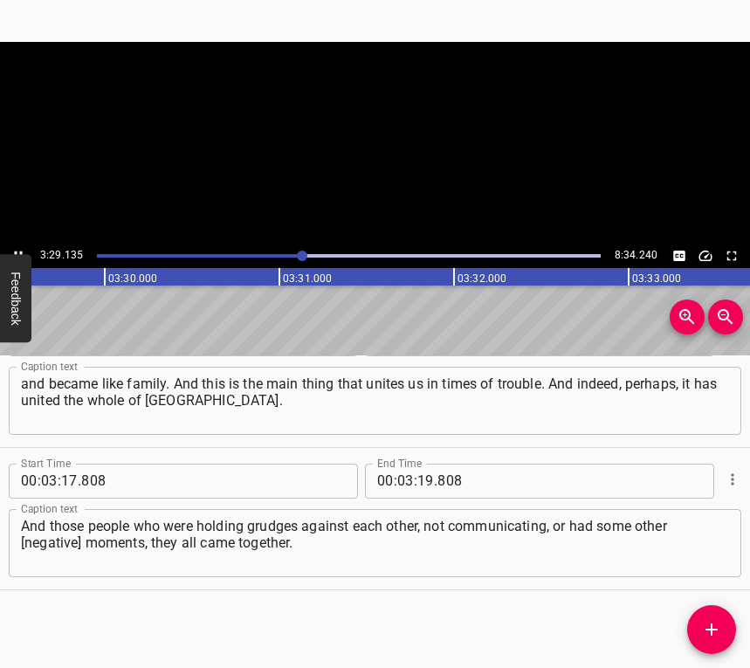
click at [15, 251] on icon "Play/Pause" at bounding box center [18, 256] width 16 height 16
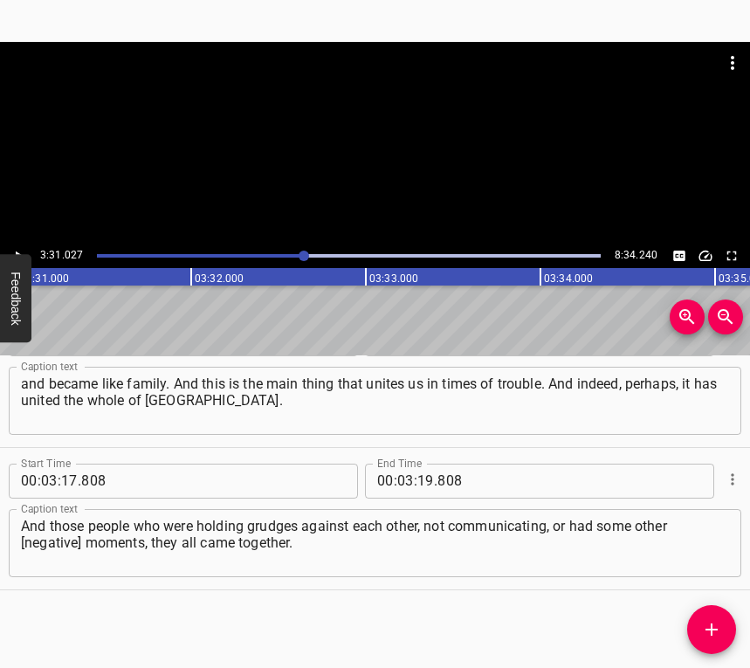
scroll to position [0, 36871]
click at [418, 480] on input "number" at bounding box center [426, 481] width 17 height 35
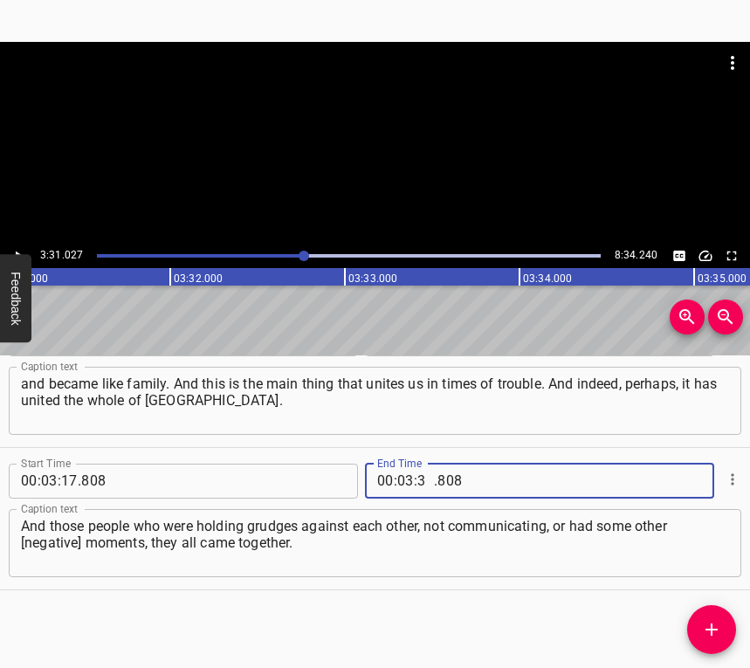
type input "31"
type input "027"
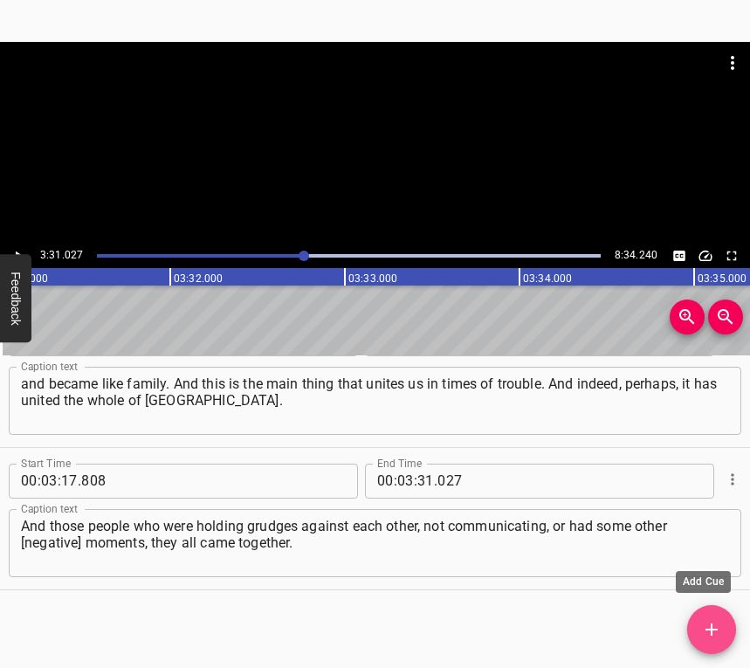
click at [709, 633] on icon "Add Cue" at bounding box center [712, 629] width 21 height 21
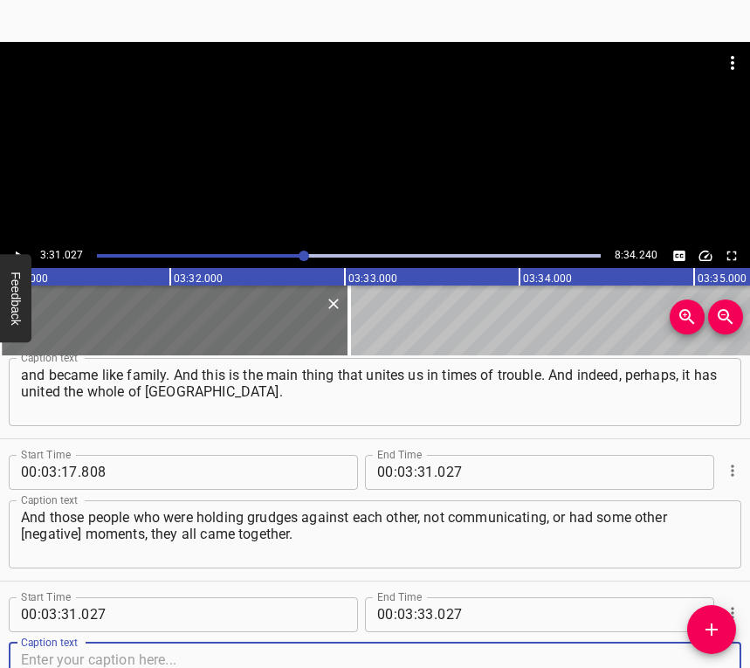
scroll to position [2047, 0]
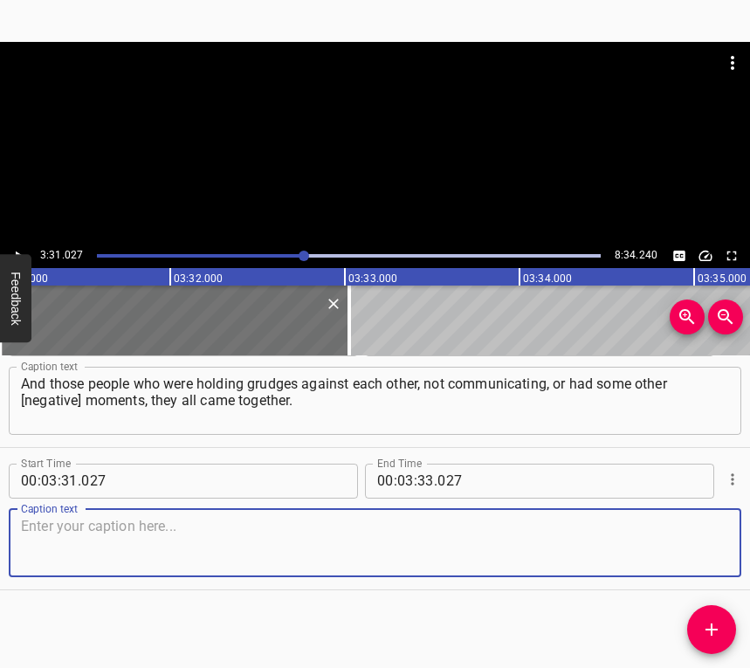
drag, startPoint x: 680, startPoint y: 550, endPoint x: 750, endPoint y: 529, distance: 73.2
click at [682, 549] on textarea at bounding box center [375, 543] width 709 height 50
click at [166, 538] on textarea at bounding box center [375, 543] width 709 height 50
paste textarea "And we probably became such a big, strong family. It’s a little bit teary, as t…"
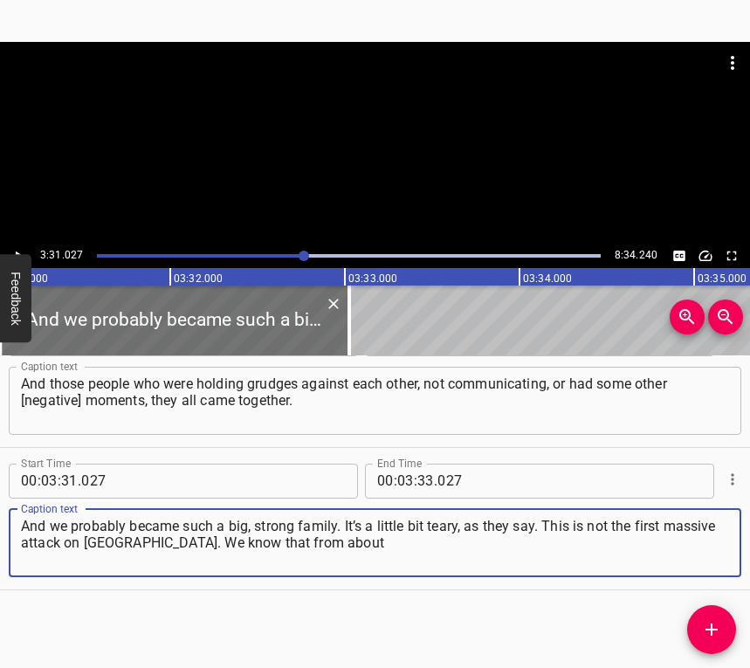
type textarea "And we probably became such a big, strong family. It’s a little bit teary, as t…"
click at [17, 251] on icon "Play/Pause" at bounding box center [18, 256] width 16 height 16
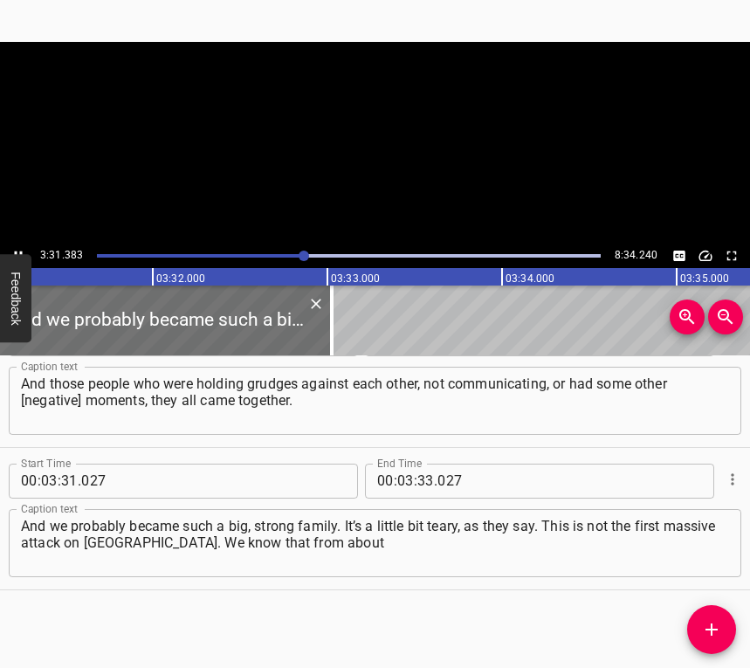
scroll to position [0, 36933]
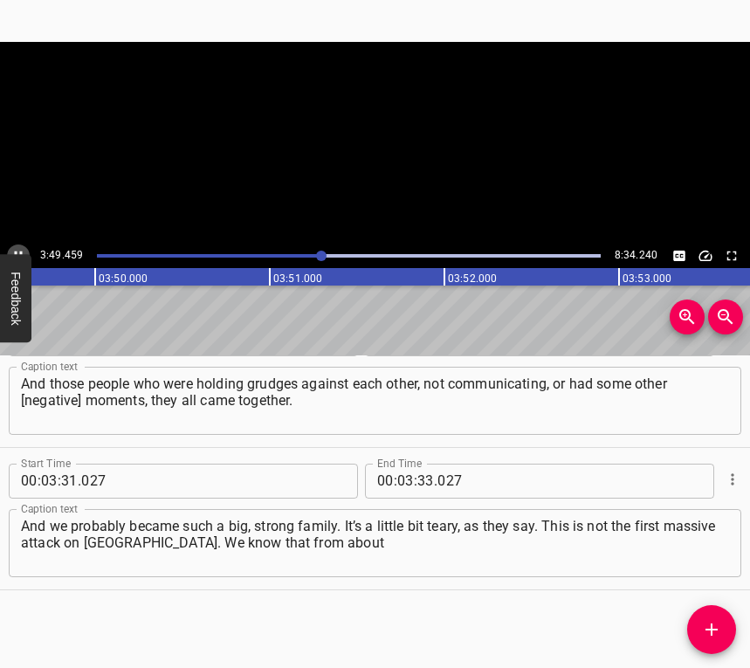
click at [20, 246] on button "Play/Pause" at bounding box center [18, 256] width 23 height 23
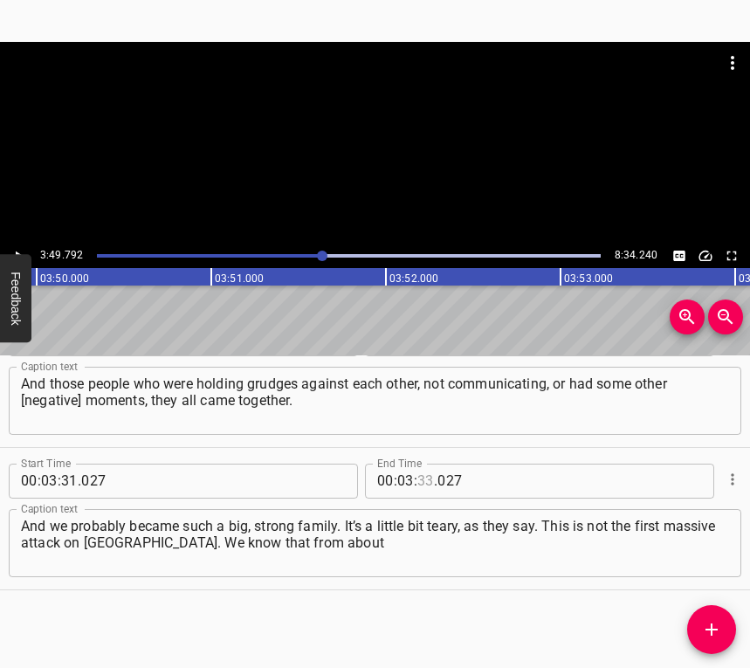
click at [425, 477] on input "number" at bounding box center [426, 481] width 17 height 35
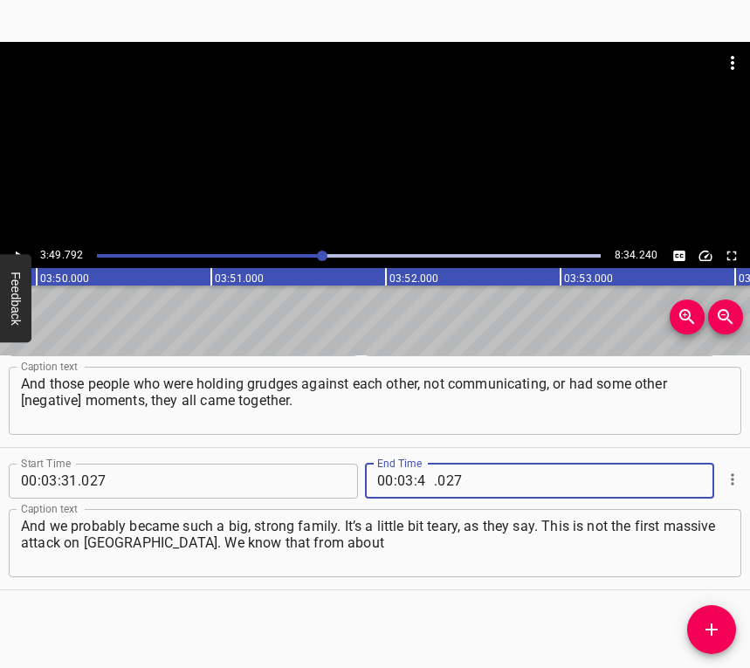
type input "49"
type input "792"
click at [721, 626] on icon "Add Cue" at bounding box center [712, 629] width 21 height 21
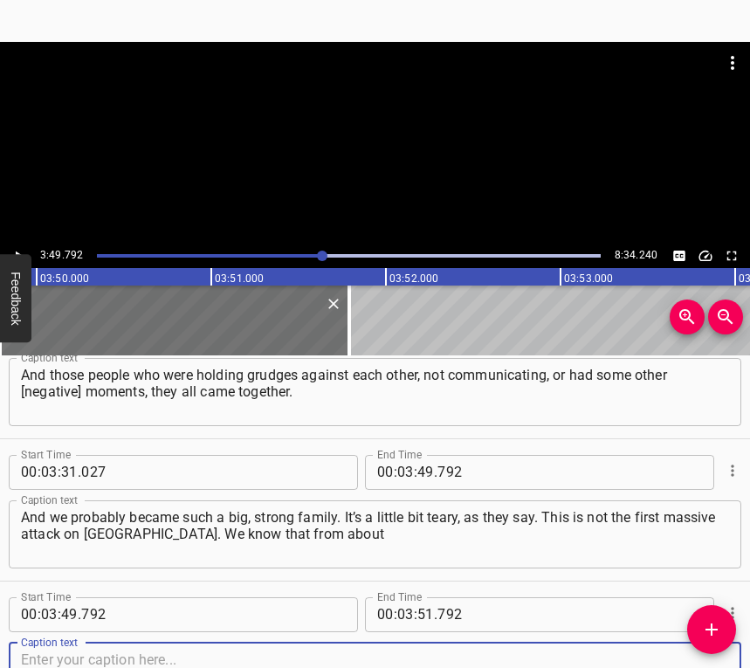
scroll to position [2189, 0]
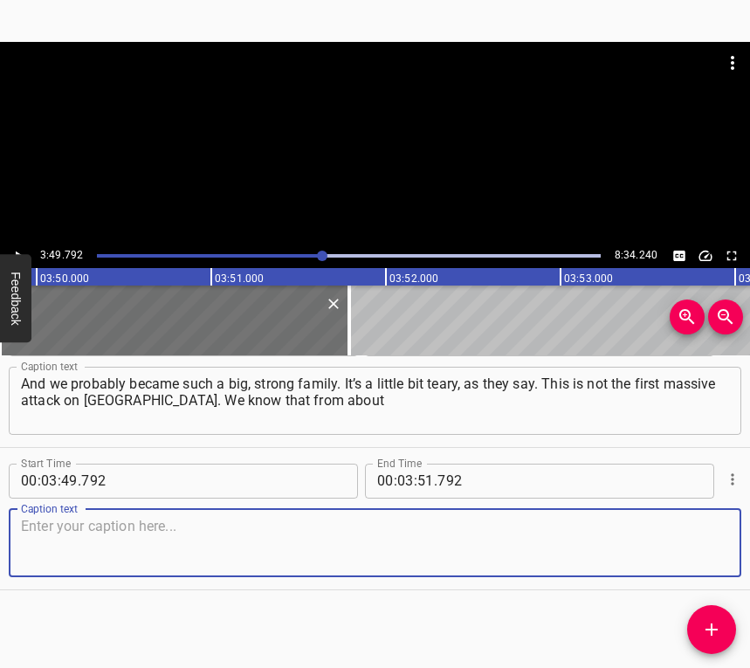
drag, startPoint x: 701, startPoint y: 550, endPoint x: 746, endPoint y: 546, distance: 45.6
click at [714, 550] on textarea at bounding box center [375, 543] width 709 height 50
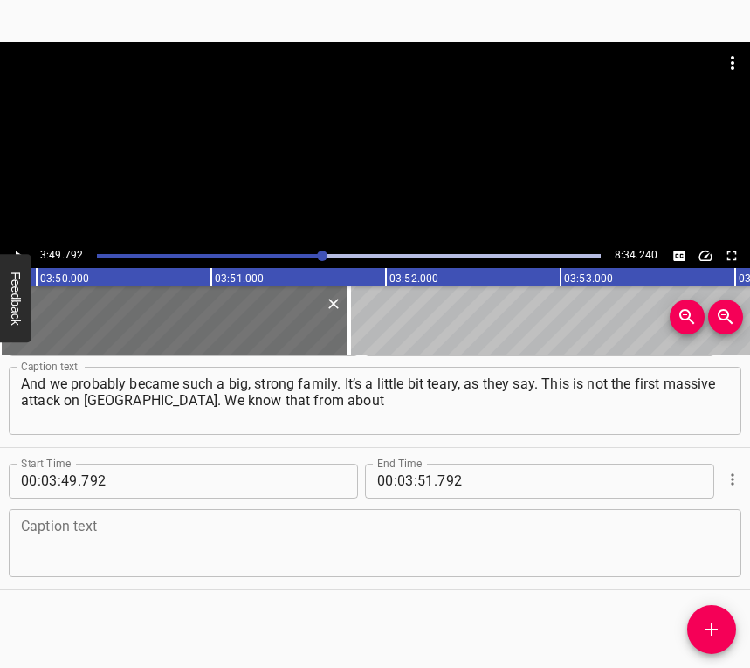
click at [96, 536] on textarea at bounding box center [375, 543] width 709 height 50
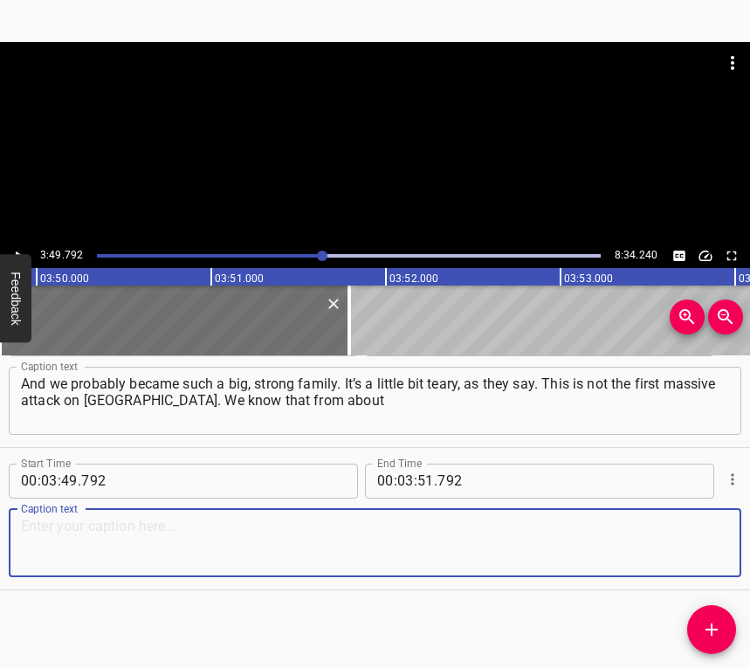
paste textarea "1 a.m. onwards, the Shaheds started to rumble, and then ballistic missiles were…"
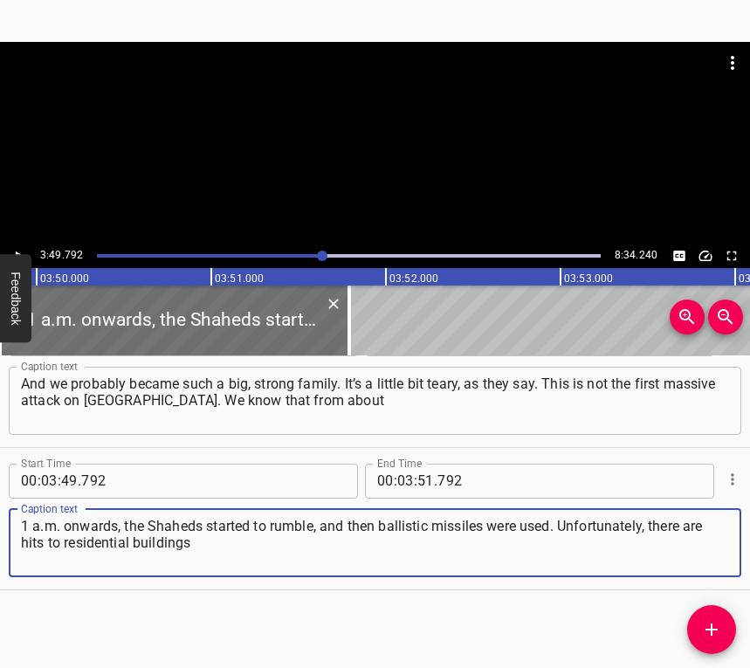
type textarea "1 a.m. onwards, the Shaheds started to rumble, and then ballistic missiles were…"
click at [16, 252] on icon "Play/Pause" at bounding box center [19, 256] width 7 height 10
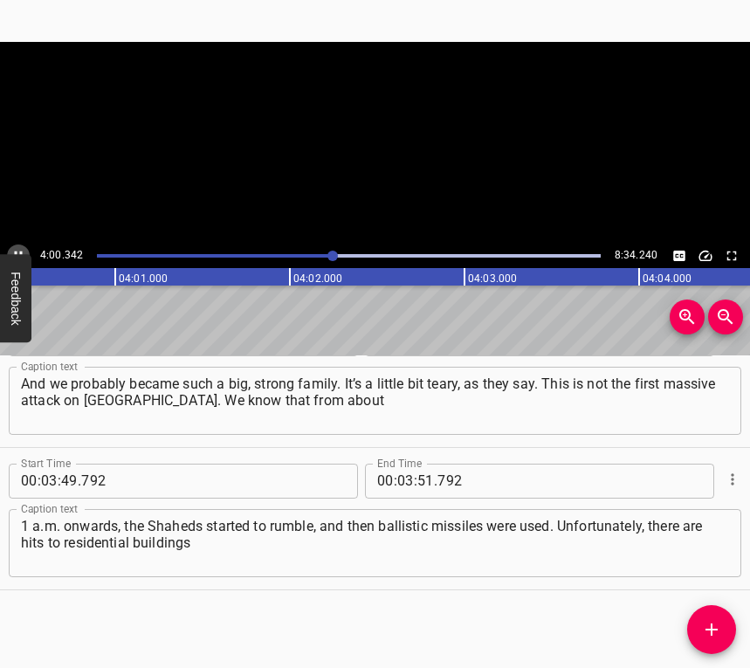
click at [16, 252] on icon "Play/Pause" at bounding box center [19, 256] width 8 height 10
click at [400, 472] on input "number" at bounding box center [405, 481] width 17 height 35
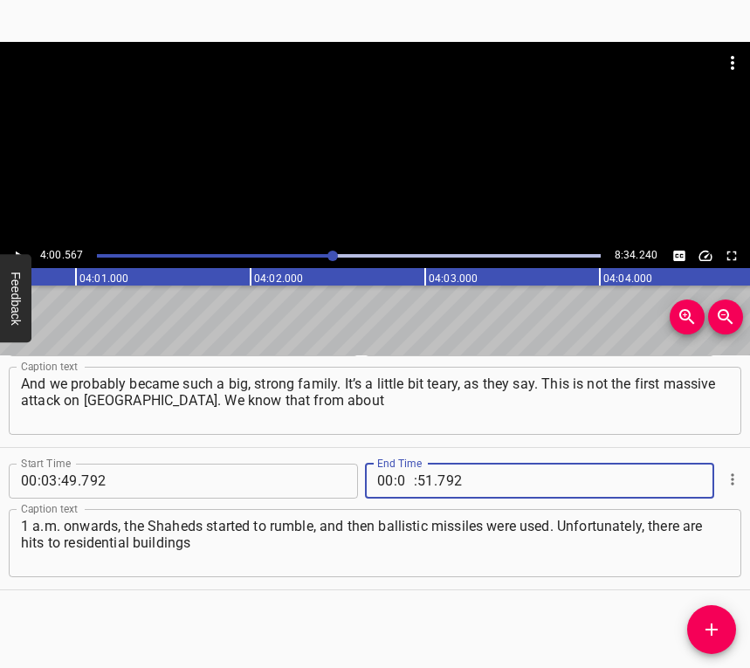
type input "04"
type input "00"
type input "567"
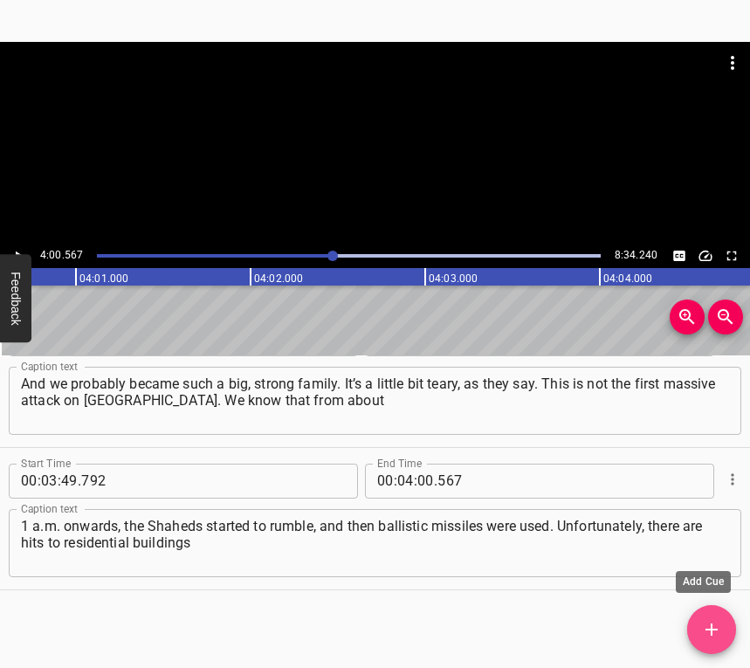
click at [717, 630] on icon "Add Cue" at bounding box center [712, 630] width 12 height 12
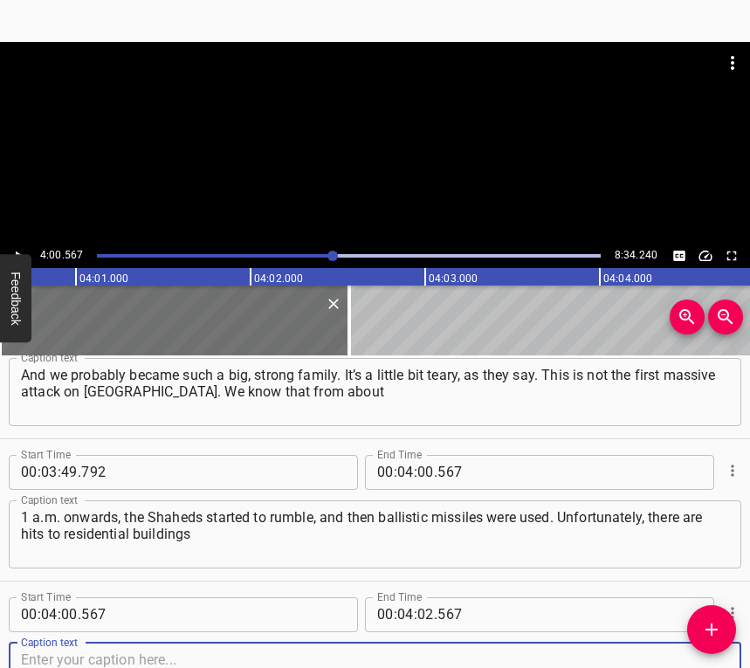
scroll to position [2332, 0]
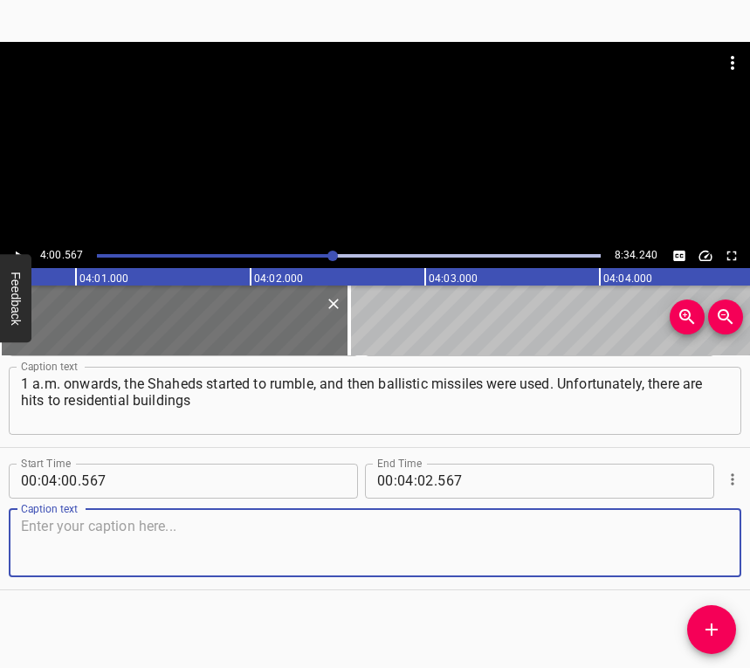
drag, startPoint x: 688, startPoint y: 538, endPoint x: 748, endPoint y: 519, distance: 62.4
click at [688, 537] on textarea at bounding box center [375, 543] width 709 height 50
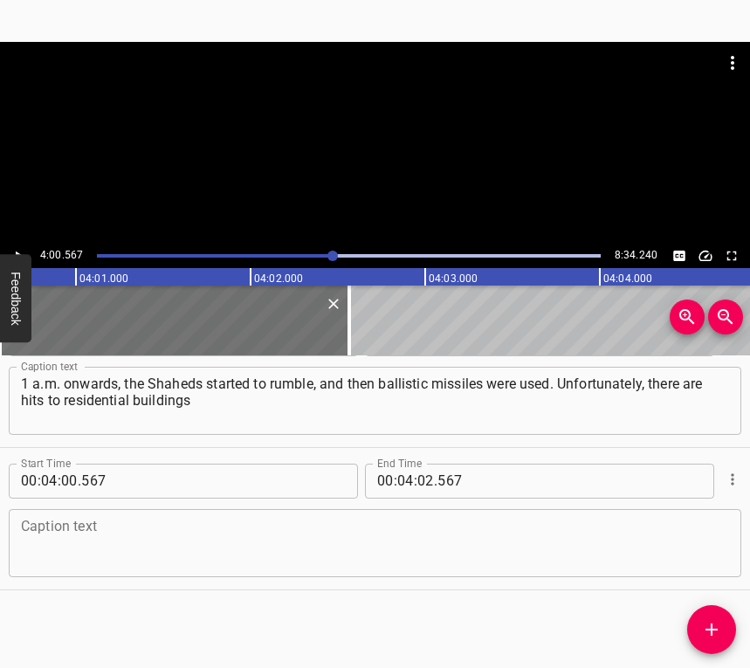
click at [369, 527] on textarea at bounding box center [375, 543] width 709 height 50
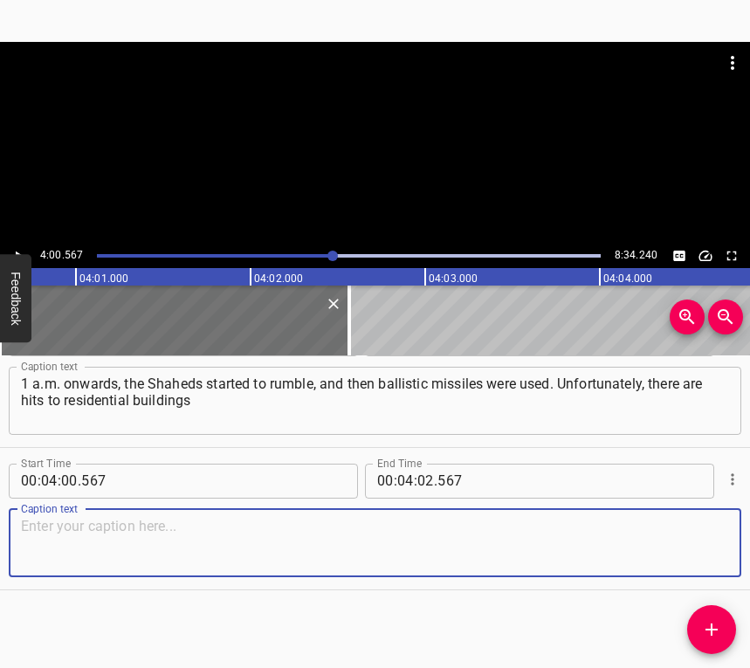
paste textarea "in the [GEOGRAPHIC_DATA], there are also hits in the [GEOGRAPHIC_DATA], and the…"
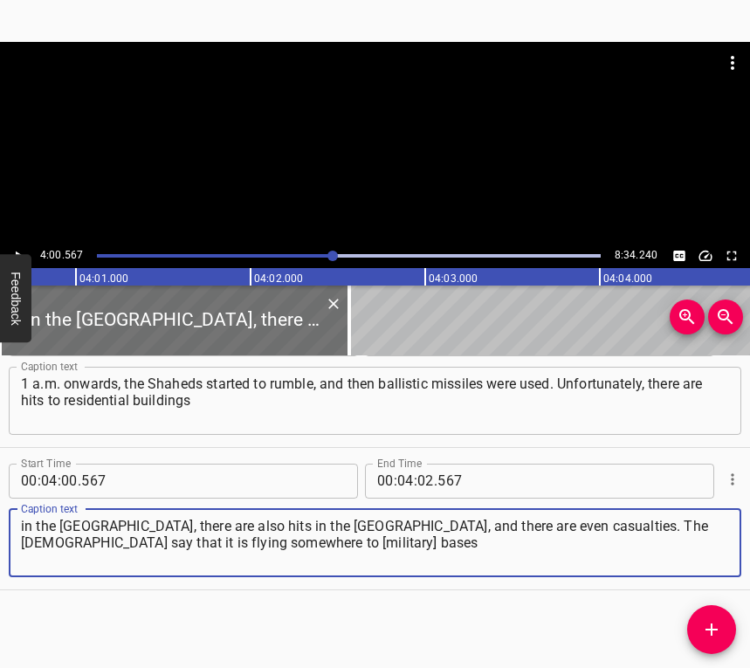
type textarea "in the [GEOGRAPHIC_DATA], there are also hits in the [GEOGRAPHIC_DATA], and the…"
